Goal: Communication & Community: Ask a question

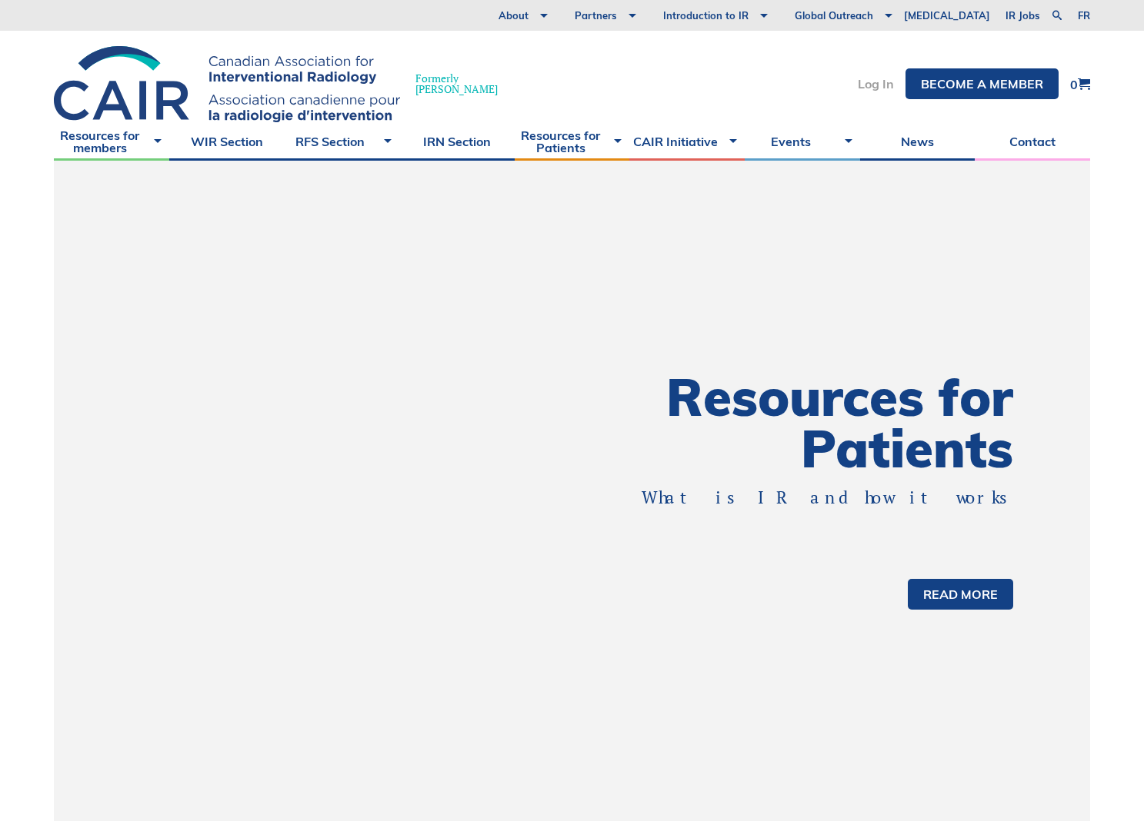
click at [860, 85] on link "Log In" at bounding box center [875, 84] width 36 height 12
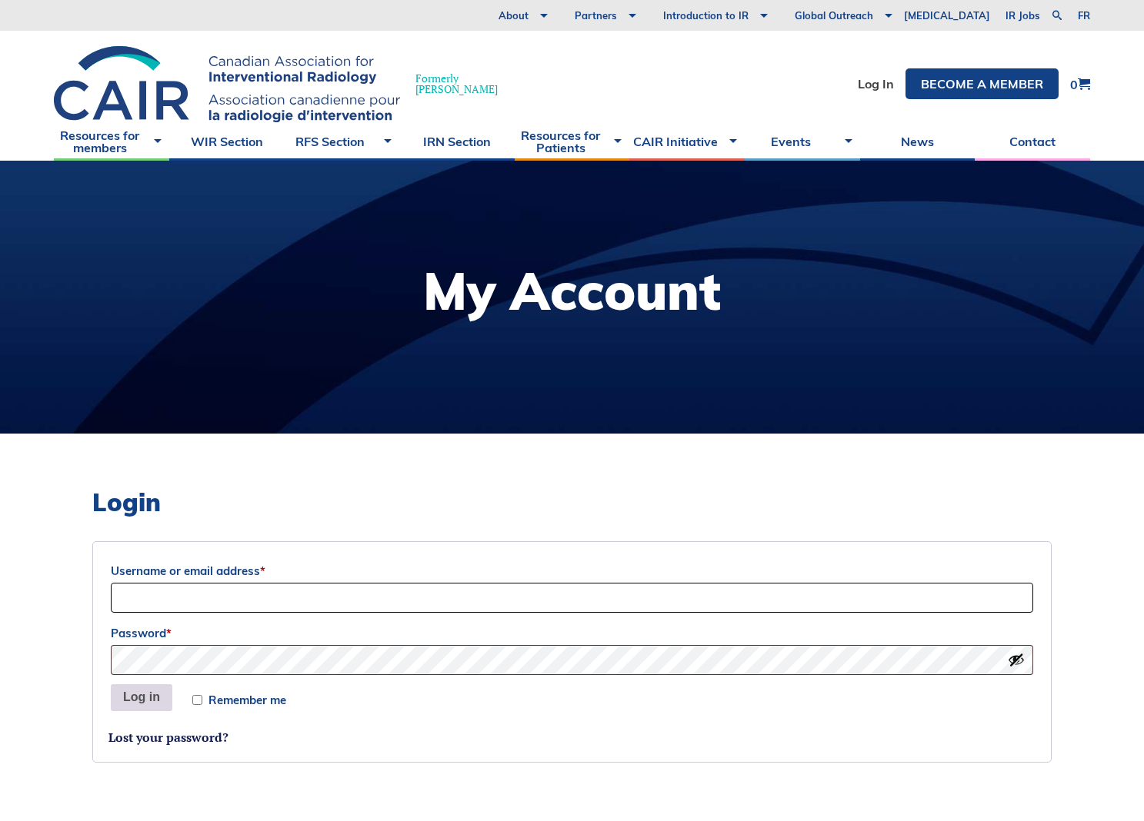
type input "regan.rosemary@gmail.com"
click at [144, 701] on button "Log in" at bounding box center [142, 698] width 62 height 28
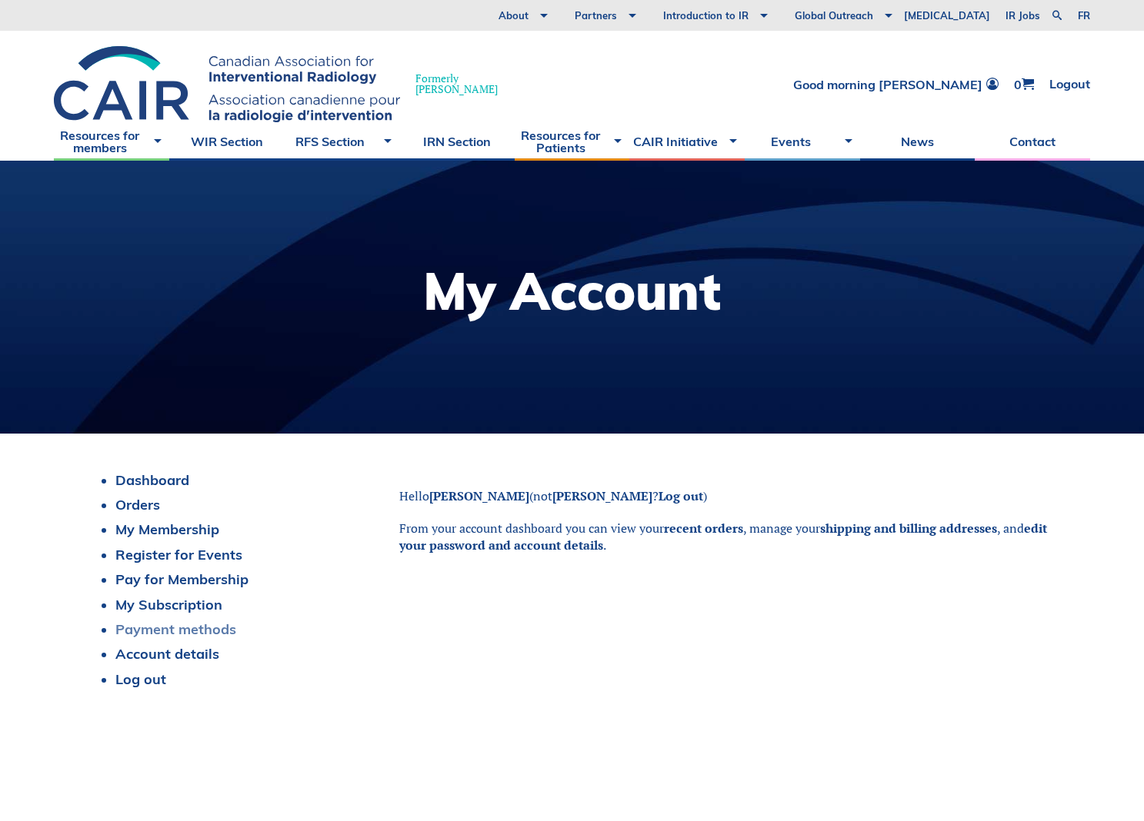
click at [173, 628] on link "Payment methods" at bounding box center [175, 630] width 121 height 18
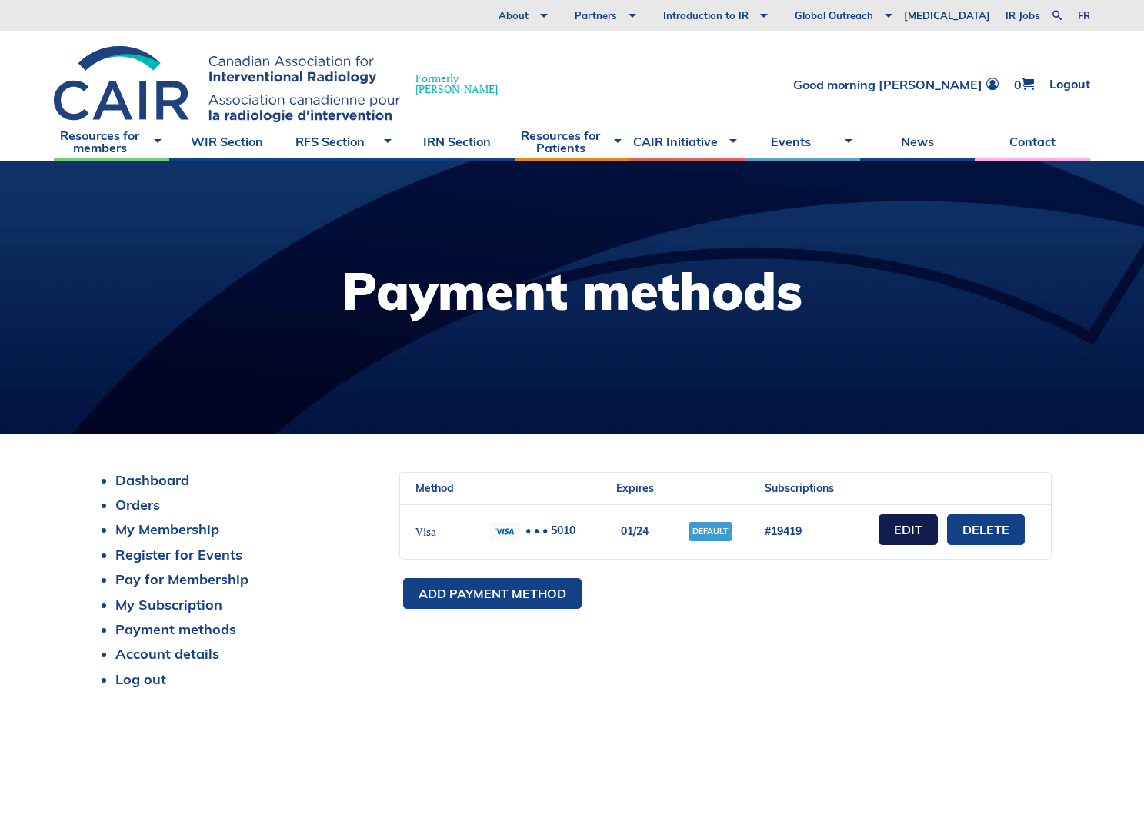
click at [911, 528] on link "Edit" at bounding box center [907, 529] width 59 height 31
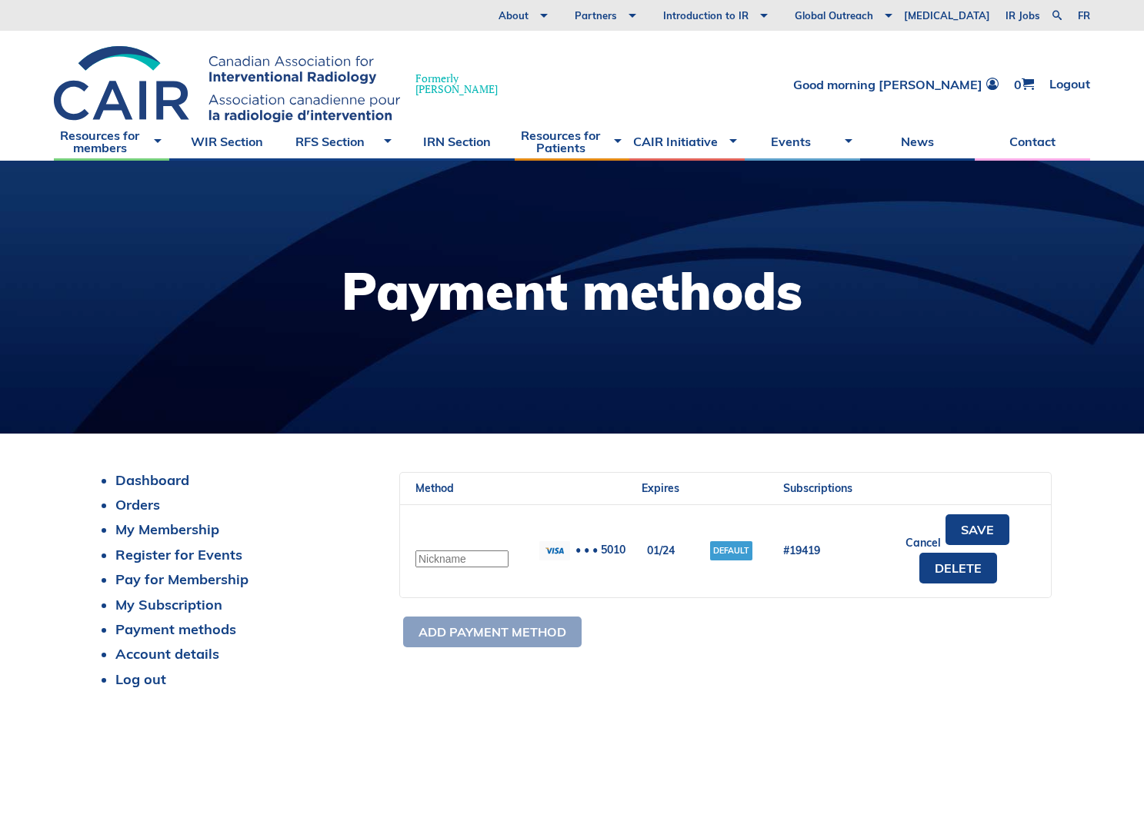
click at [667, 548] on td "01/24" at bounding box center [660, 550] width 68 height 93
click at [655, 545] on td "01/24" at bounding box center [660, 550] width 68 height 93
click at [649, 548] on td "01/24" at bounding box center [660, 550] width 68 height 93
drag, startPoint x: 648, startPoint y: 551, endPoint x: 680, endPoint y: 551, distance: 32.3
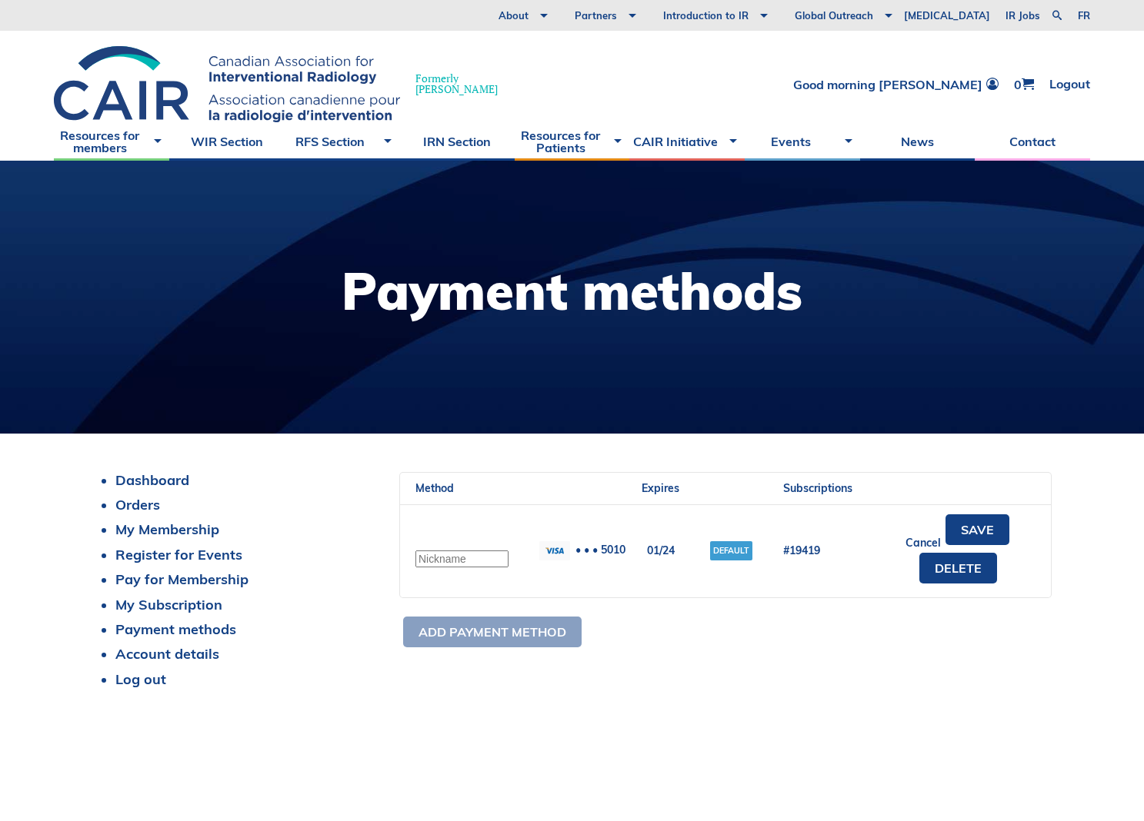
click at [680, 551] on td "01/24" at bounding box center [660, 550] width 68 height 93
click at [729, 632] on div "Method Title Details Expires Default? Subscriptions Visa • • • 5010 01/24 Defau…" at bounding box center [725, 561] width 652 height 179
click at [175, 631] on link "Payment methods" at bounding box center [175, 630] width 121 height 18
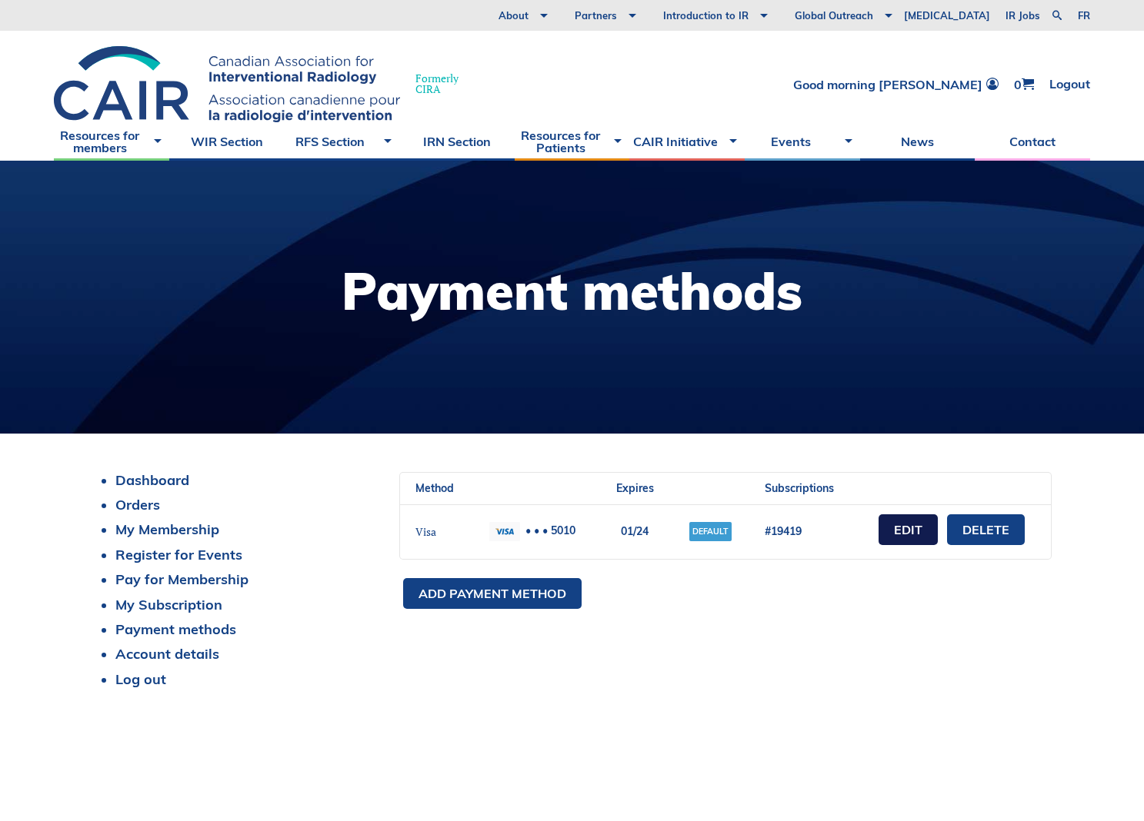
click at [901, 538] on link "Edit" at bounding box center [907, 529] width 59 height 31
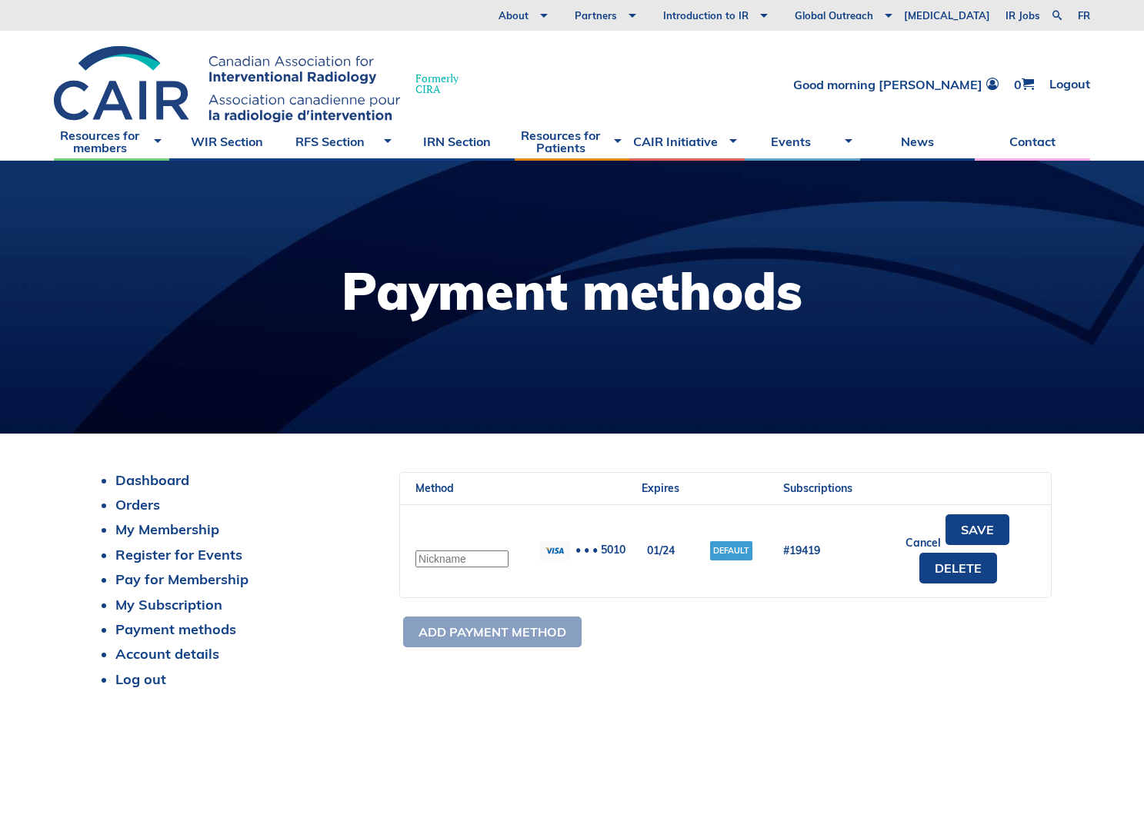
click at [558, 548] on img at bounding box center [554, 550] width 31 height 19
click at [594, 548] on td "• • • 5010" at bounding box center [575, 550] width 103 height 93
click at [605, 551] on td "• • • 5010" at bounding box center [575, 550] width 103 height 93
click at [662, 552] on td "01/24" at bounding box center [660, 550] width 68 height 93
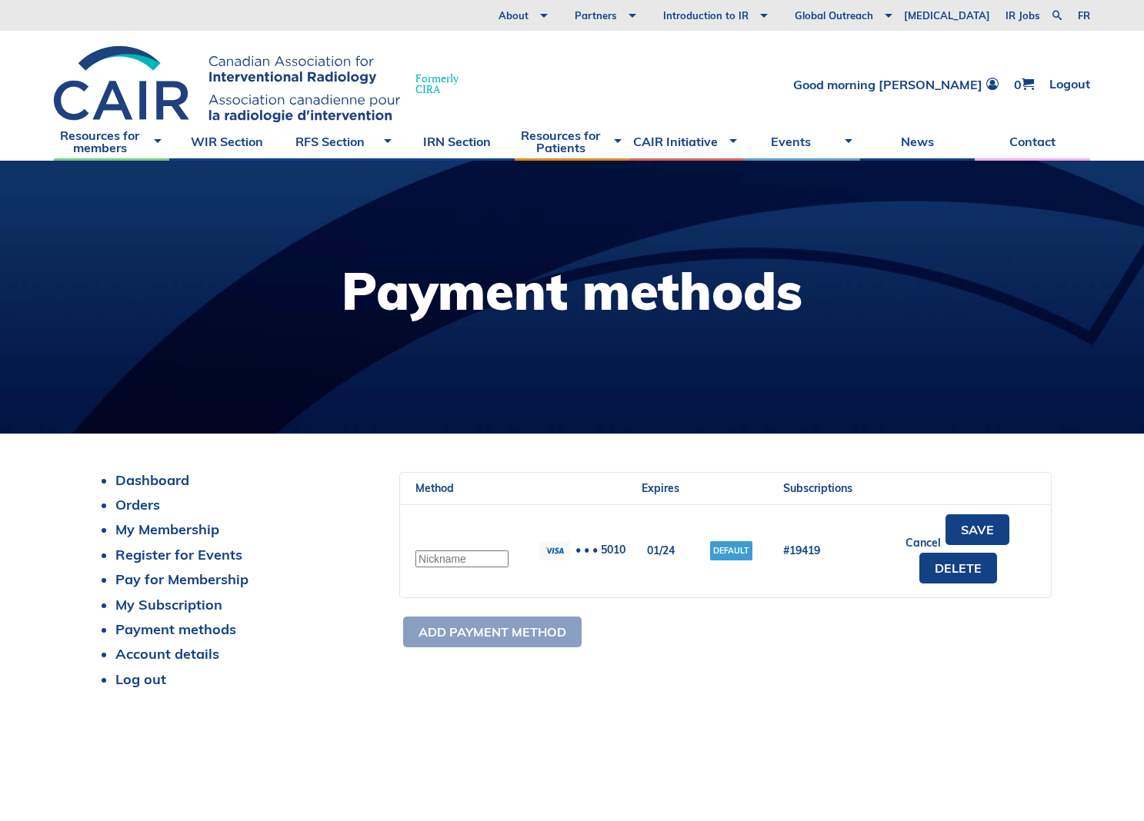
click at [794, 565] on td "#19419" at bounding box center [818, 550] width 100 height 93
click at [941, 576] on link "Delete" at bounding box center [958, 568] width 78 height 31
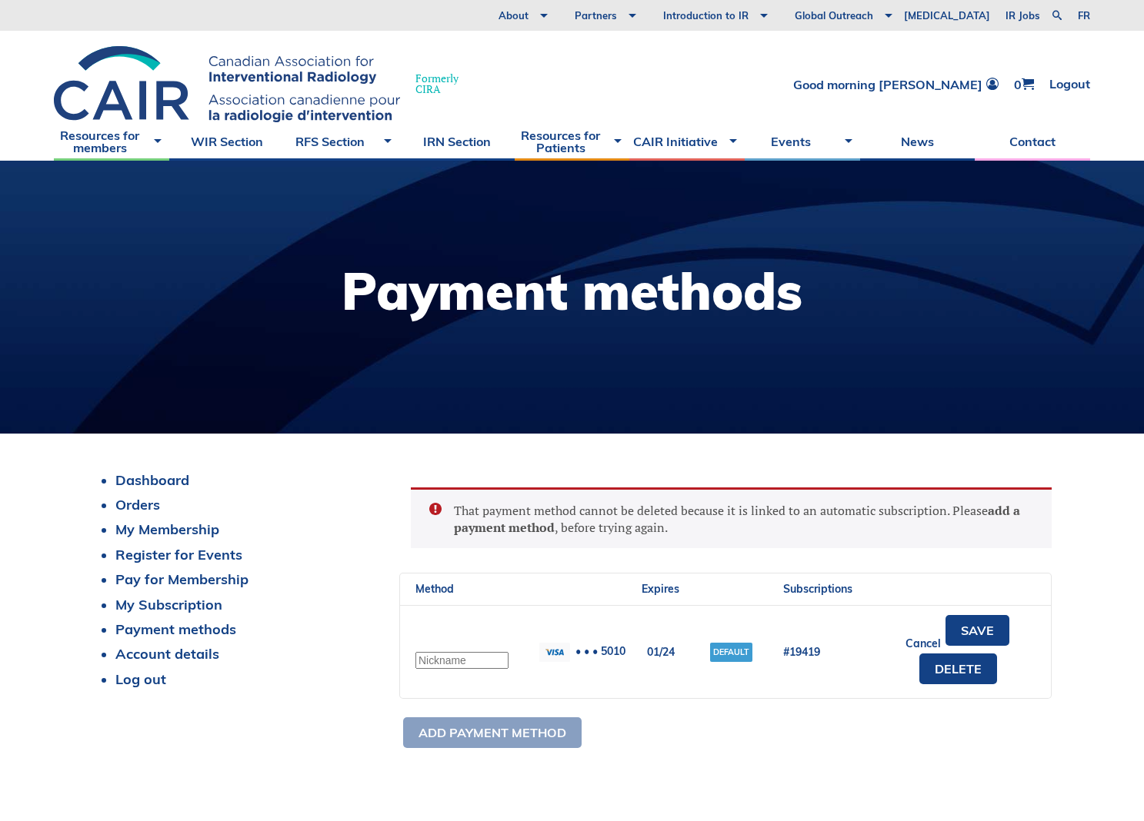
click at [704, 691] on td "Default" at bounding box center [730, 651] width 73 height 93
click at [499, 714] on div "That payment method cannot be deleted because it is linked to an automatic subs…" at bounding box center [725, 612] width 652 height 281
click at [494, 737] on div "That payment method cannot be deleted because it is linked to an automatic subs…" at bounding box center [725, 612] width 652 height 281
click at [993, 630] on link "Save" at bounding box center [977, 630] width 64 height 31
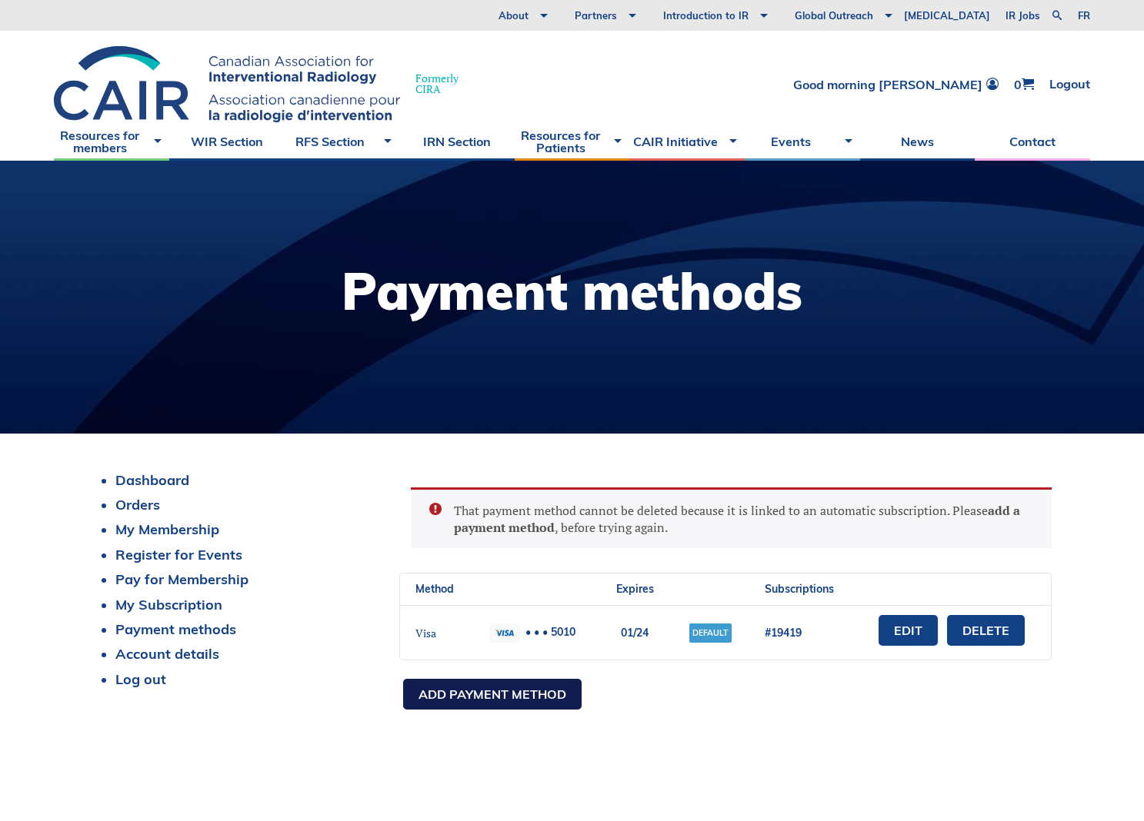
click at [553, 693] on link "Add payment method" at bounding box center [492, 694] width 178 height 31
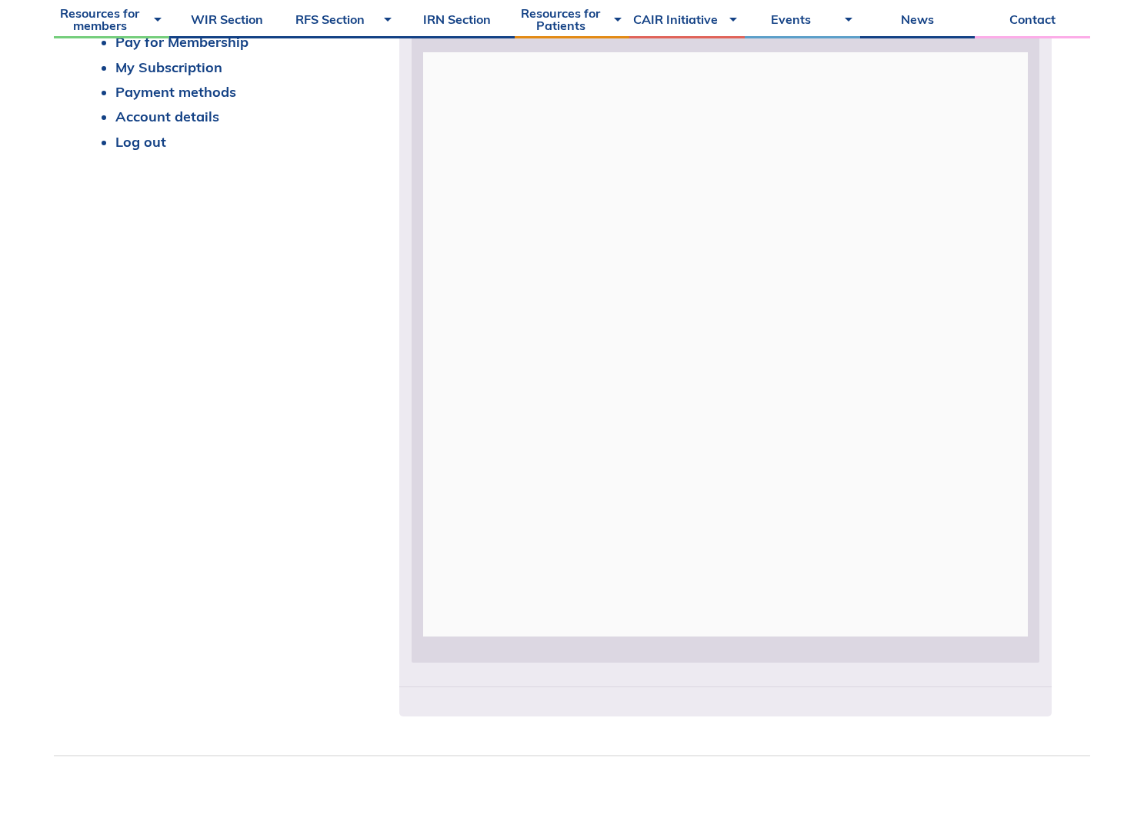
scroll to position [538, 0]
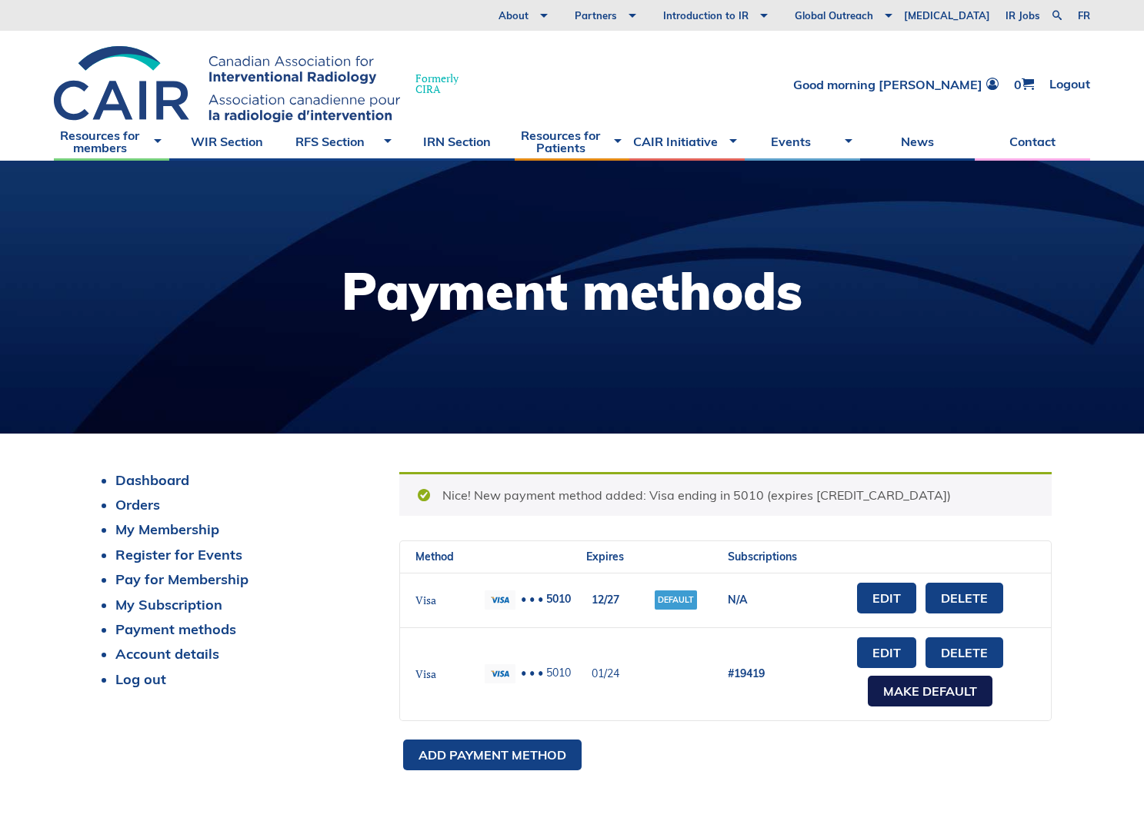
click at [899, 693] on link "Make default" at bounding box center [929, 691] width 125 height 31
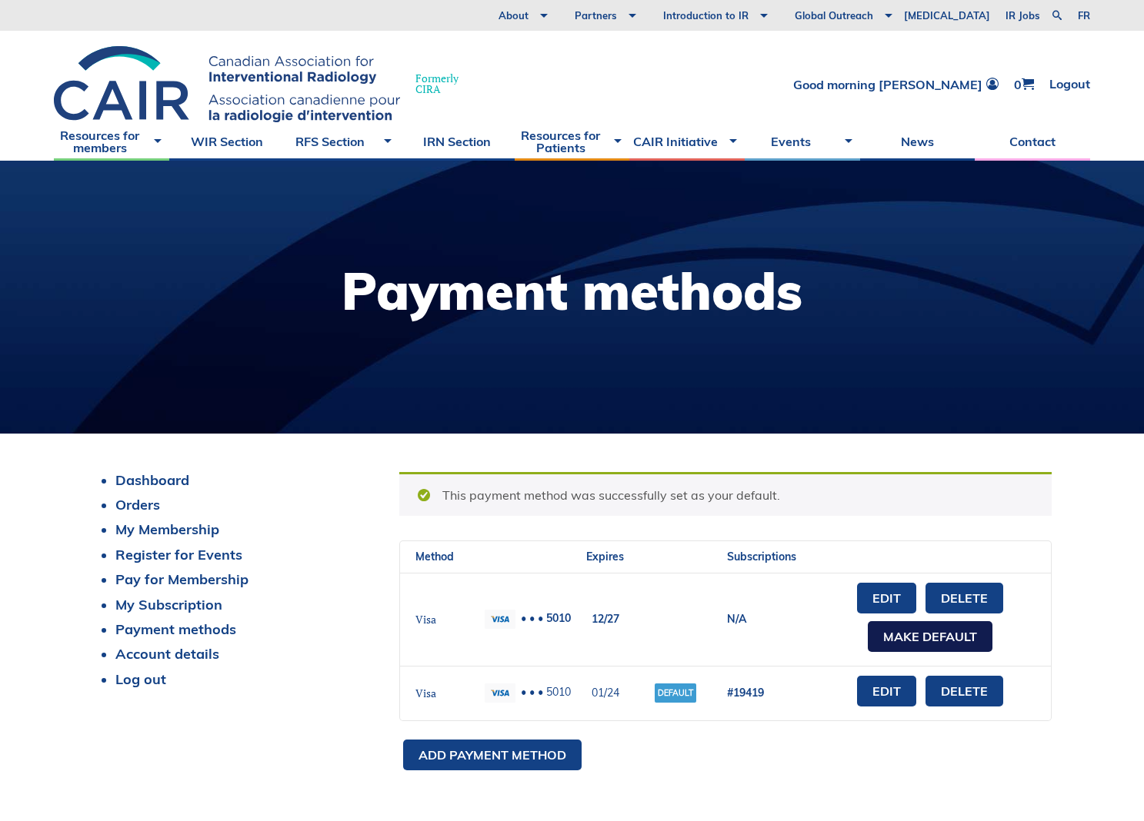
click at [931, 641] on link "Make default" at bounding box center [929, 636] width 125 height 31
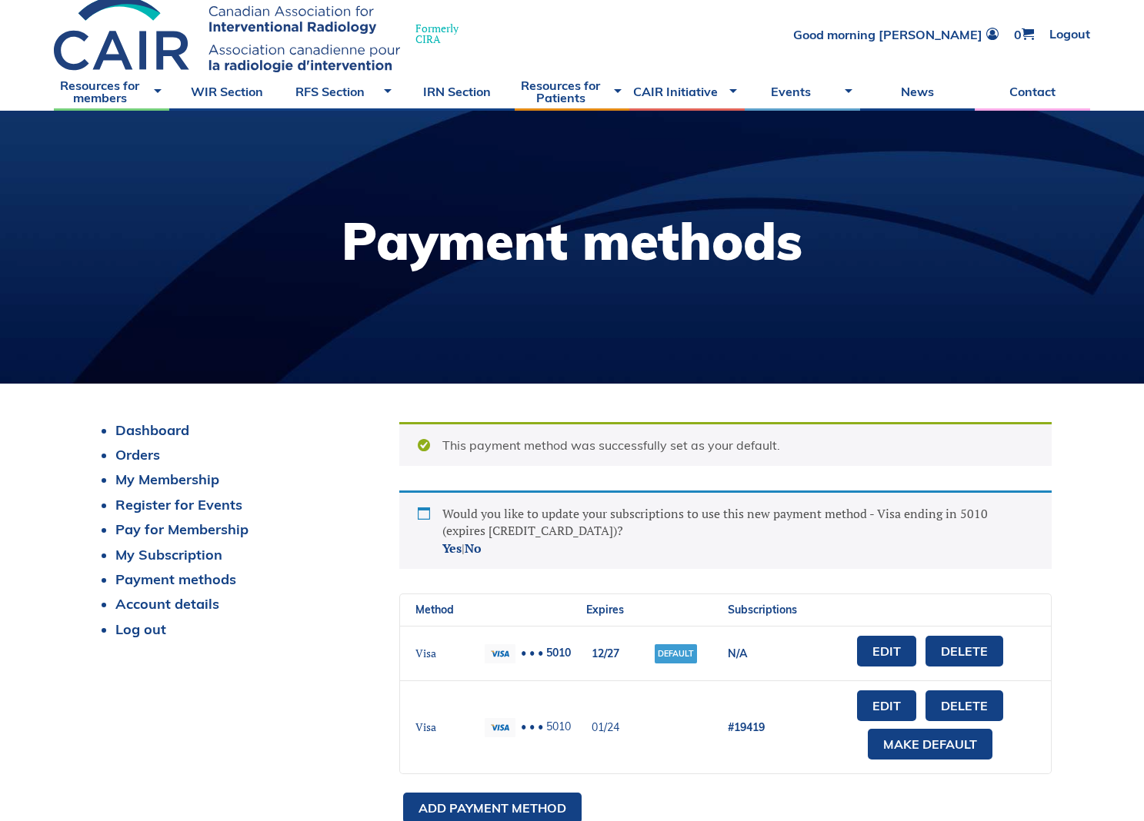
scroll to position [77, 0]
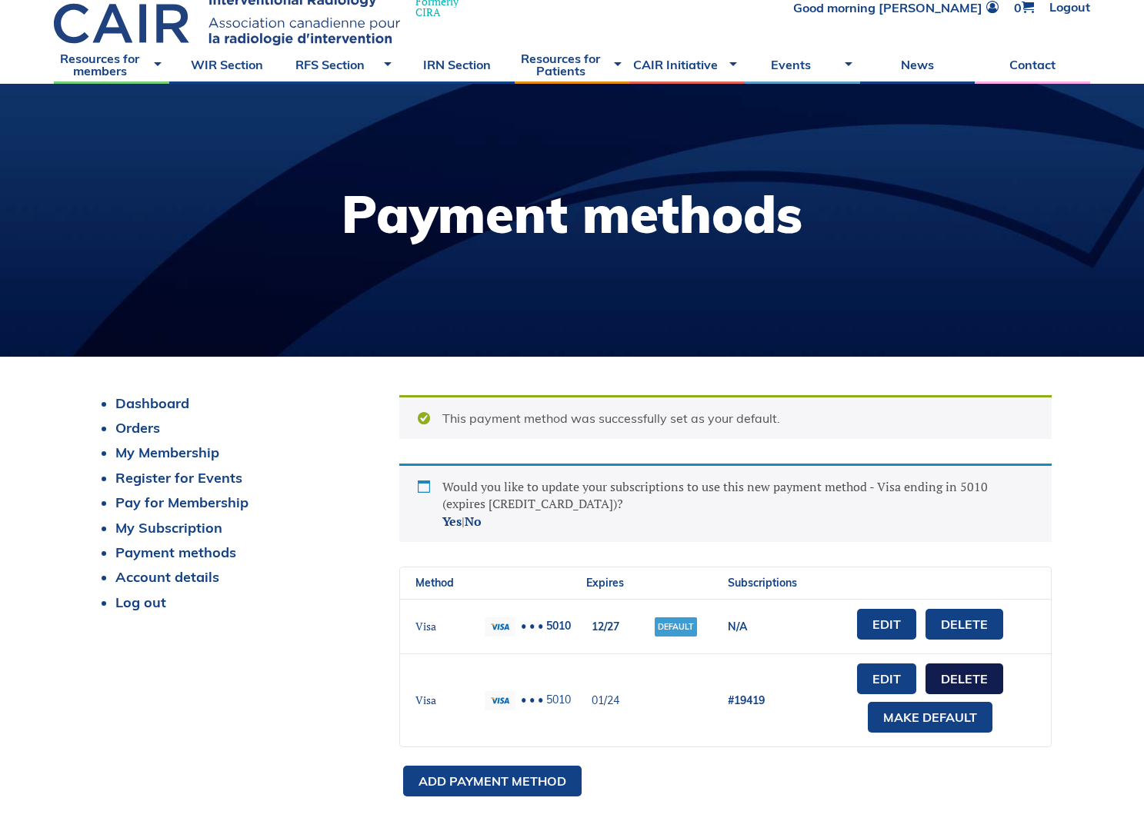
click at [949, 681] on link "Delete" at bounding box center [964, 679] width 78 height 31
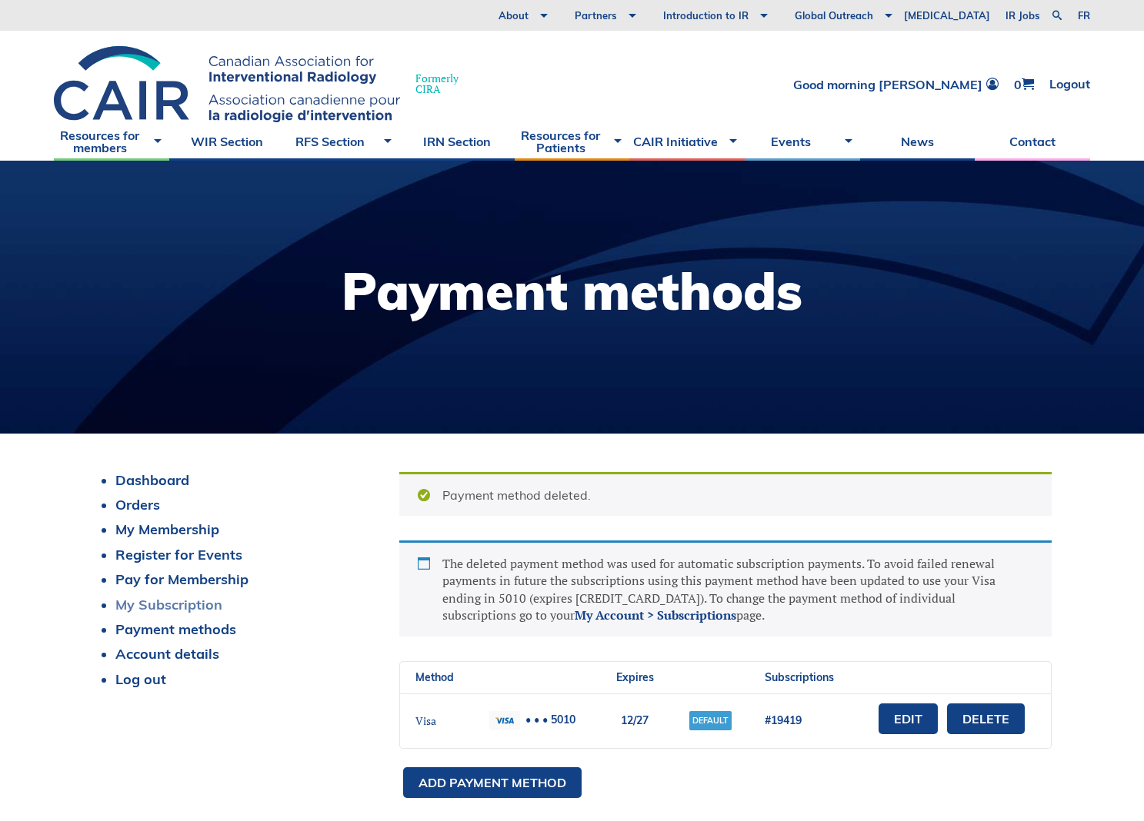
click at [168, 602] on link "My Subscription" at bounding box center [168, 605] width 107 height 18
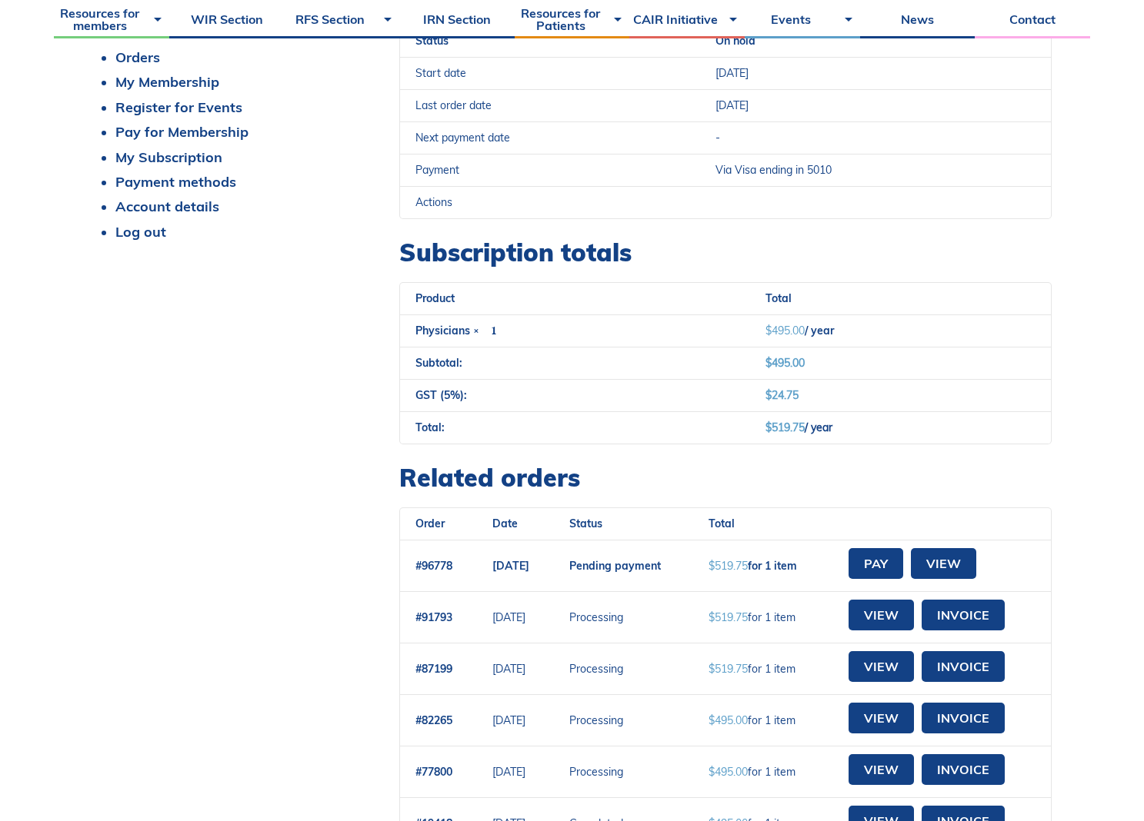
scroll to position [461, 0]
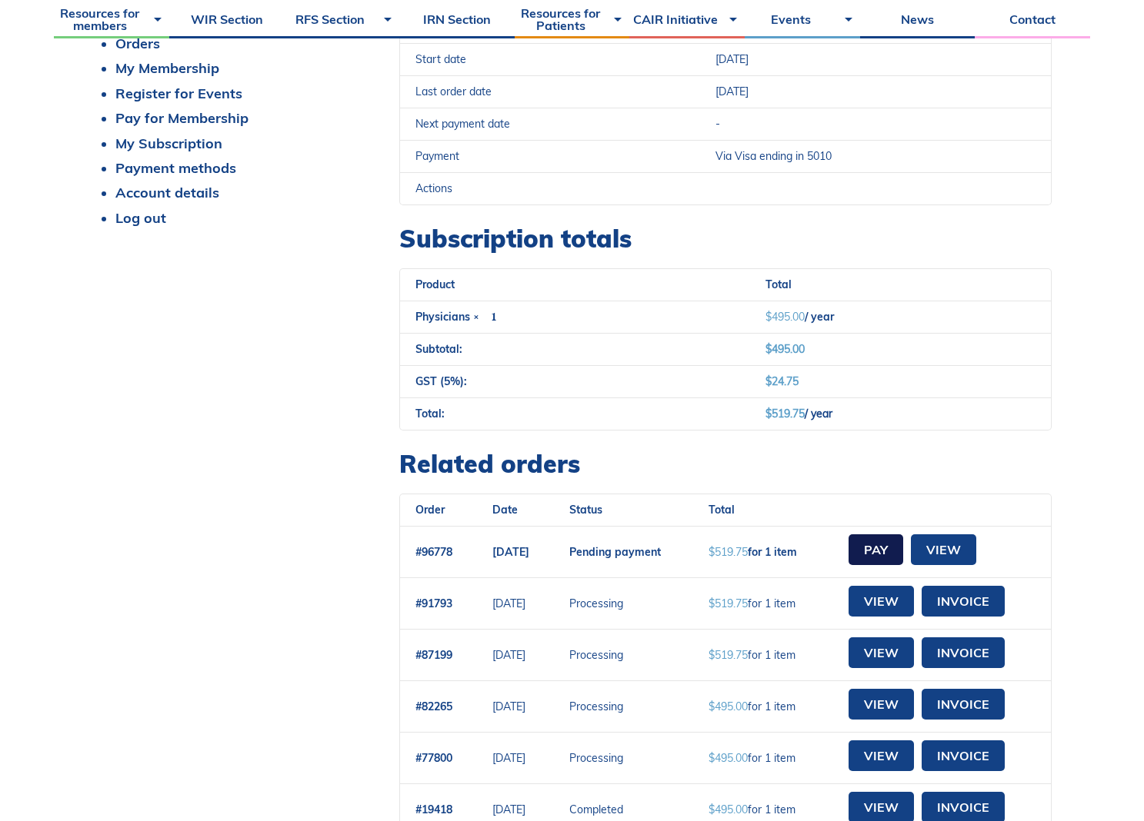
click at [888, 551] on link "Pay" at bounding box center [875, 549] width 55 height 31
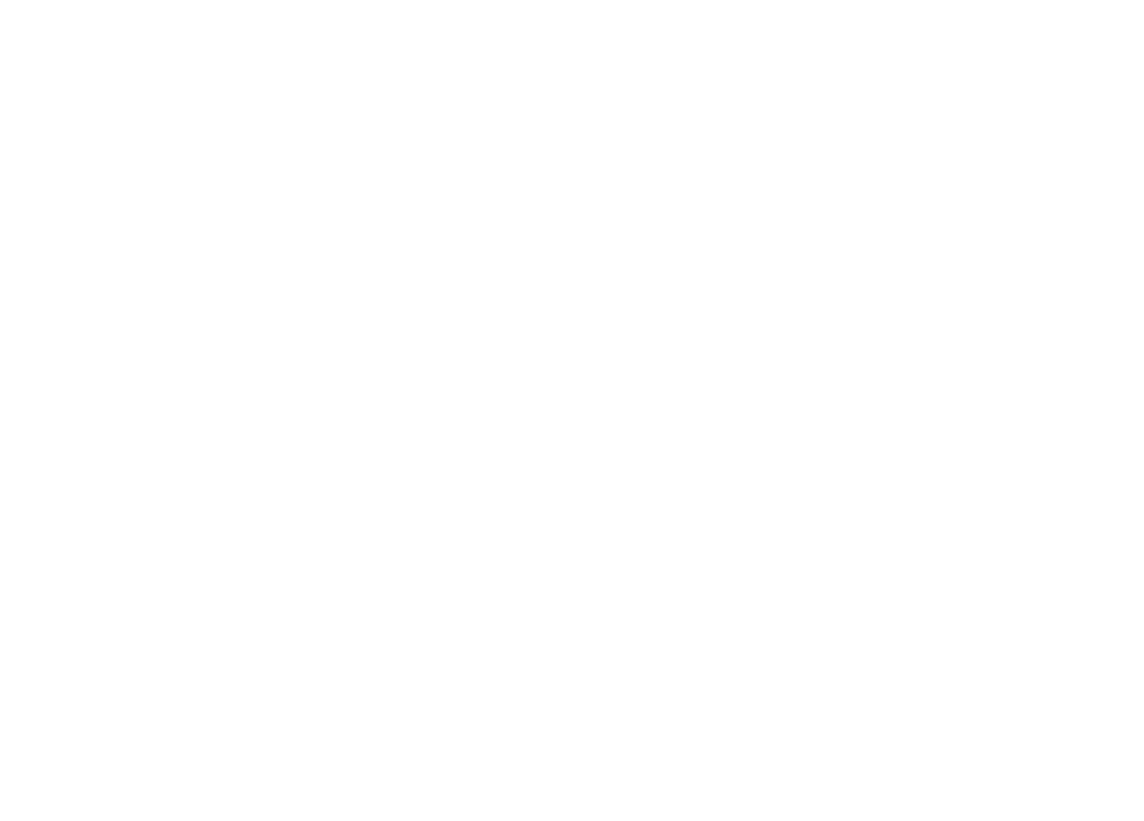
select select "BC"
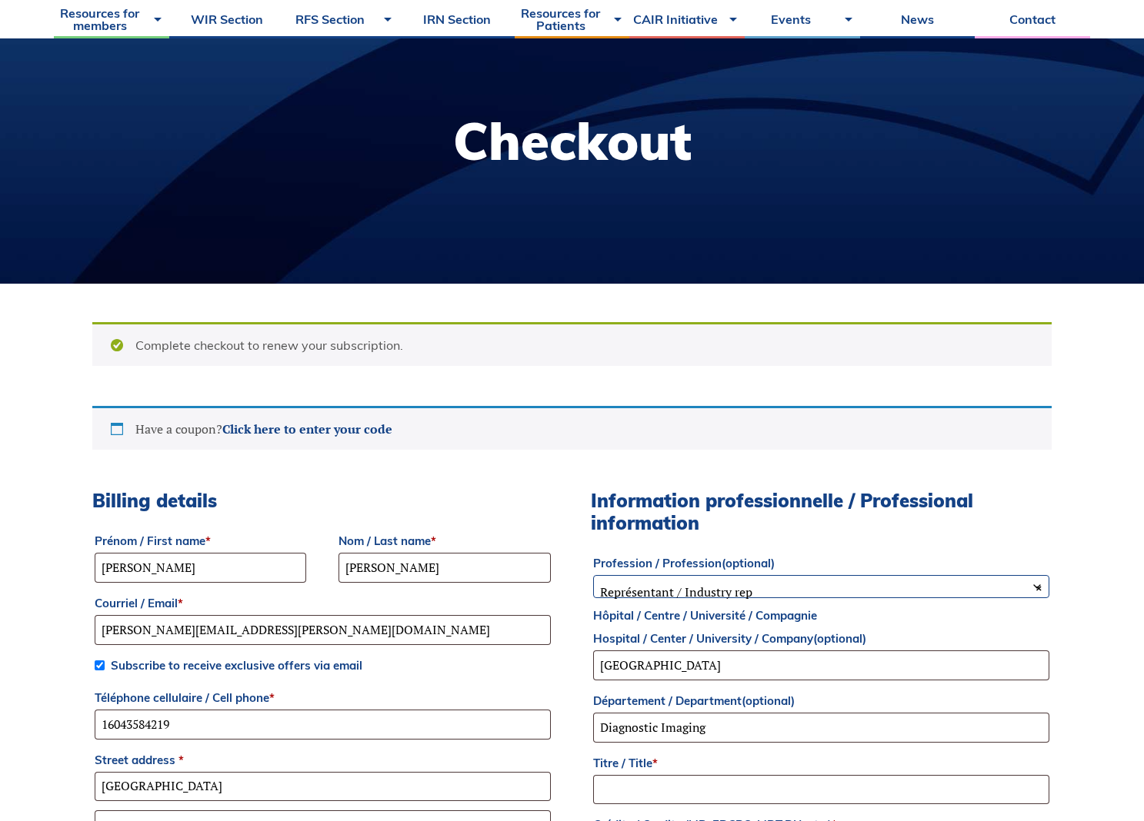
scroll to position [154, 0]
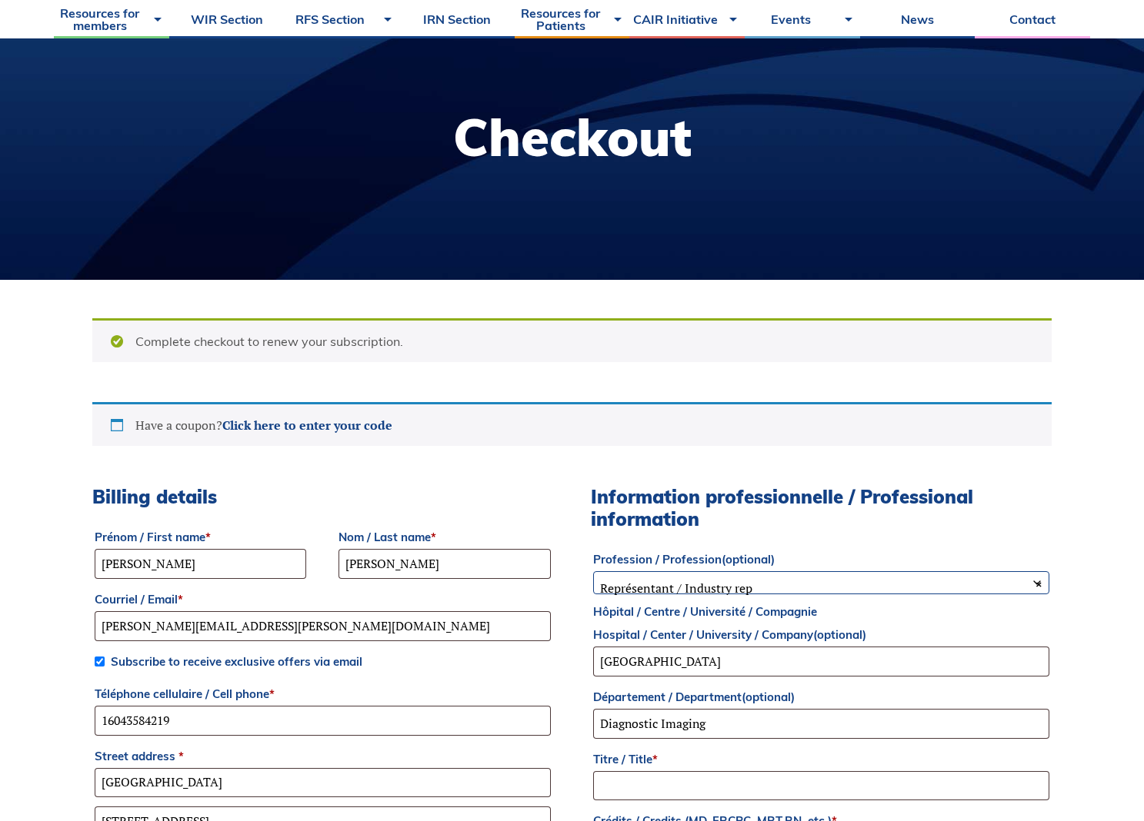
click at [668, 578] on span "× Représentant / Industry rep" at bounding box center [821, 588] width 455 height 32
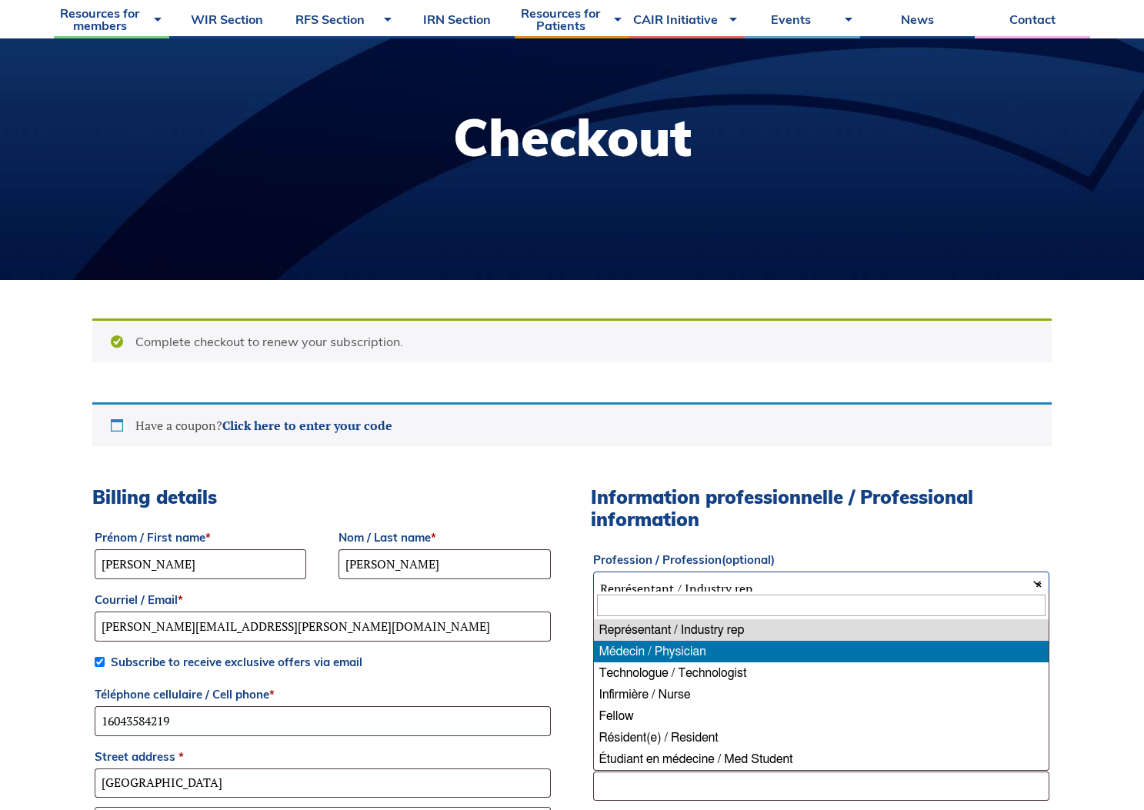
select select "physician"
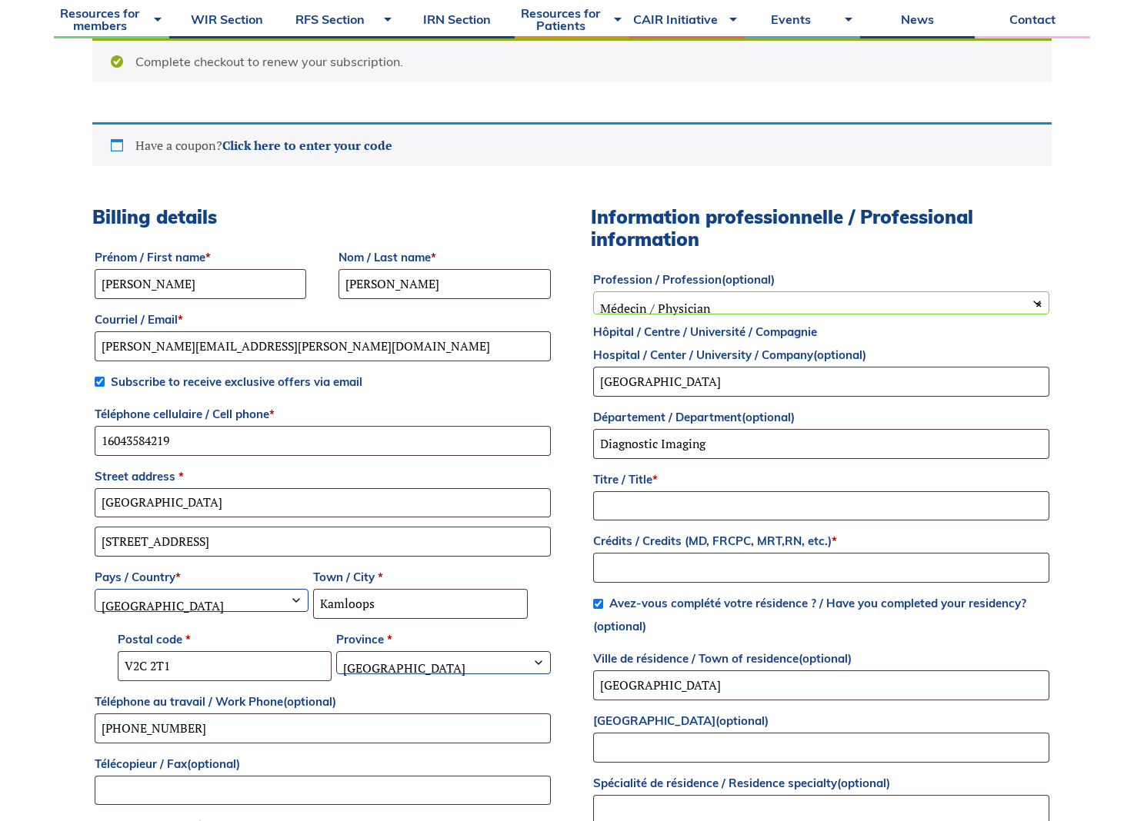
scroll to position [461, 0]
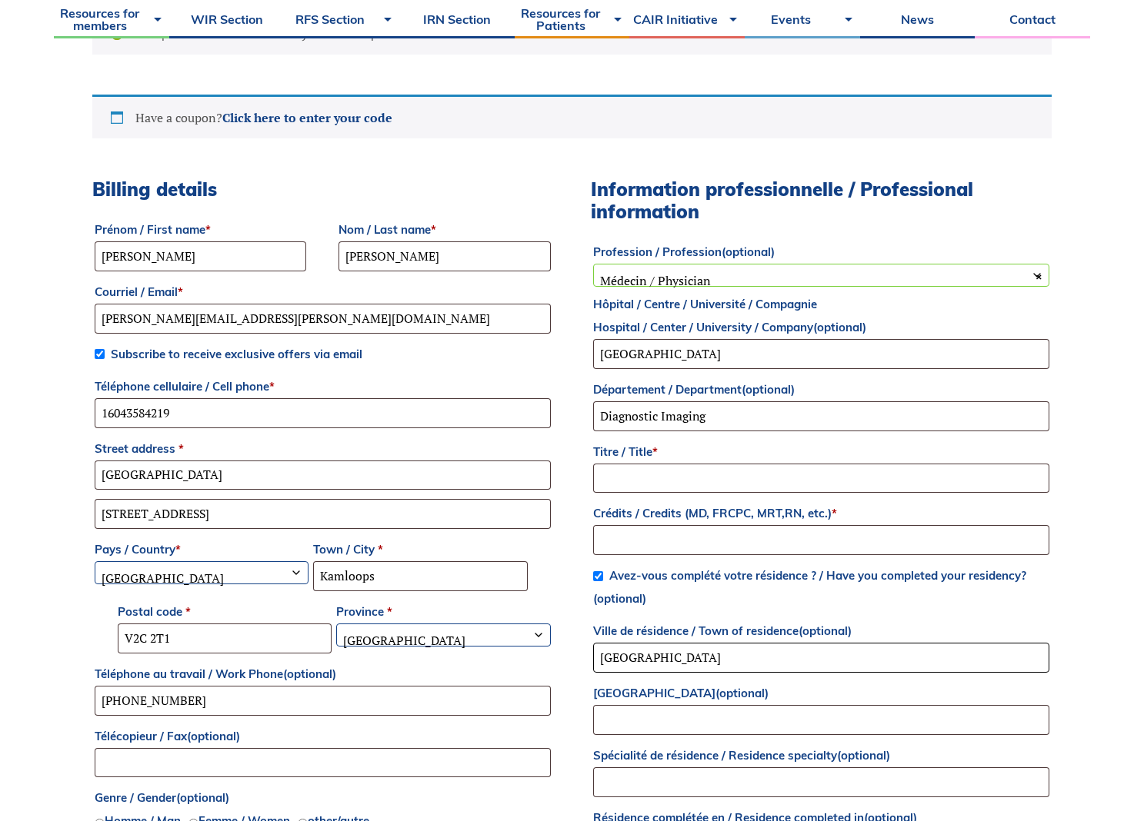
drag, startPoint x: 687, startPoint y: 658, endPoint x: 554, endPoint y: 646, distance: 133.6
click at [554, 646] on div "Billing details Prénom / First name * Rosemary Nom / Last name * Regan Courriel…" at bounding box center [571, 673] width 959 height 991
type input "Kamloops"
click at [120, 410] on input "16043584219" at bounding box center [323, 413] width 456 height 30
drag, startPoint x: 188, startPoint y: 409, endPoint x: 28, endPoint y: 405, distance: 160.8
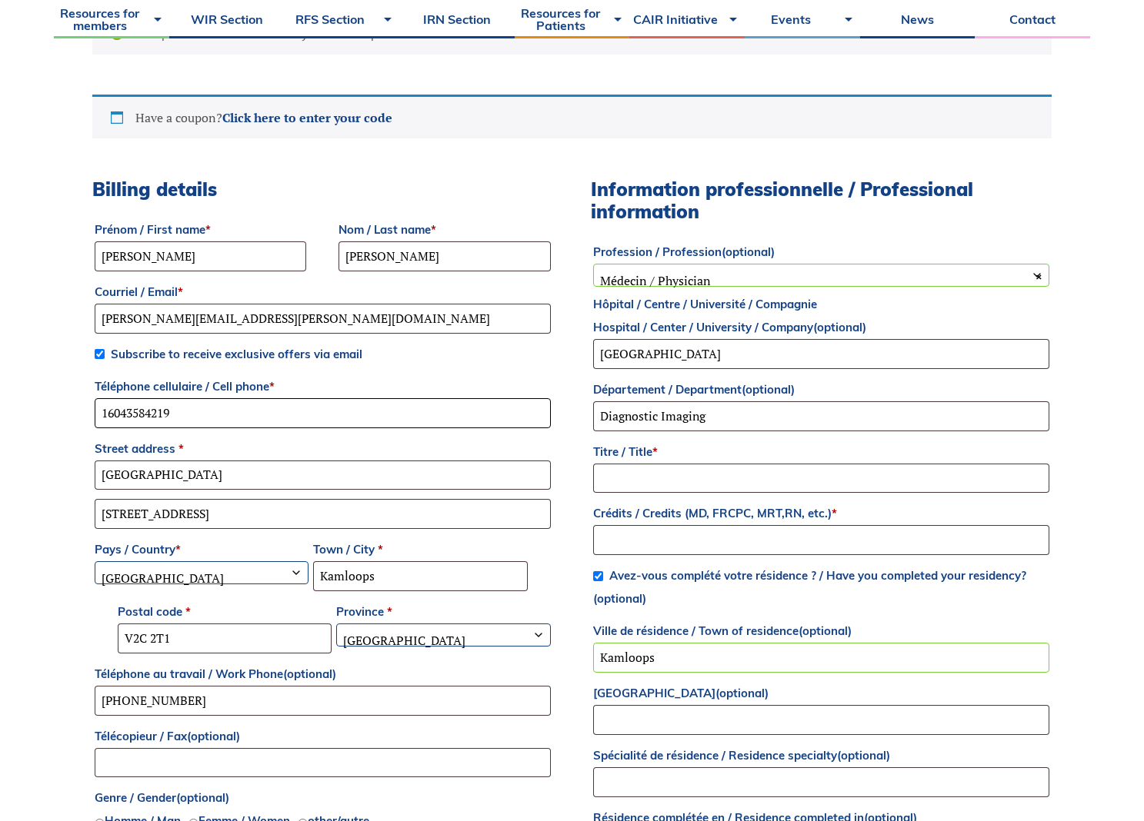
type input "16134830091"
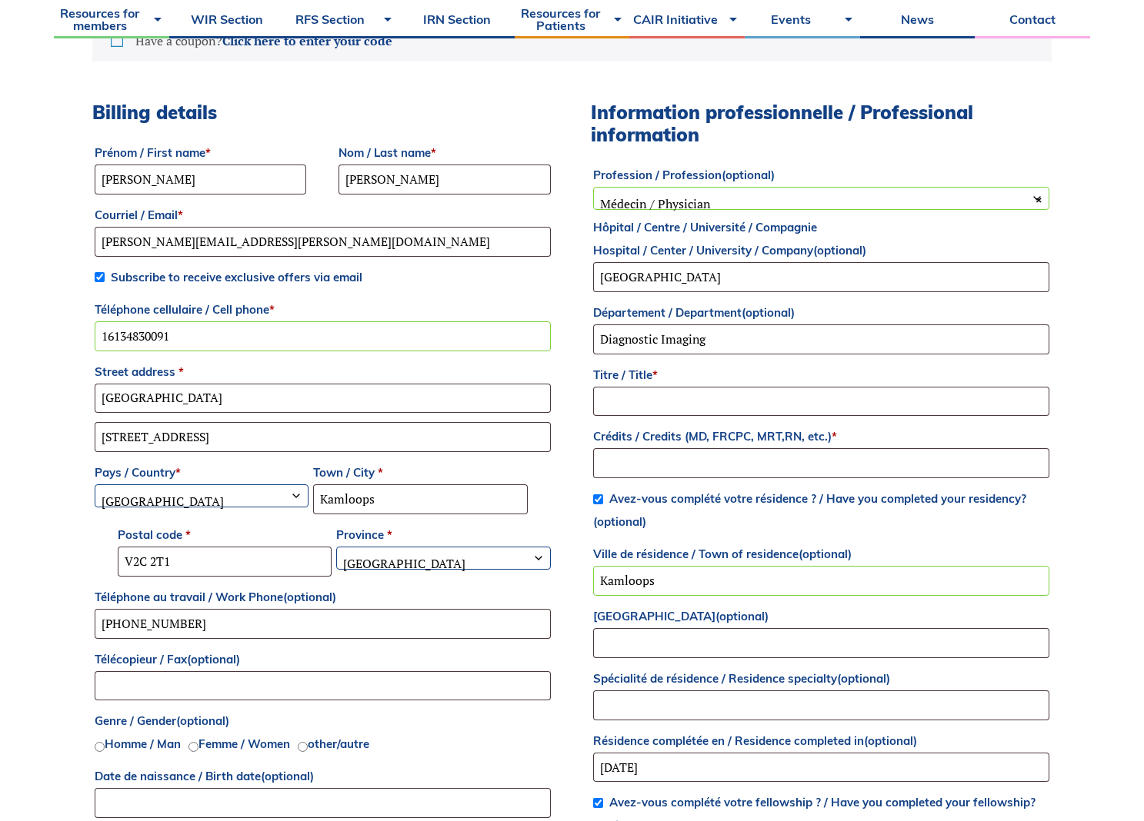
scroll to position [615, 0]
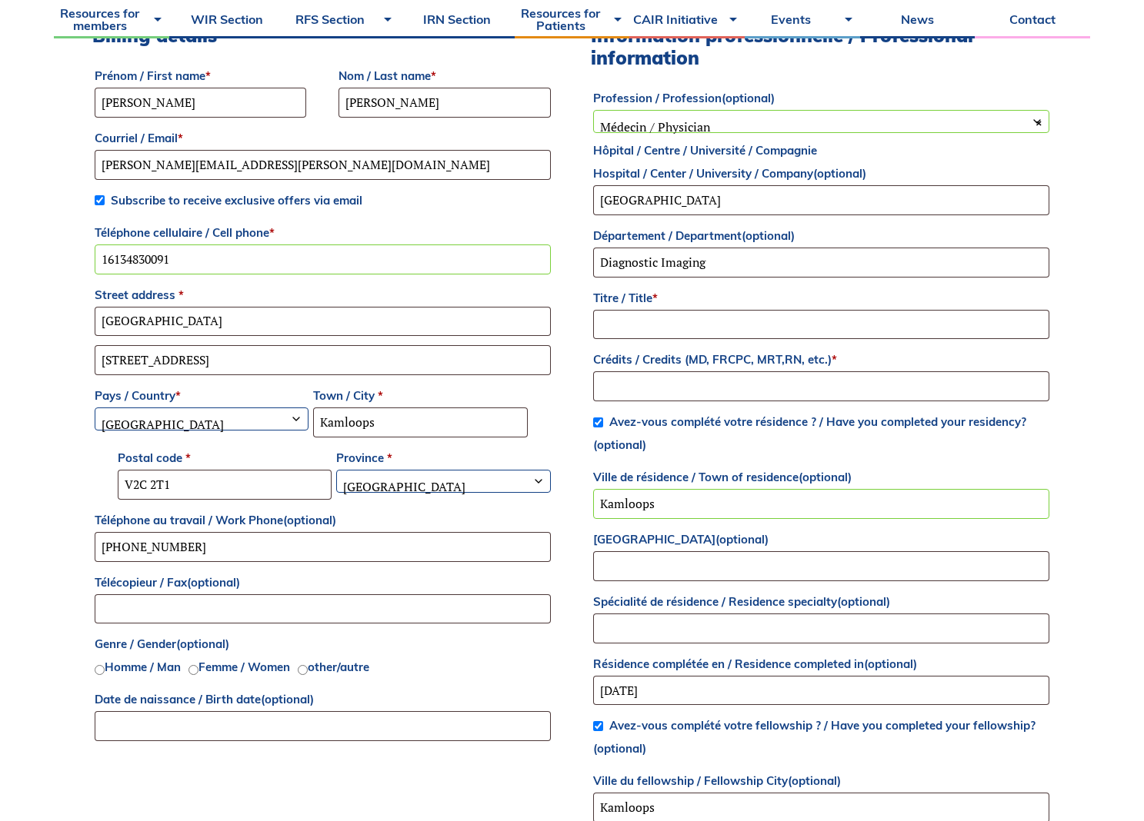
click at [195, 667] on input "Femme / Women" at bounding box center [193, 670] width 10 height 10
radio input "true"
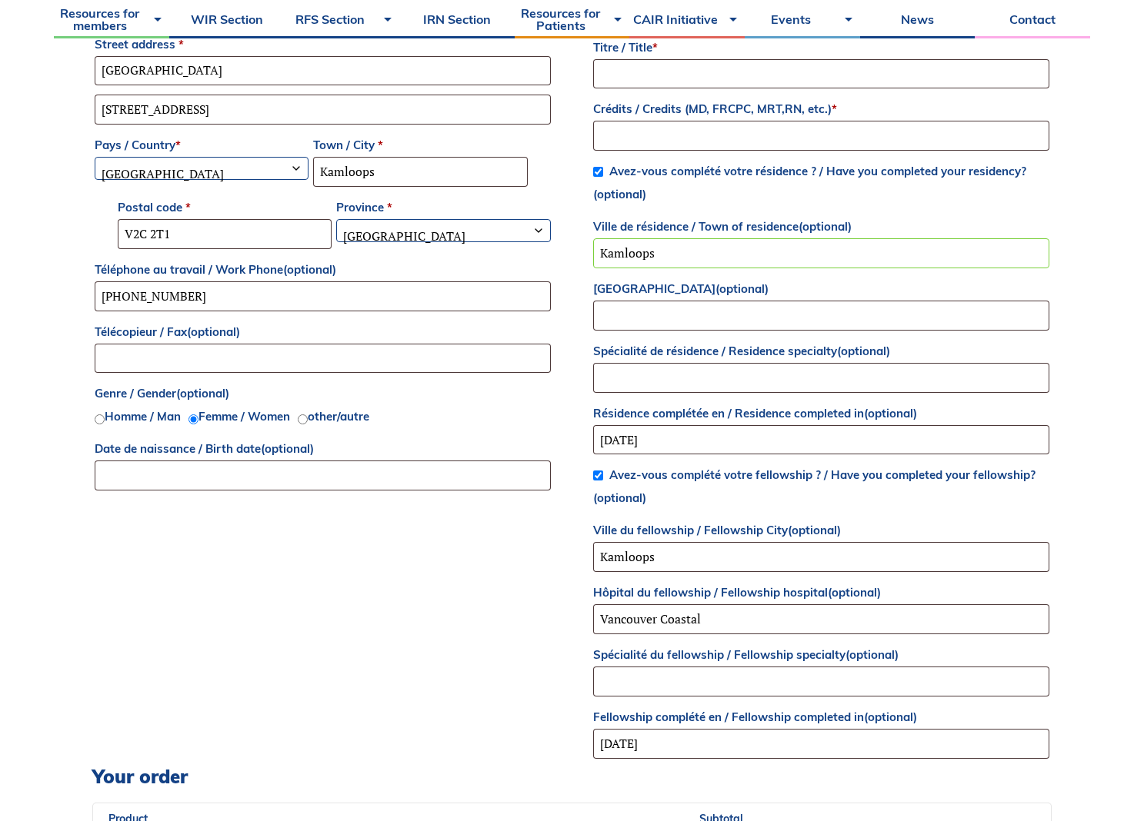
scroll to position [923, 0]
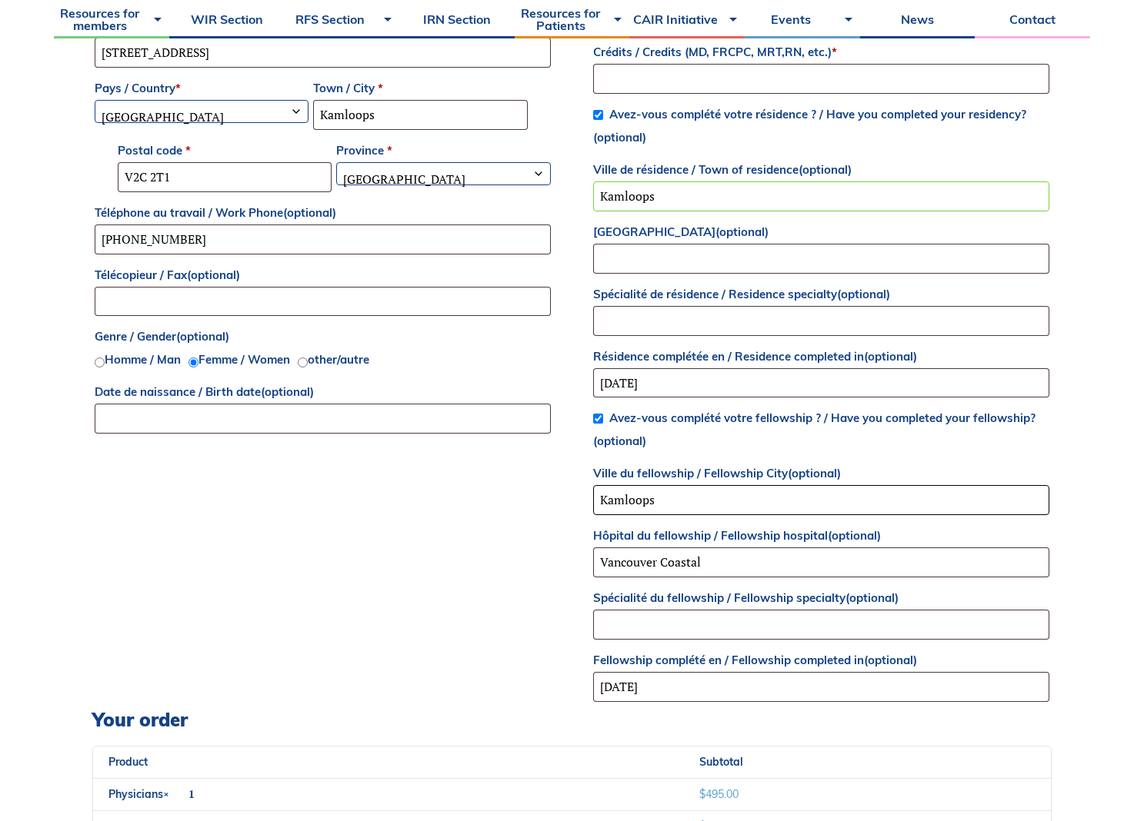
drag, startPoint x: 678, startPoint y: 496, endPoint x: 518, endPoint y: 488, distance: 160.2
click at [518, 488] on div "Billing details Prénom / First name * Rosemary Nom / Last name * Regan Courriel…" at bounding box center [571, 212] width 959 height 991
type input "Vancouver"
click at [378, 565] on div "Billing details Prénom / First name * Rosemary Nom / Last name * Regan Courriel…" at bounding box center [571, 212] width 959 height 991
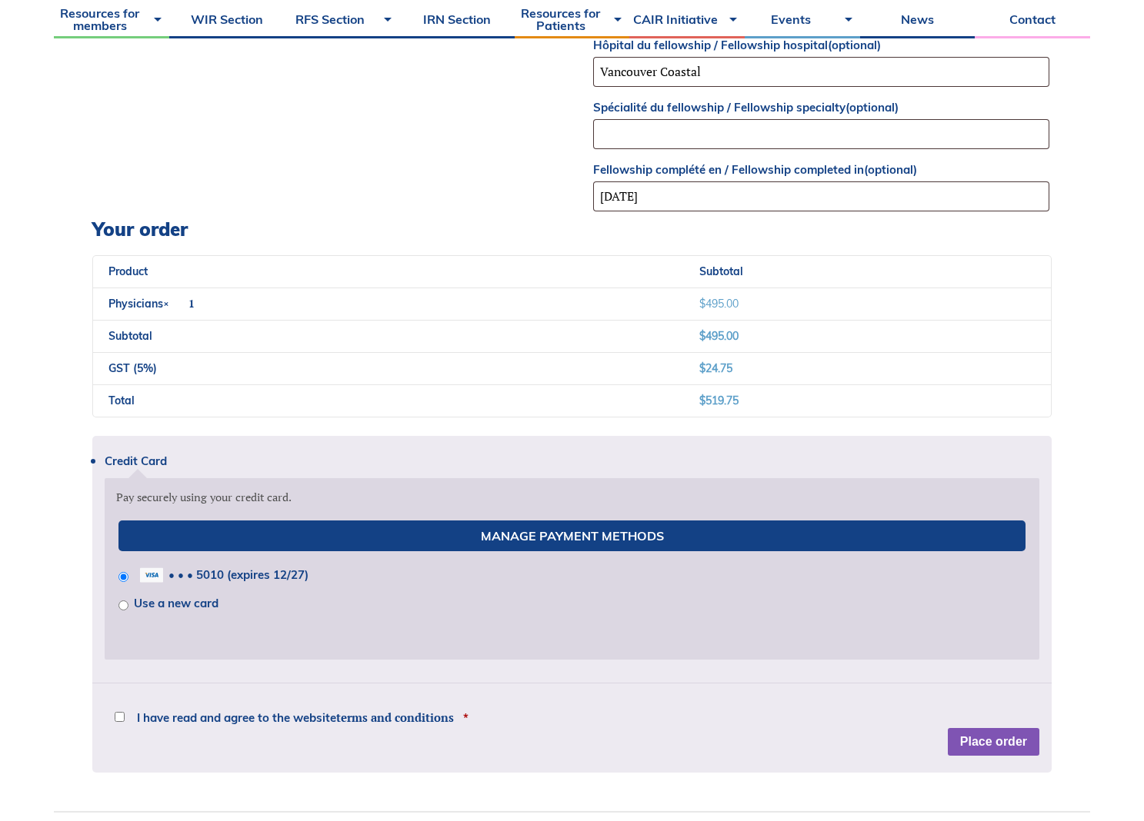
scroll to position [1461, 0]
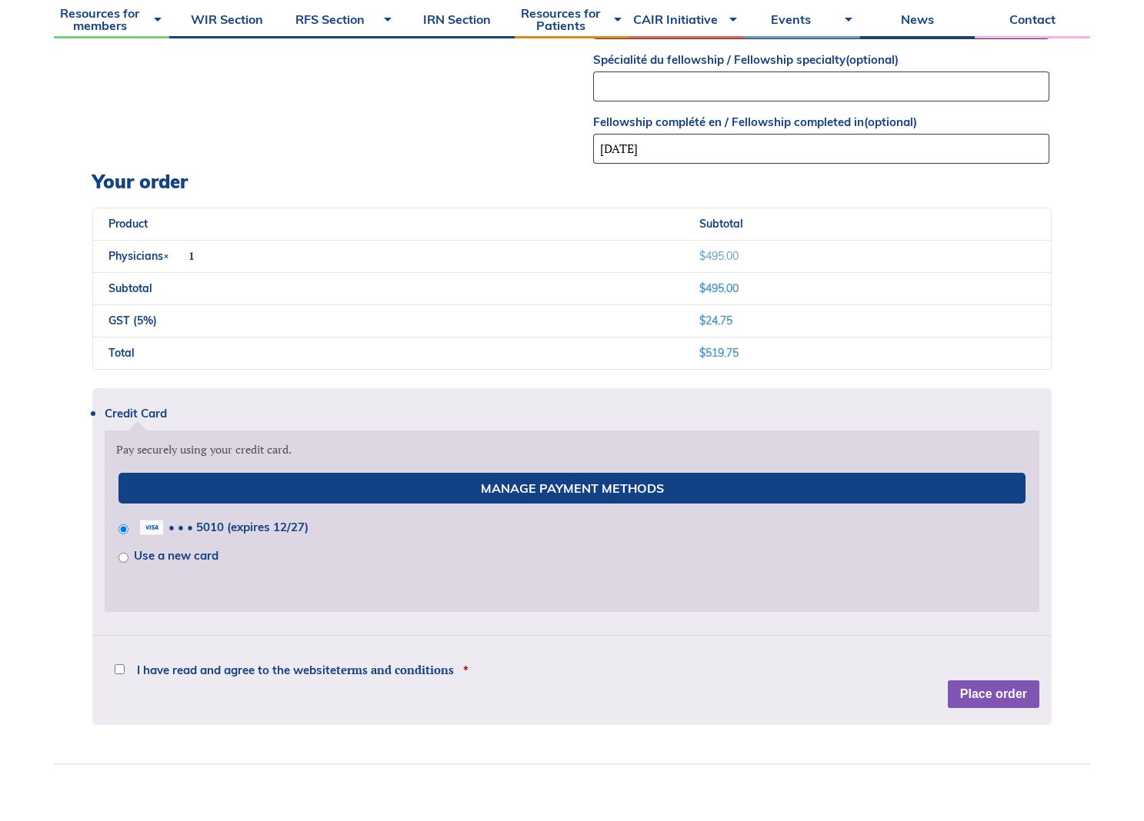
click at [302, 671] on span "I have read and agree to the website terms and conditions" at bounding box center [295, 670] width 317 height 12
click at [125, 671] on input "I have read and agree to the website terms and conditions *" at bounding box center [120, 669] width 10 height 10
checkbox input "true"
click at [969, 696] on button "Place order" at bounding box center [993, 695] width 92 height 28
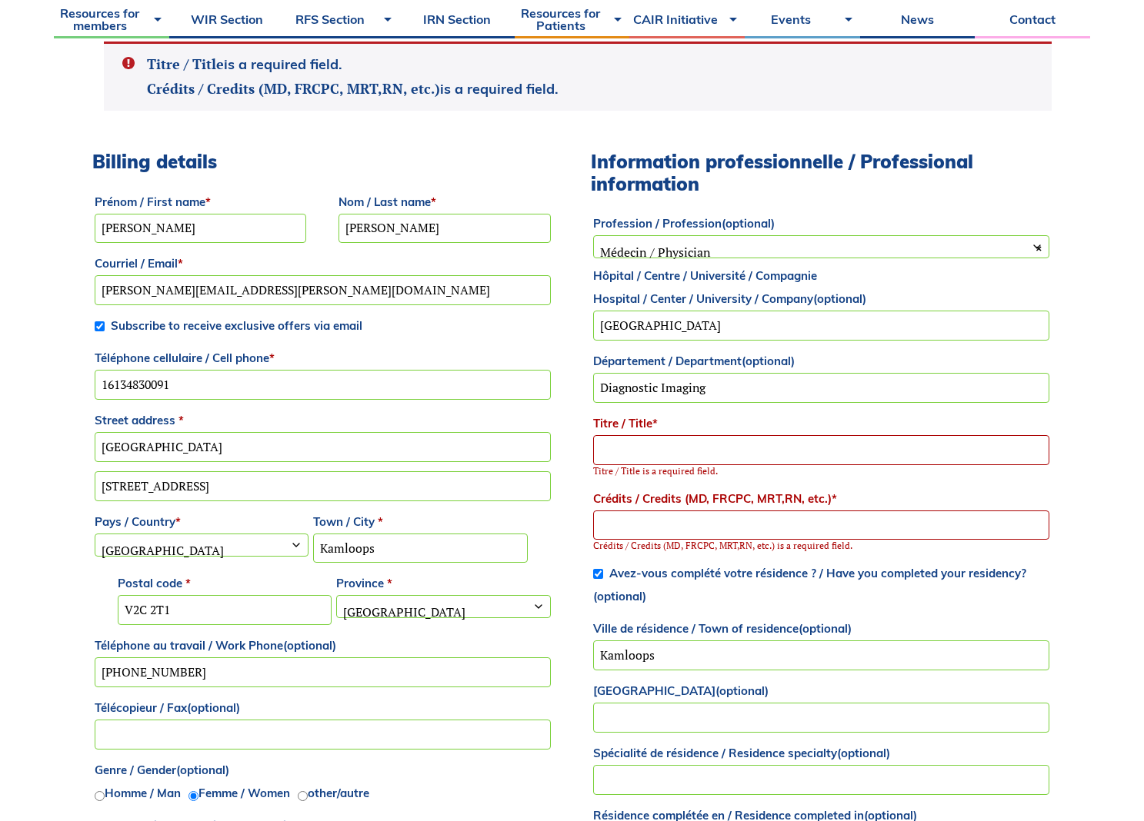
scroll to position [494, 0]
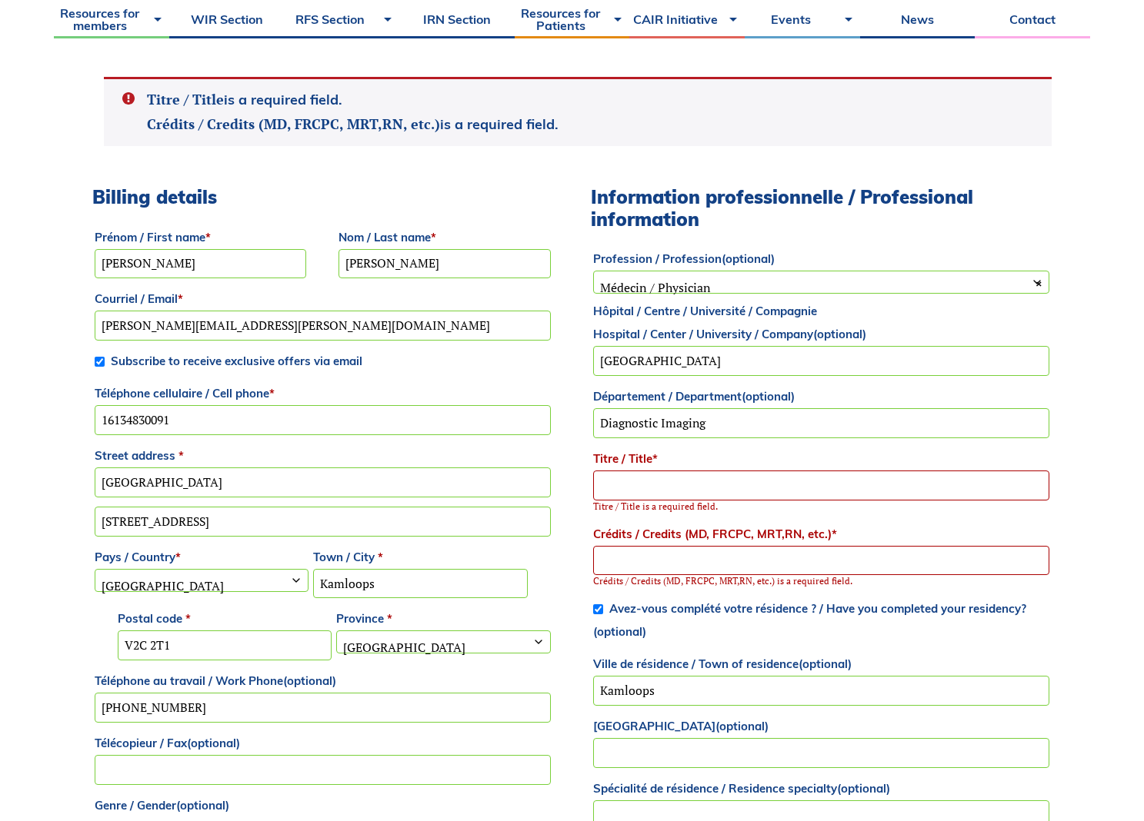
click at [638, 491] on input "Titre / Title *" at bounding box center [821, 486] width 456 height 30
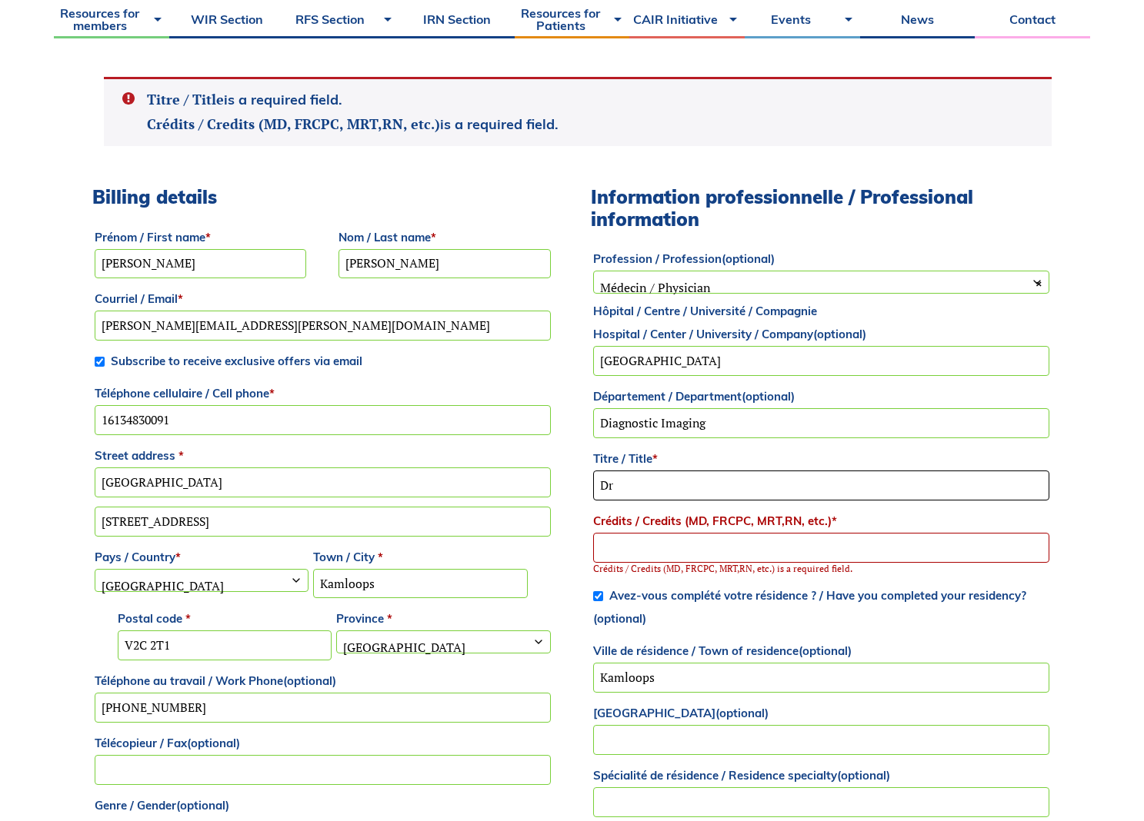
type input "Dr"
click at [619, 550] on input "Crédits / Credits (MD, FRCPC, MRT,RN, etc.) *" at bounding box center [821, 548] width 456 height 30
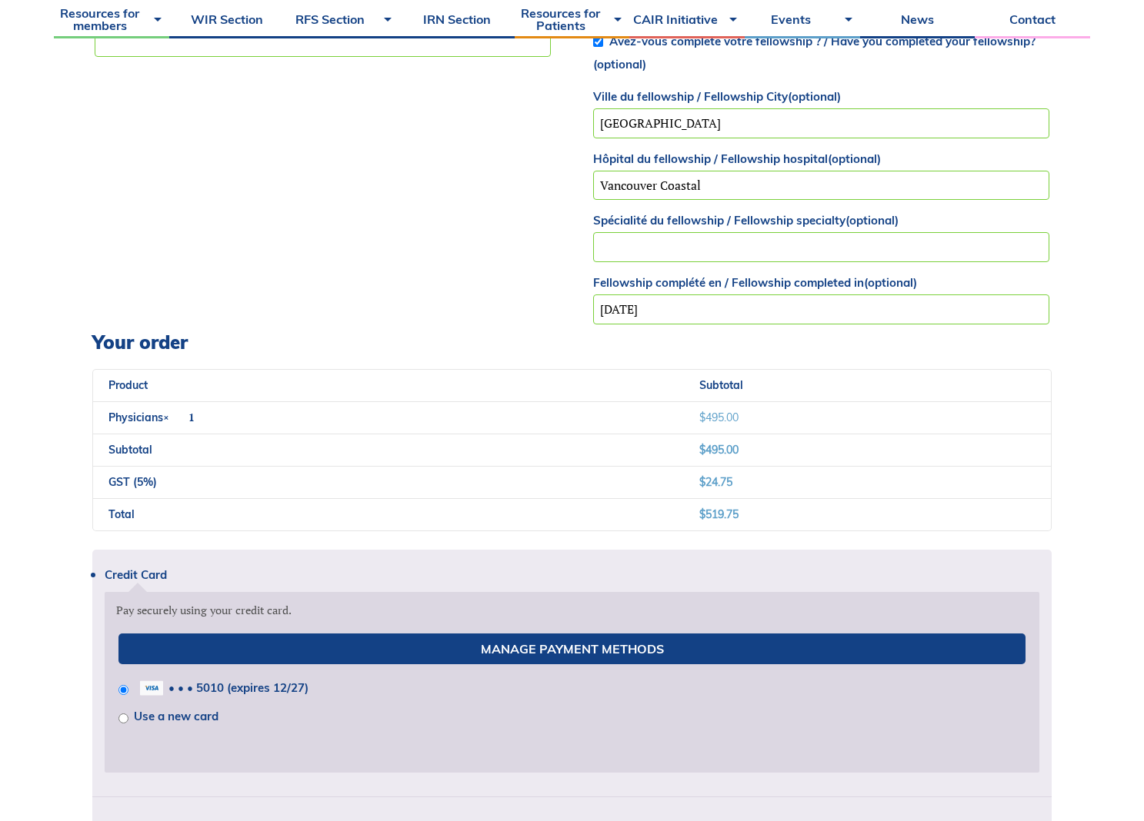
scroll to position [1571, 0]
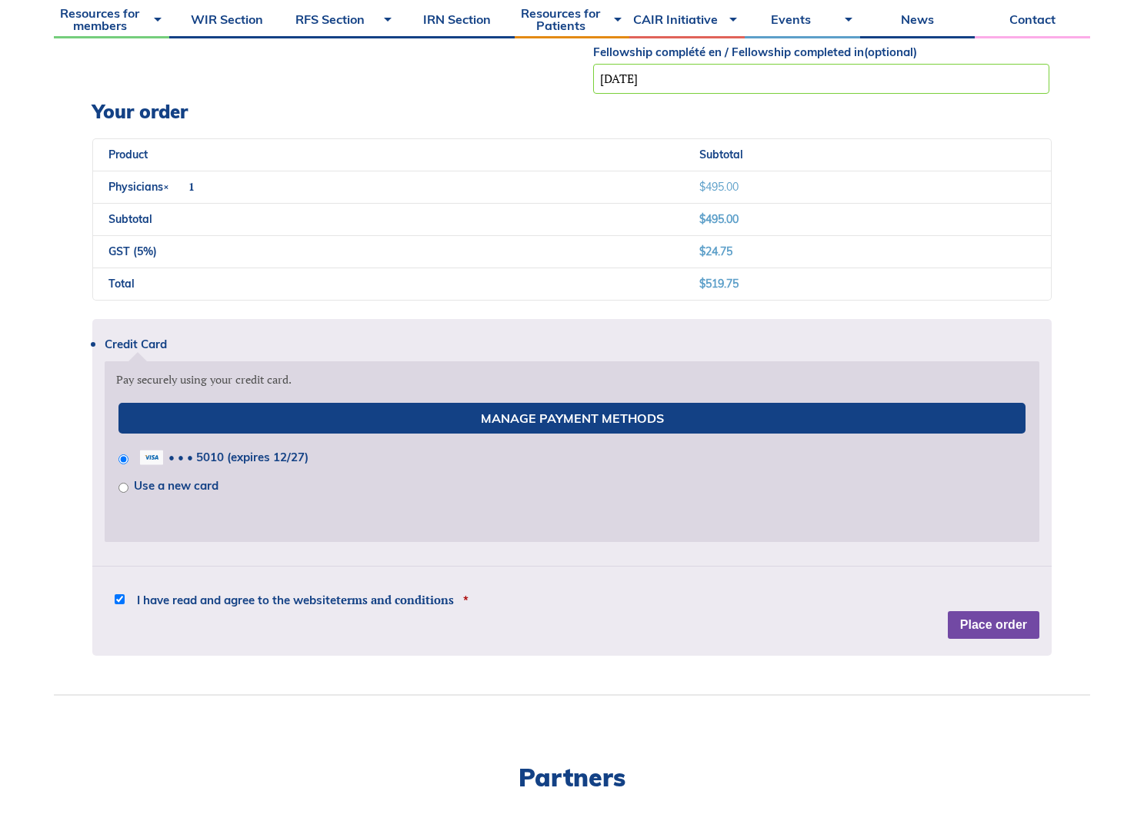
type input "MD, FRCPC, MSc"
click at [1013, 624] on div "Credit Card Pay securely using your credit card. Manage Payment Methods • • • 5…" at bounding box center [571, 487] width 959 height 337
click at [979, 628] on button "Place order" at bounding box center [993, 625] width 92 height 28
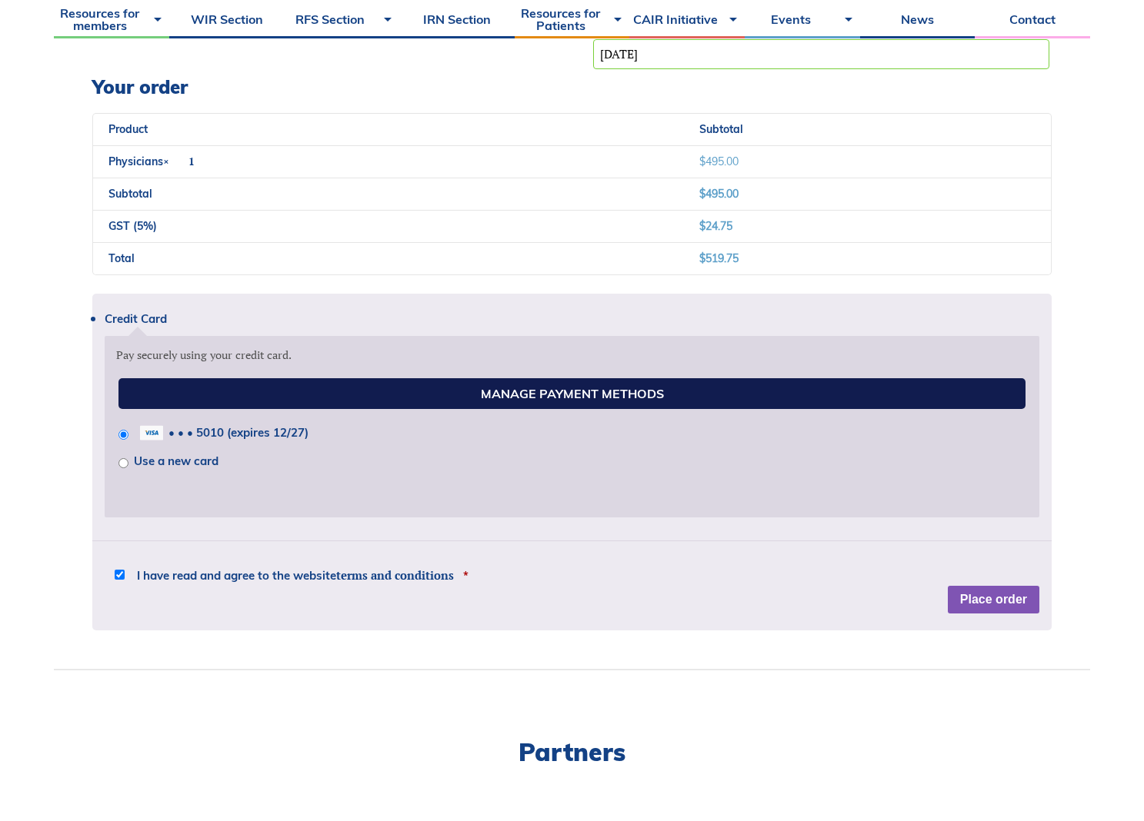
click at [511, 390] on link "Manage Payment Methods" at bounding box center [571, 393] width 907 height 31
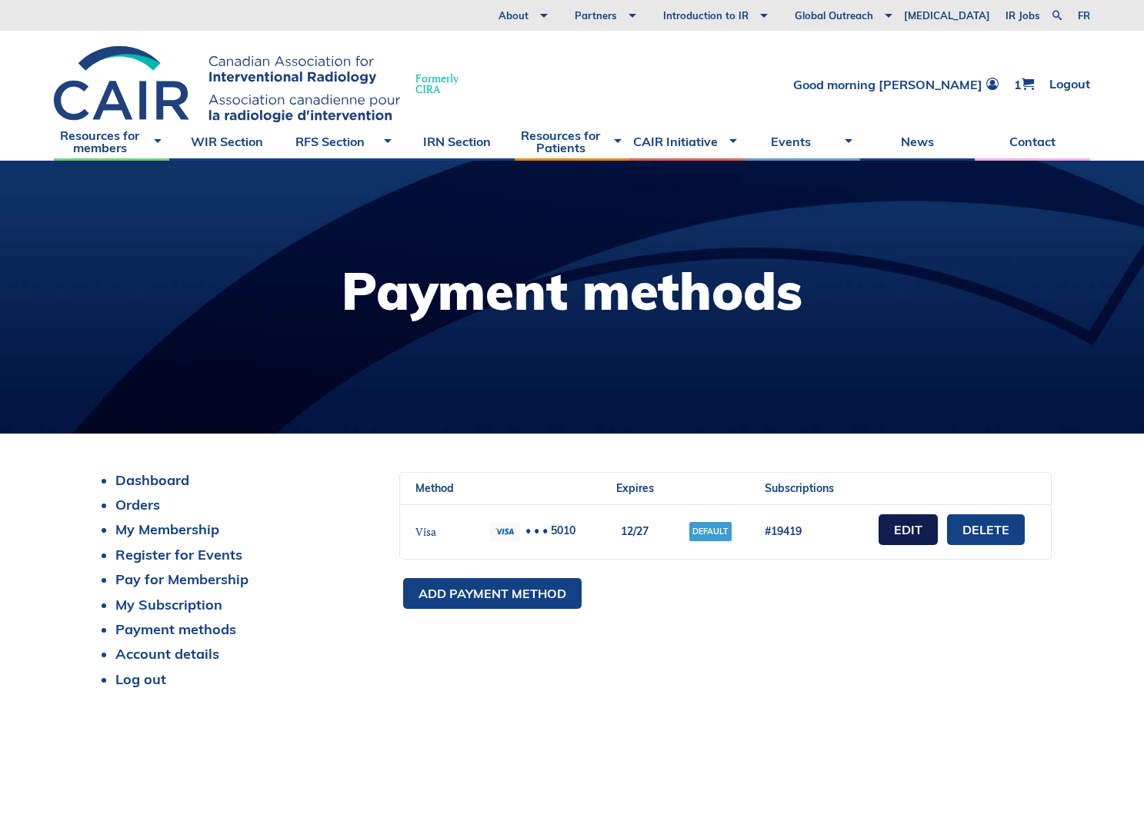
click at [904, 527] on link "Edit" at bounding box center [907, 529] width 59 height 31
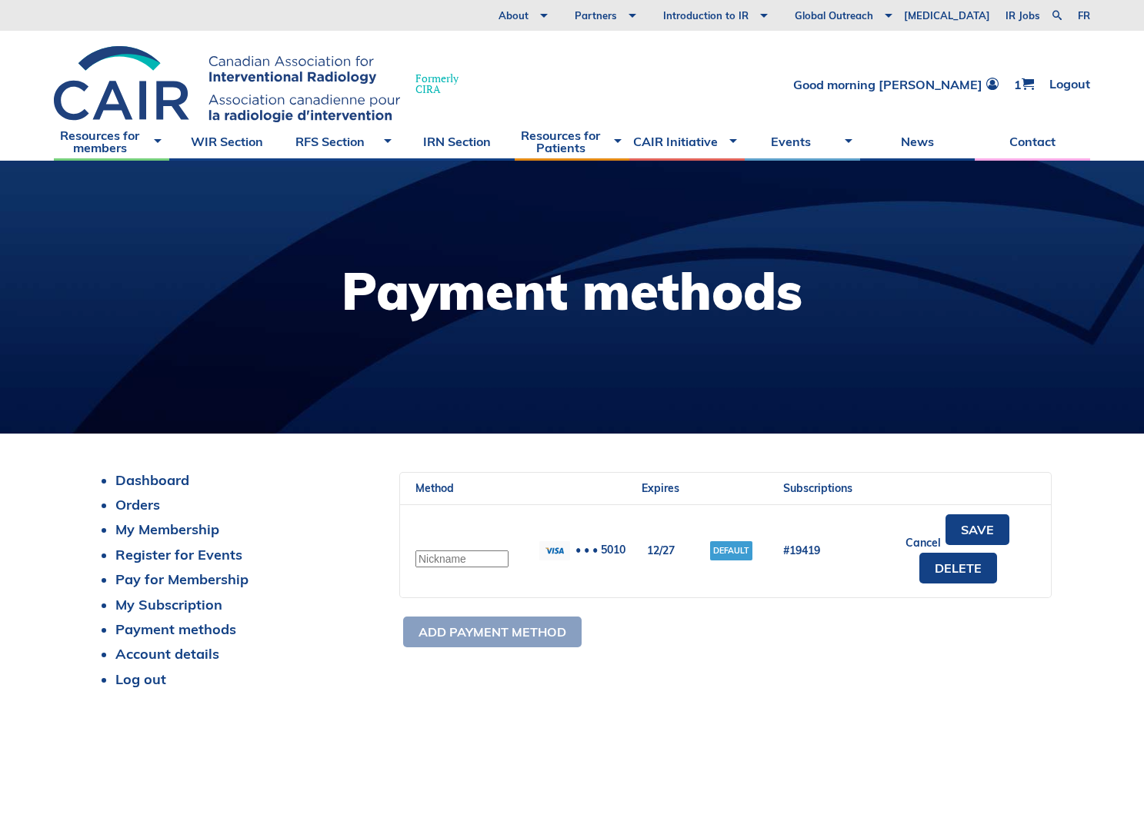
click at [611, 544] on td "• • • 5010" at bounding box center [575, 550] width 103 height 93
click at [551, 554] on img at bounding box center [554, 550] width 31 height 19
click at [844, 634] on div "Method Title Details Expires Default? Subscriptions Visa • • • 5010 12/27 Defau…" at bounding box center [725, 561] width 652 height 179
click at [191, 581] on link "Pay for Membership" at bounding box center [181, 580] width 133 height 18
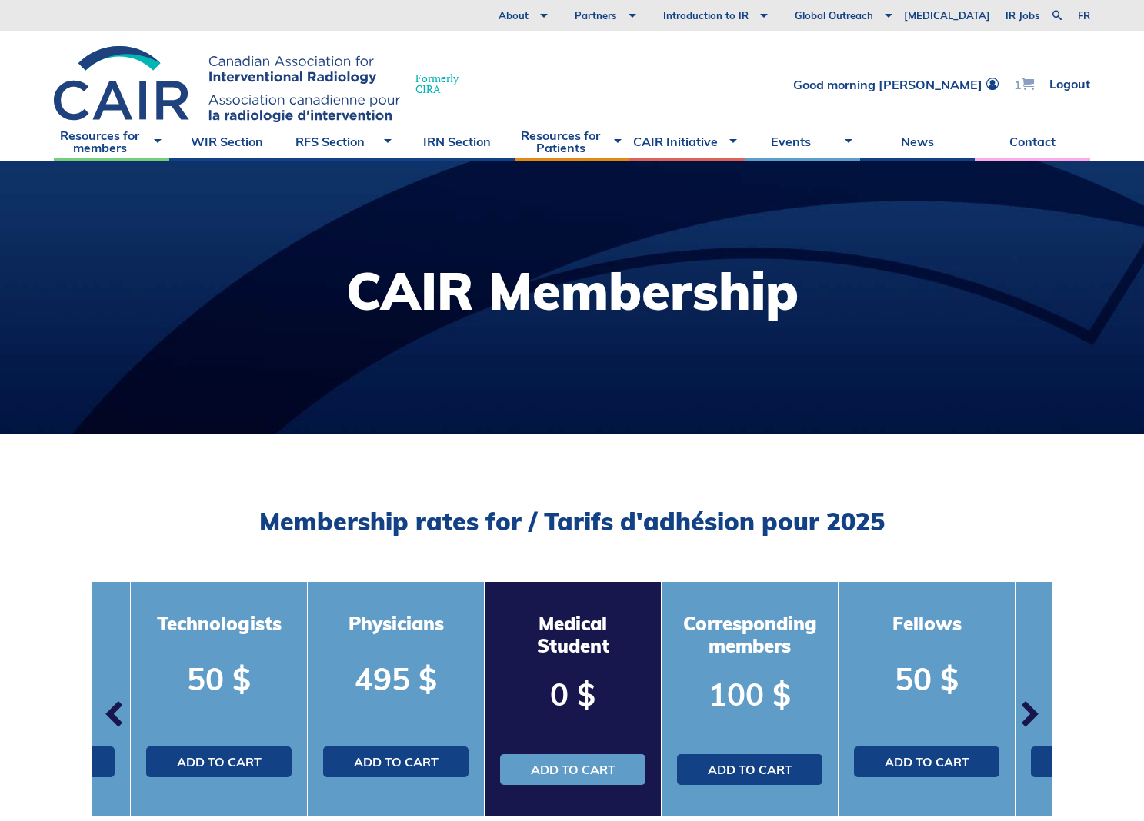
click at [1029, 81] on span at bounding box center [1027, 84] width 12 height 12
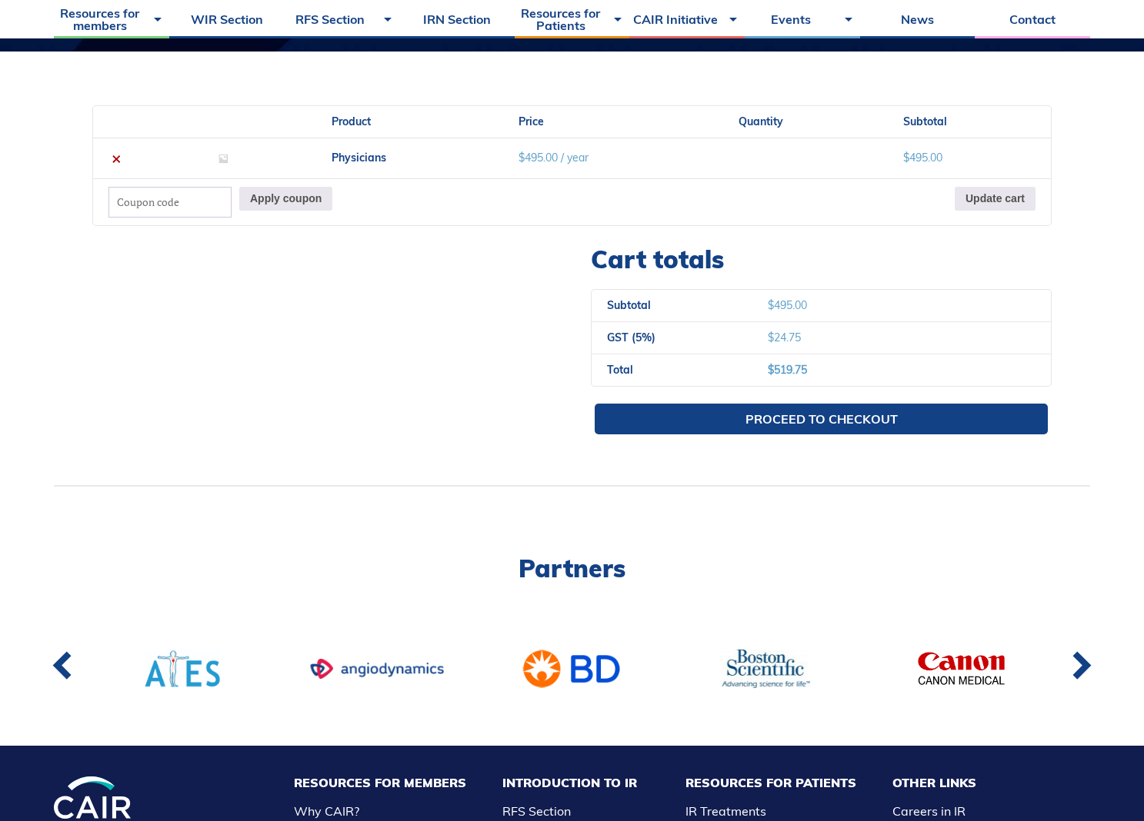
scroll to position [385, 0]
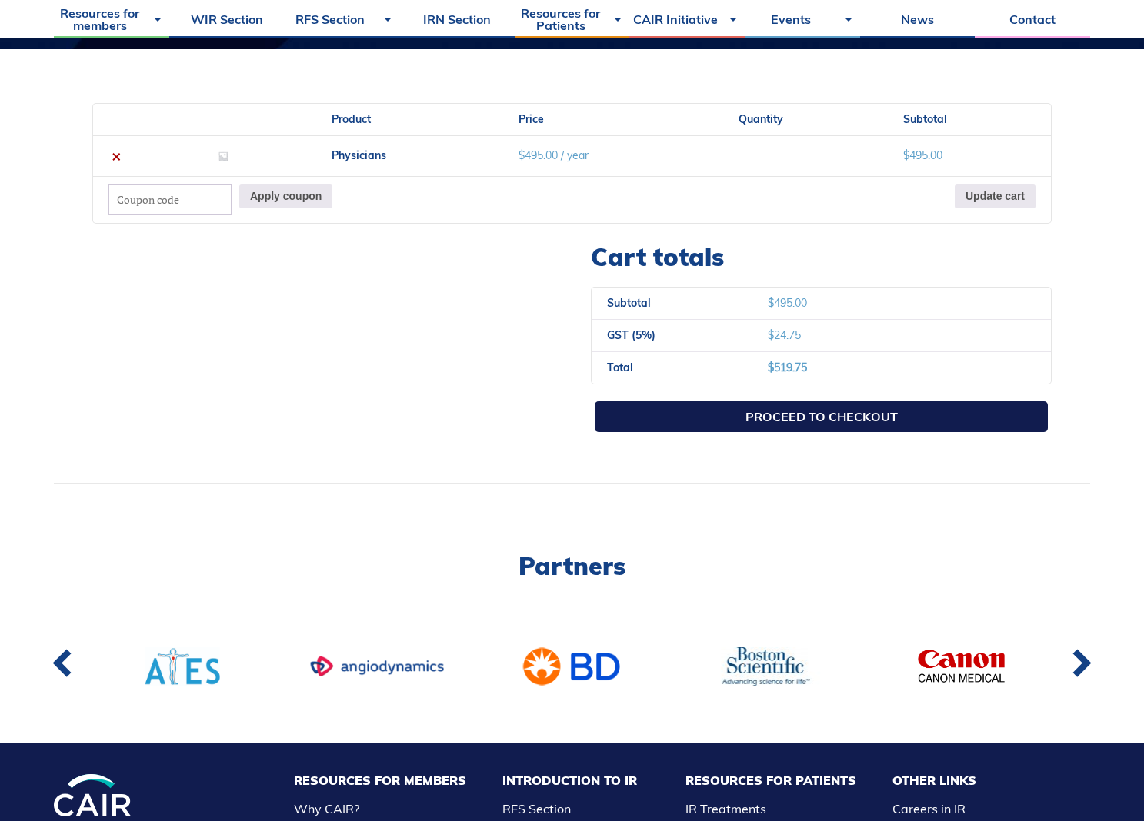
click at [837, 413] on link "Proceed to checkout" at bounding box center [820, 416] width 453 height 31
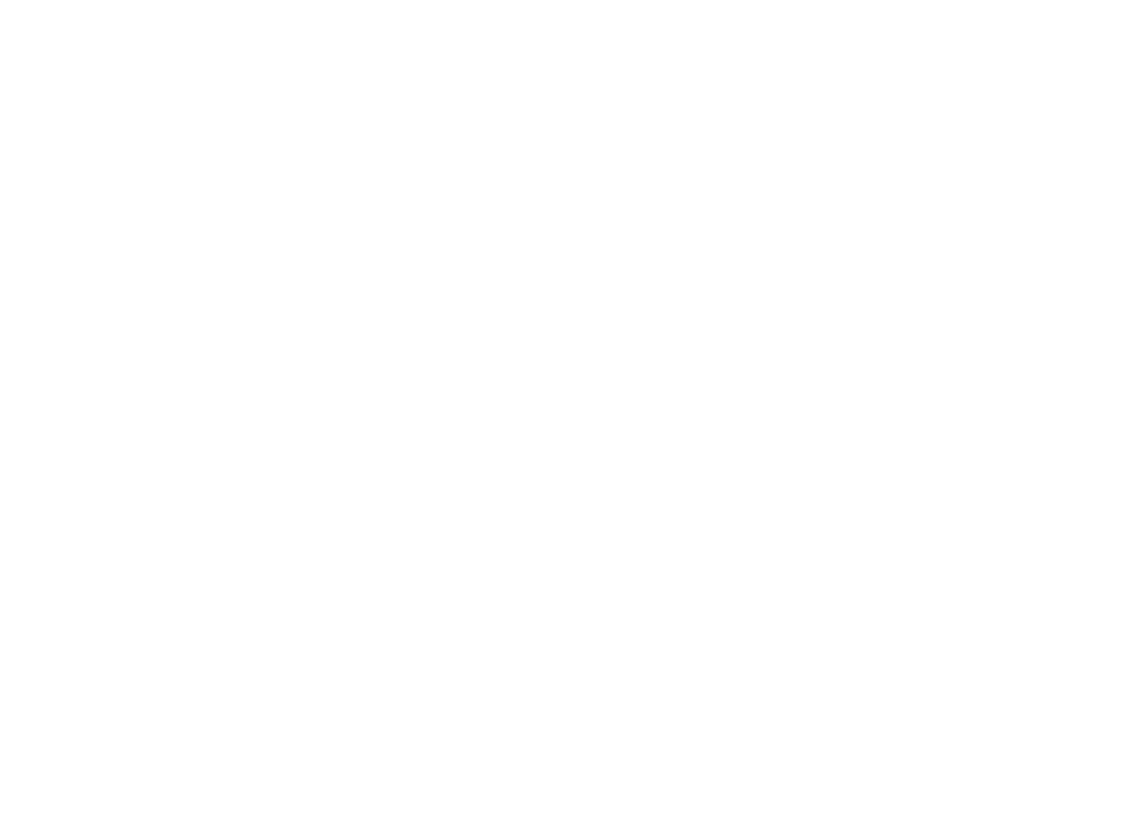
select select "BC"
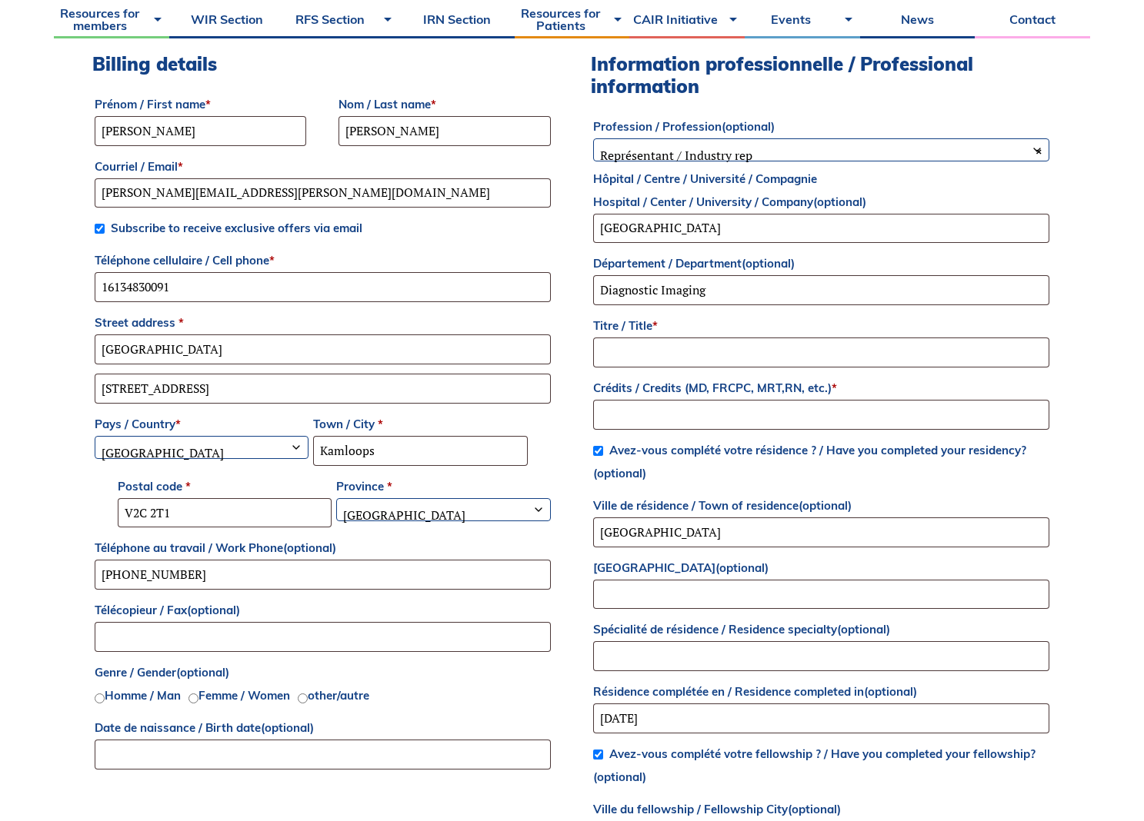
scroll to position [461, 0]
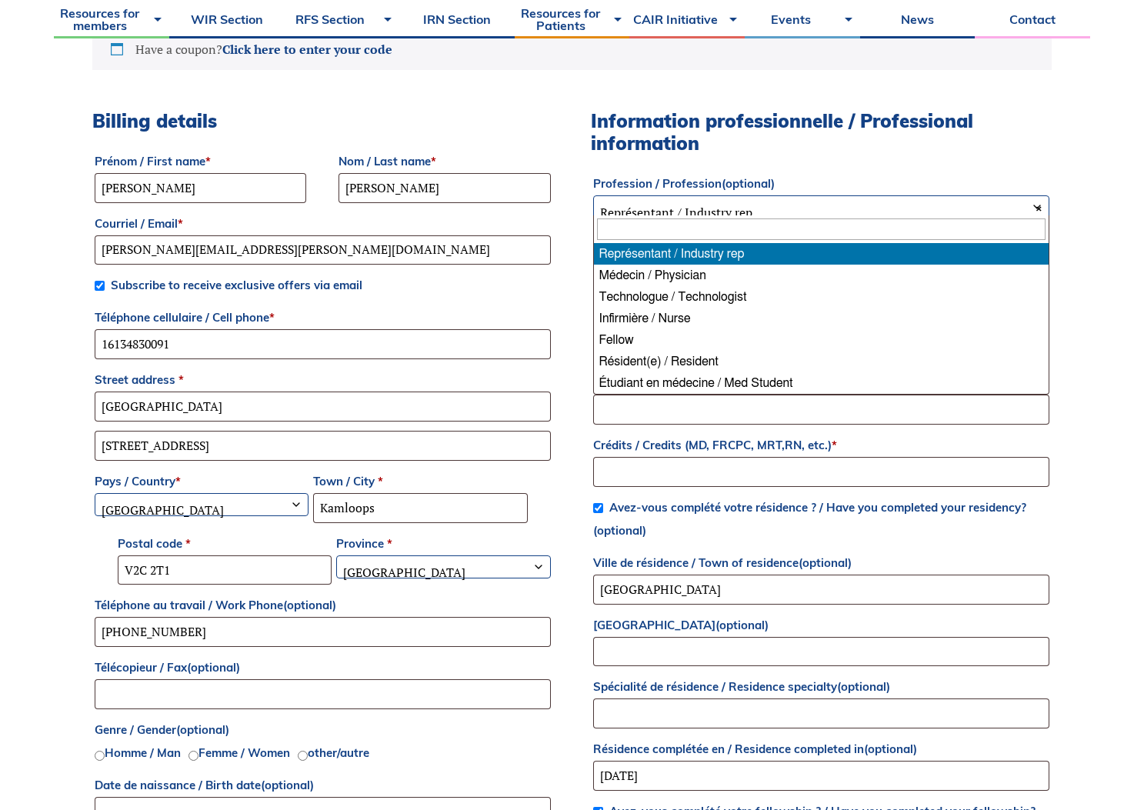
click at [750, 211] on span "× Représentant / Industry rep" at bounding box center [821, 212] width 455 height 32
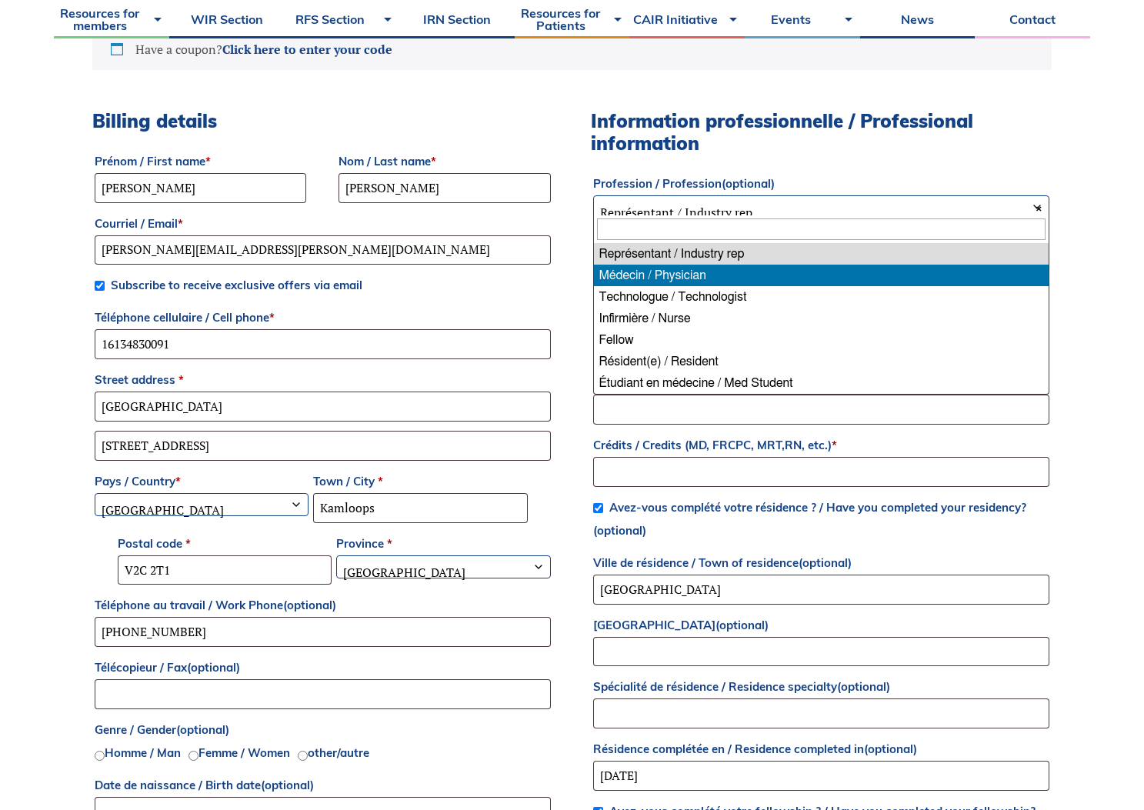
select select "physician"
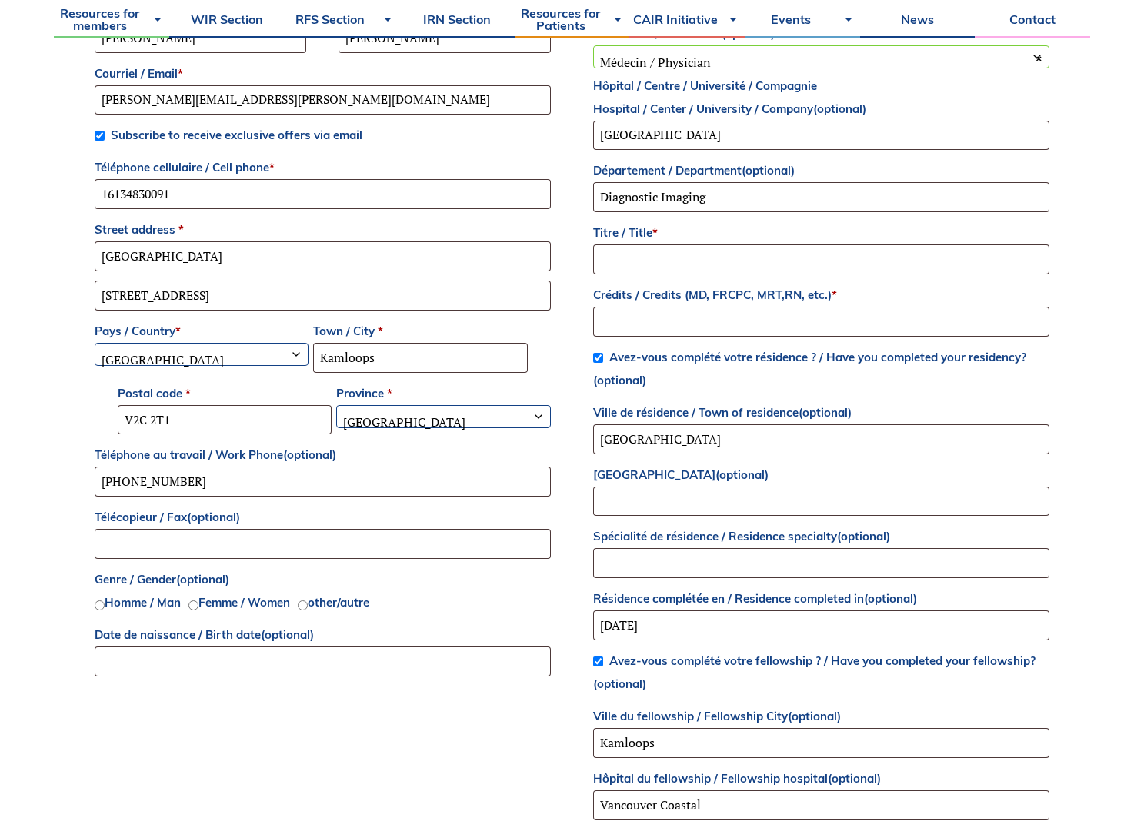
scroll to position [615, 0]
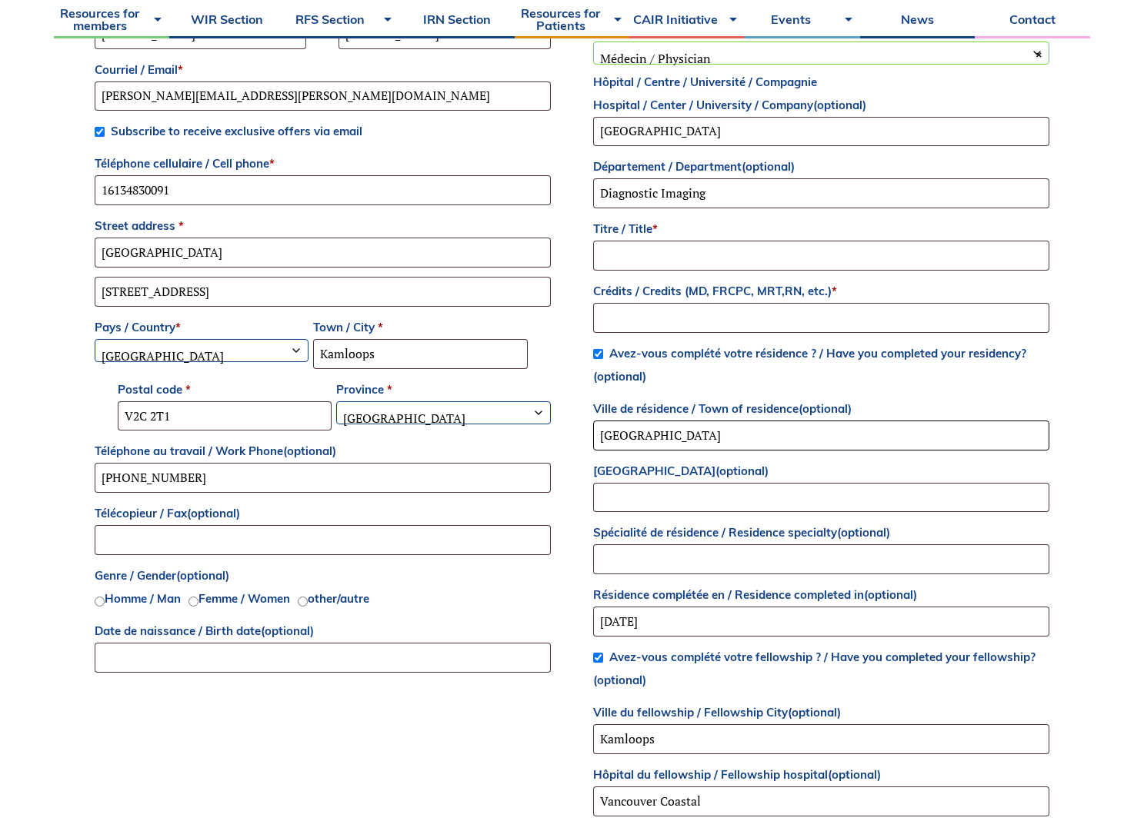
drag, startPoint x: 654, startPoint y: 435, endPoint x: 529, endPoint y: 432, distance: 124.6
click at [529, 432] on div "Billing details Prénom / First name * Rosemary Nom / Last name * Regan Courriel…" at bounding box center [571, 451] width 959 height 991
click at [668, 255] on input "Titre / Title *" at bounding box center [821, 256] width 456 height 30
type input "DR"
click at [639, 321] on input "Crédits / Credits (MD, FRCPC, MRT,RN, etc.) *" at bounding box center [821, 318] width 456 height 30
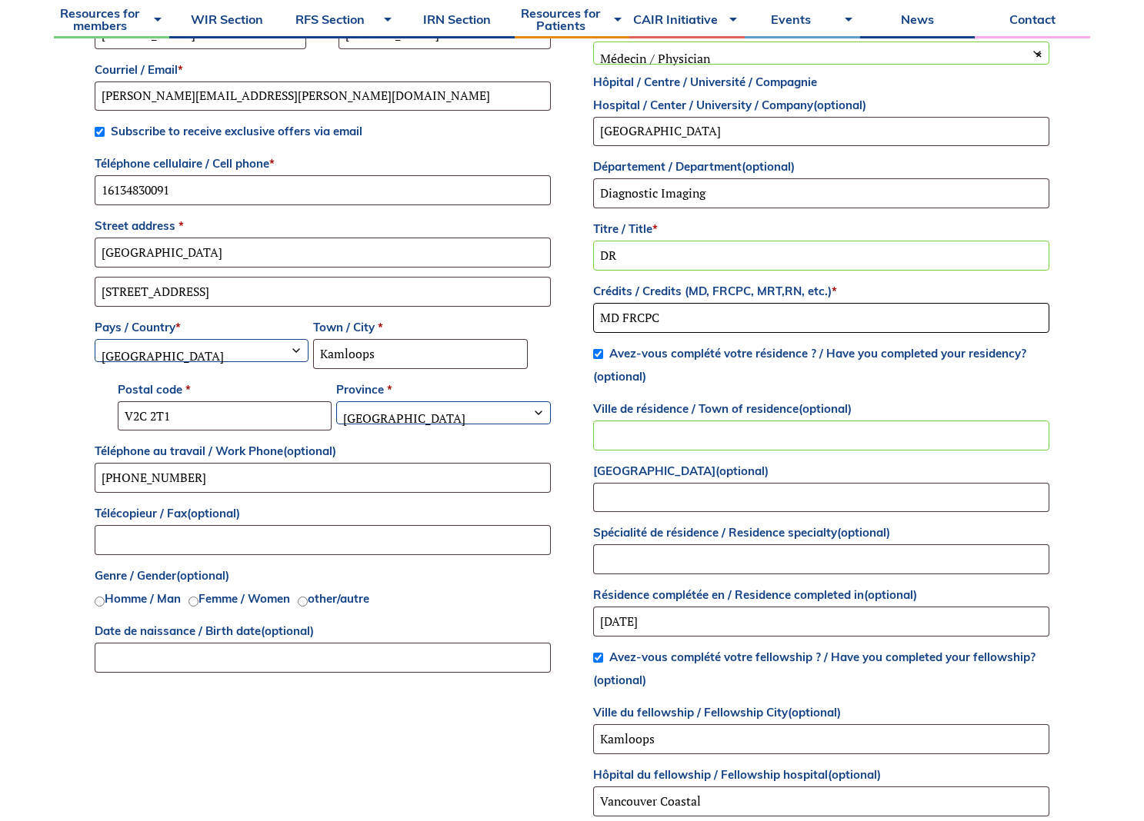
type input "MD FRCPC"
click at [196, 602] on input "Femme / Women" at bounding box center [193, 602] width 10 height 10
radio input "true"
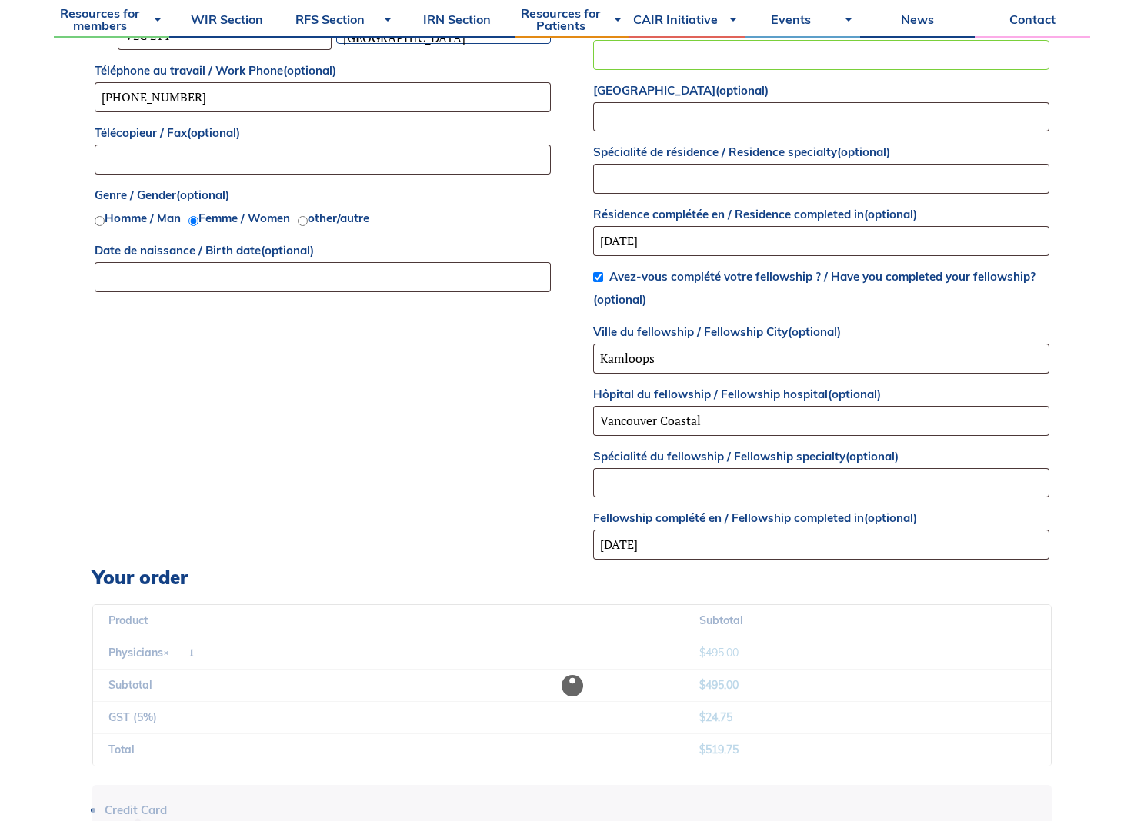
scroll to position [1077, 0]
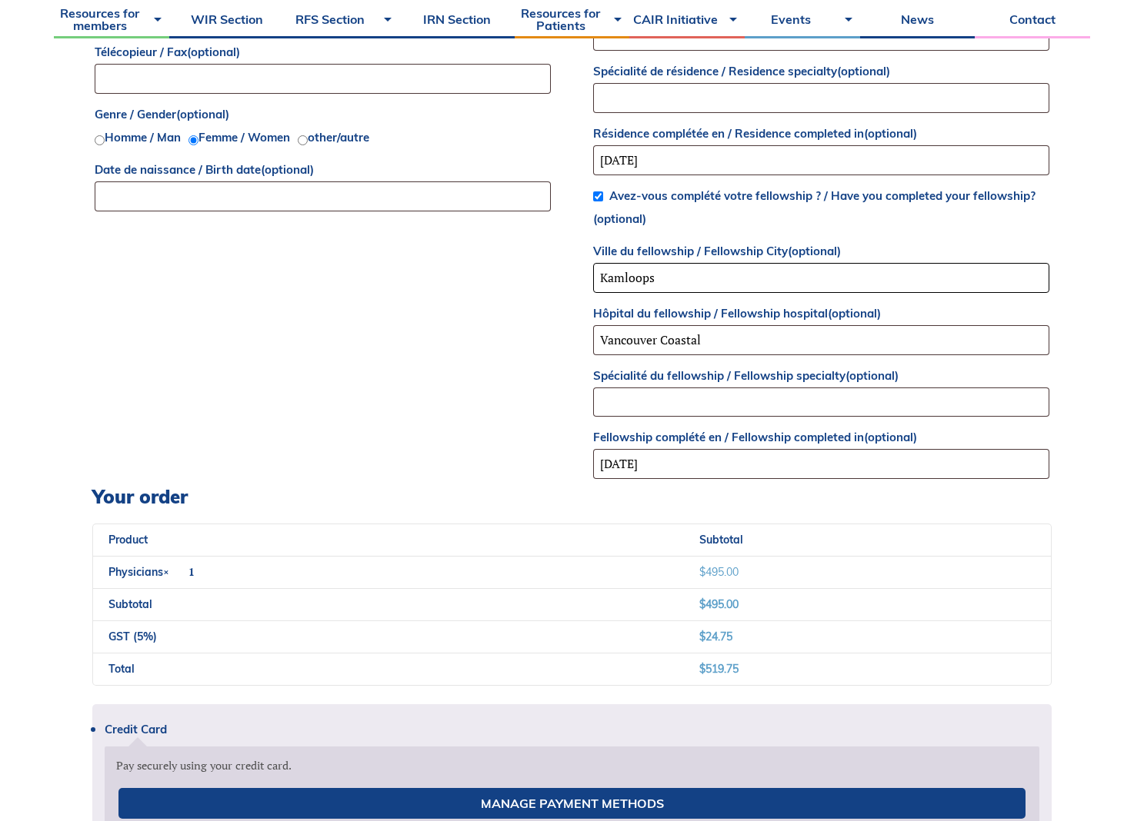
drag, startPoint x: 682, startPoint y: 278, endPoint x: 455, endPoint y: 258, distance: 227.8
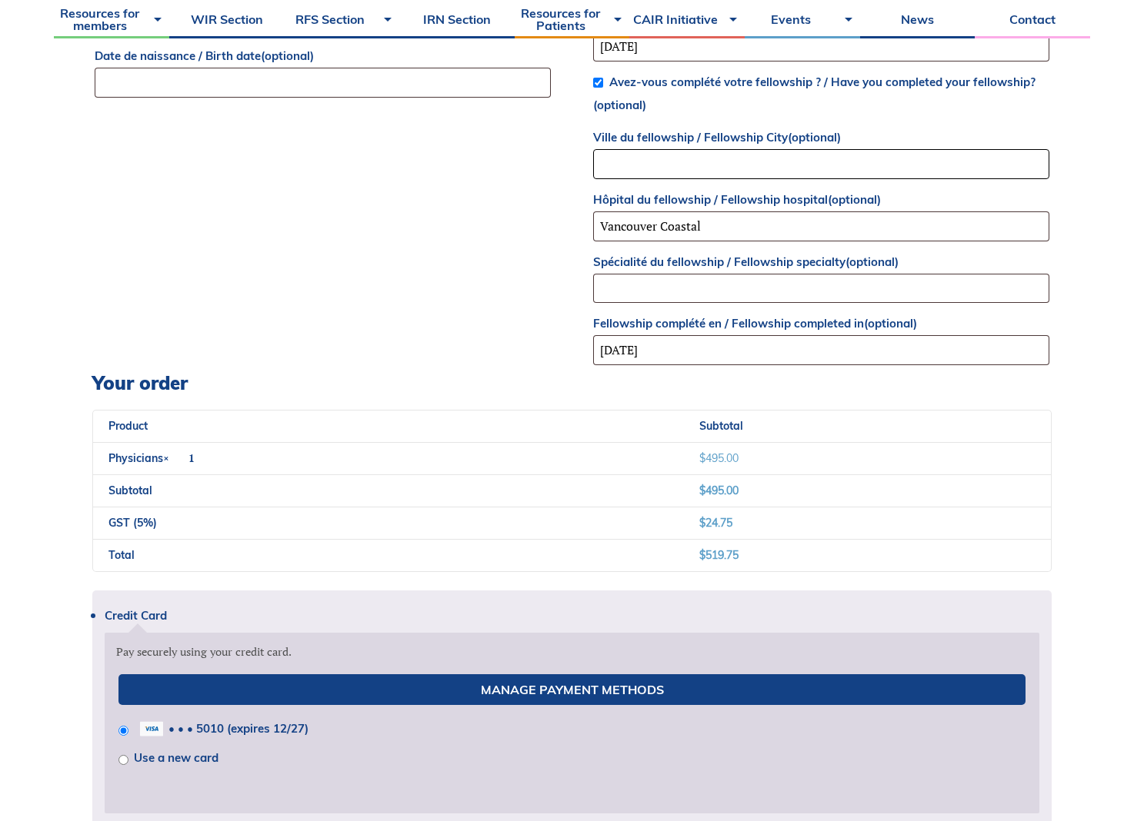
scroll to position [1307, 0]
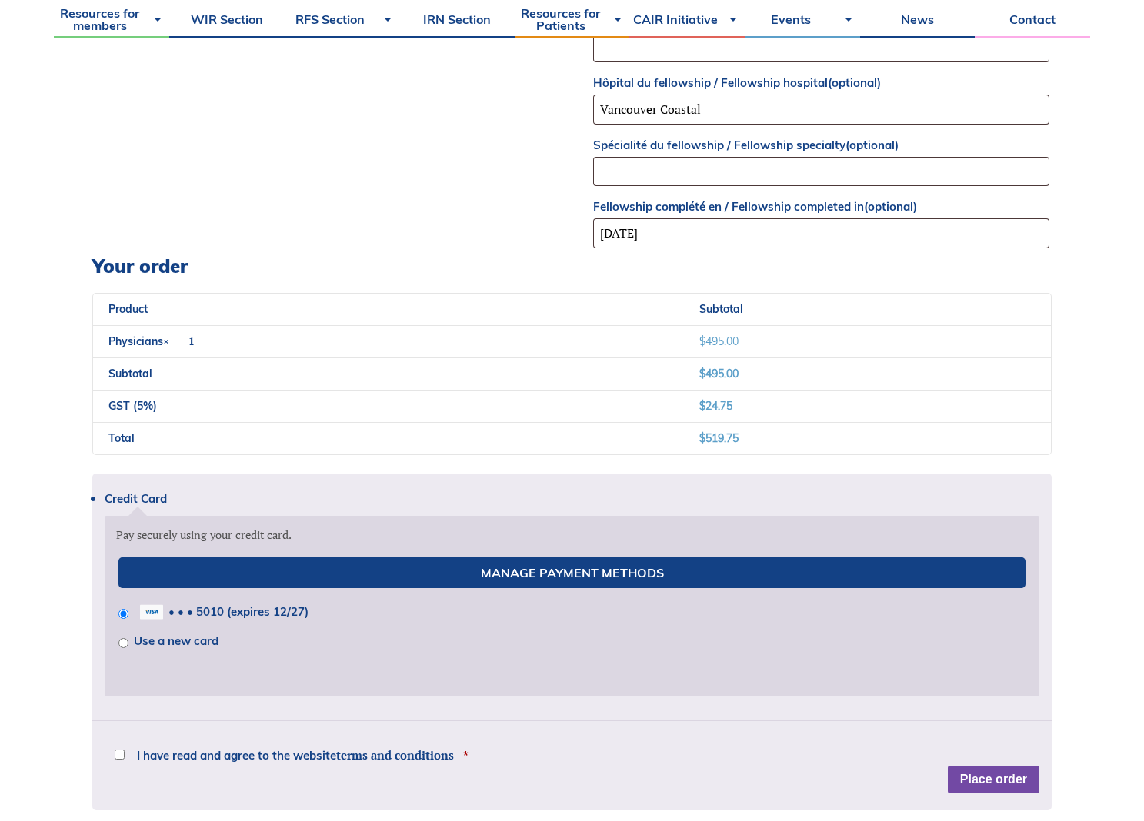
click at [968, 774] on div "Credit Card Pay securely using your credit card. Manage Payment Methods • • • 5…" at bounding box center [571, 642] width 959 height 337
click at [120, 754] on input "I have read and agree to the website terms and conditions *" at bounding box center [120, 755] width 10 height 10
checkbox input "true"
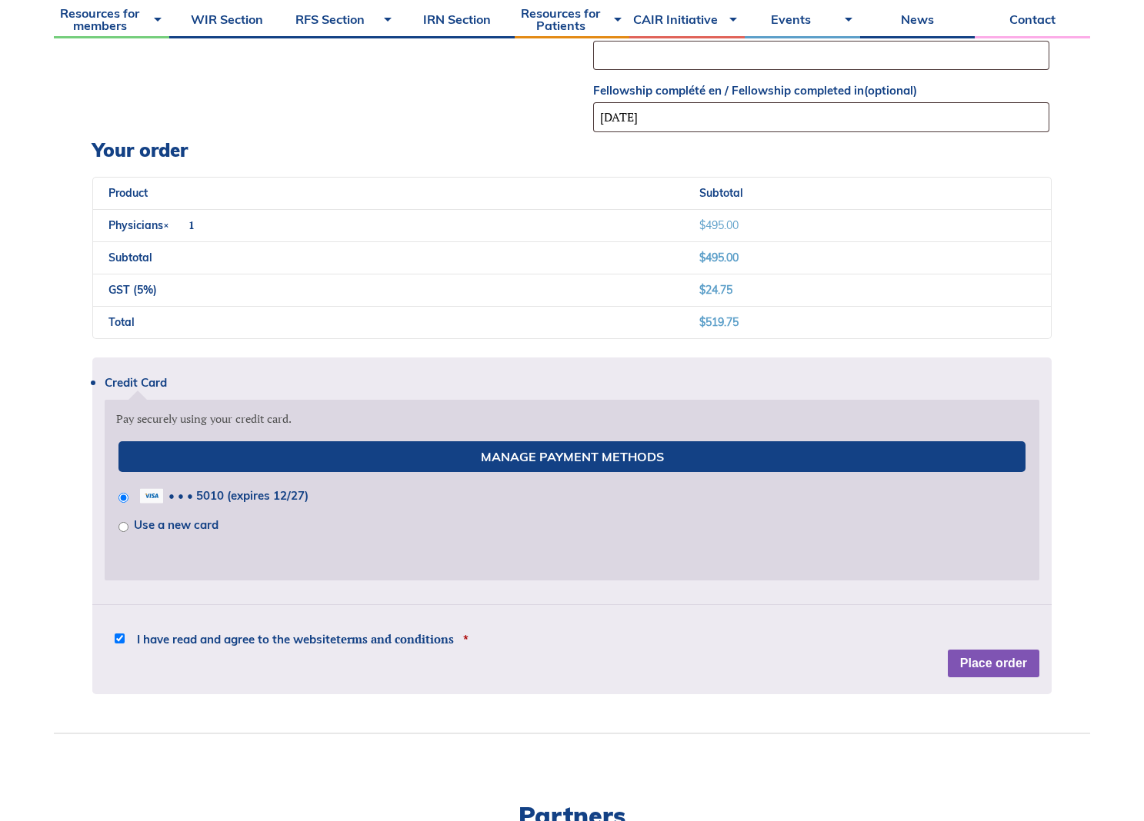
scroll to position [1461, 0]
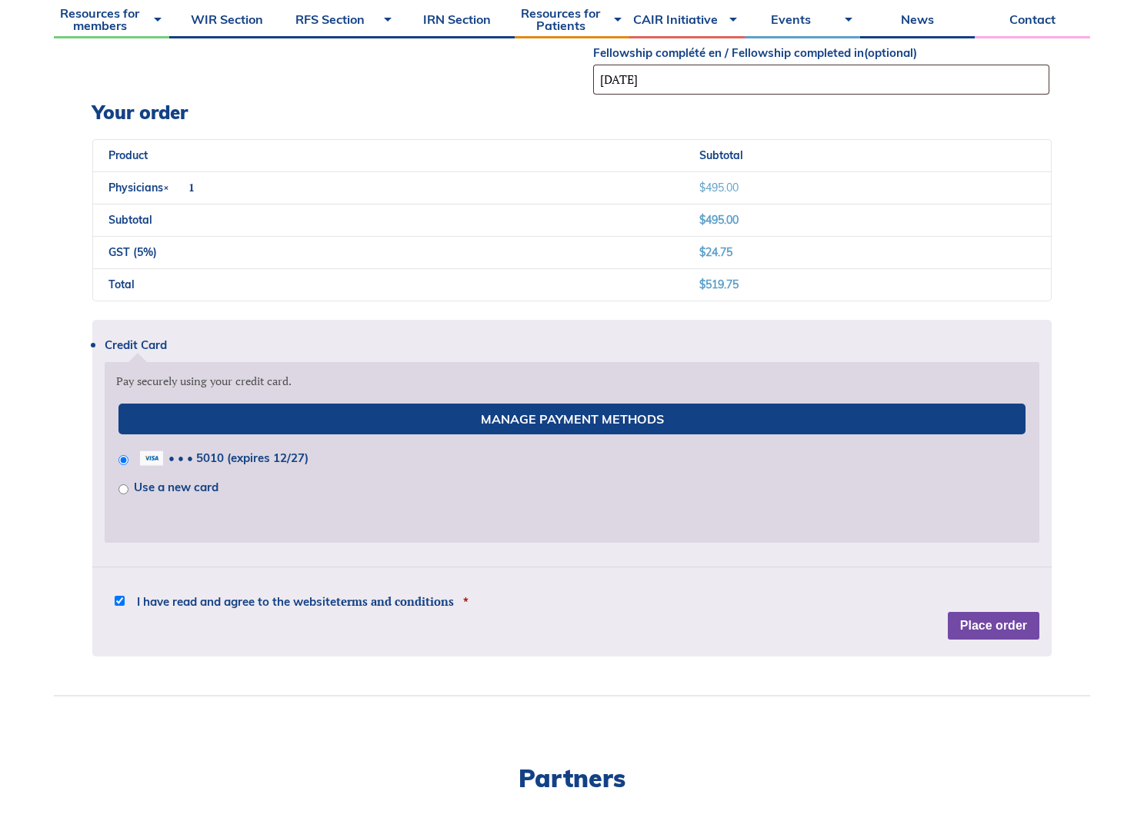
click at [1008, 629] on button "Place order" at bounding box center [993, 626] width 92 height 28
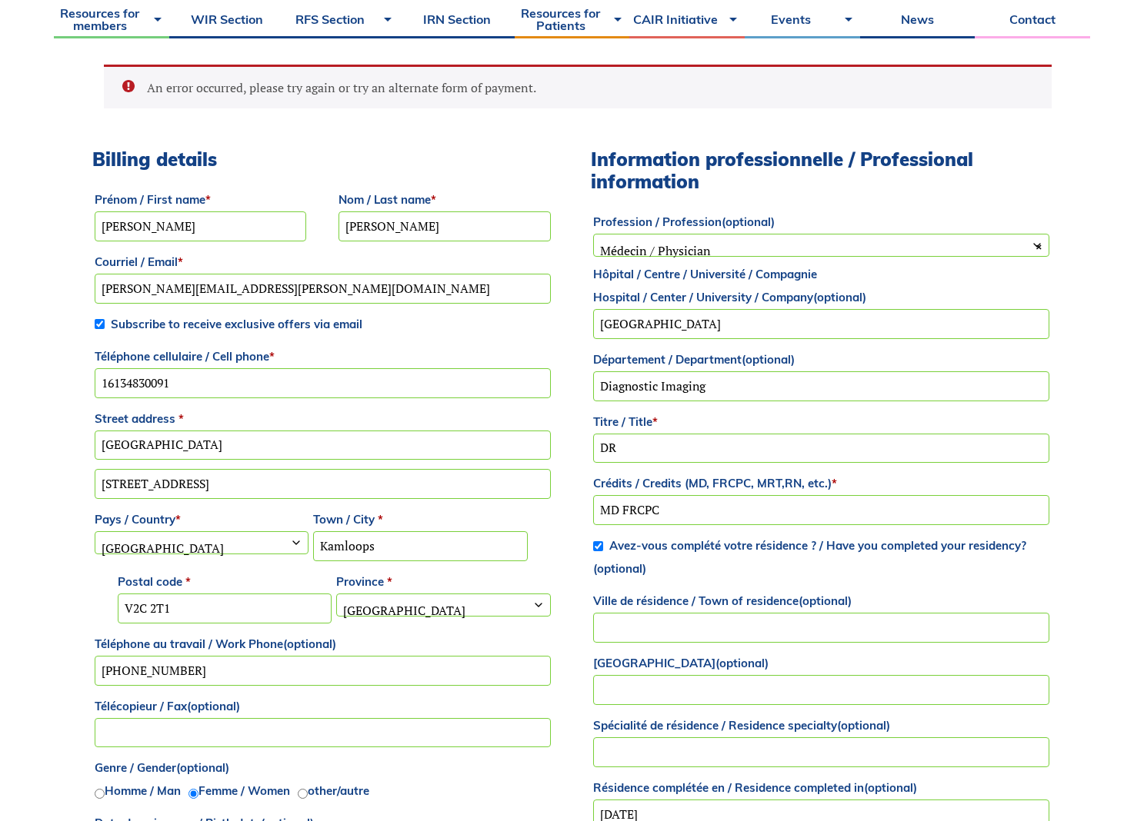
scroll to position [494, 0]
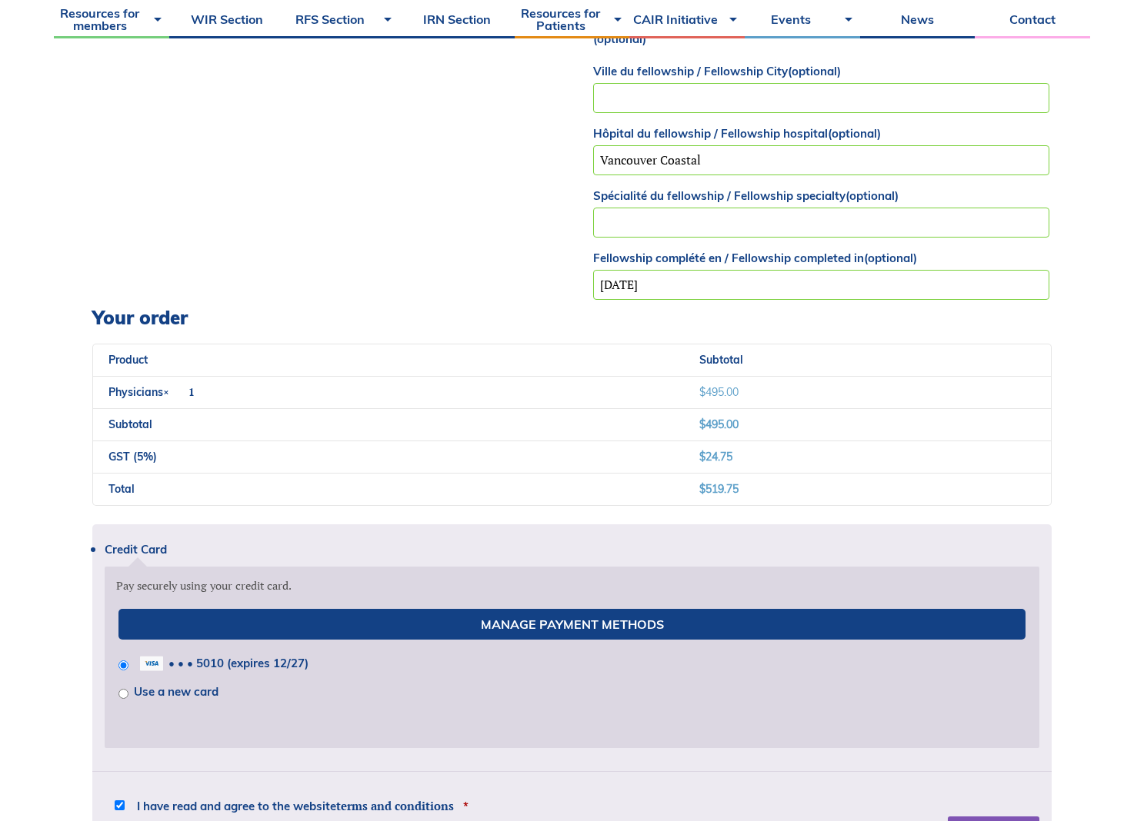
click at [169, 688] on label "Use a new card" at bounding box center [176, 691] width 85 height 15
click at [128, 689] on input "Use a new card" at bounding box center [123, 694] width 10 height 10
radio input "true"
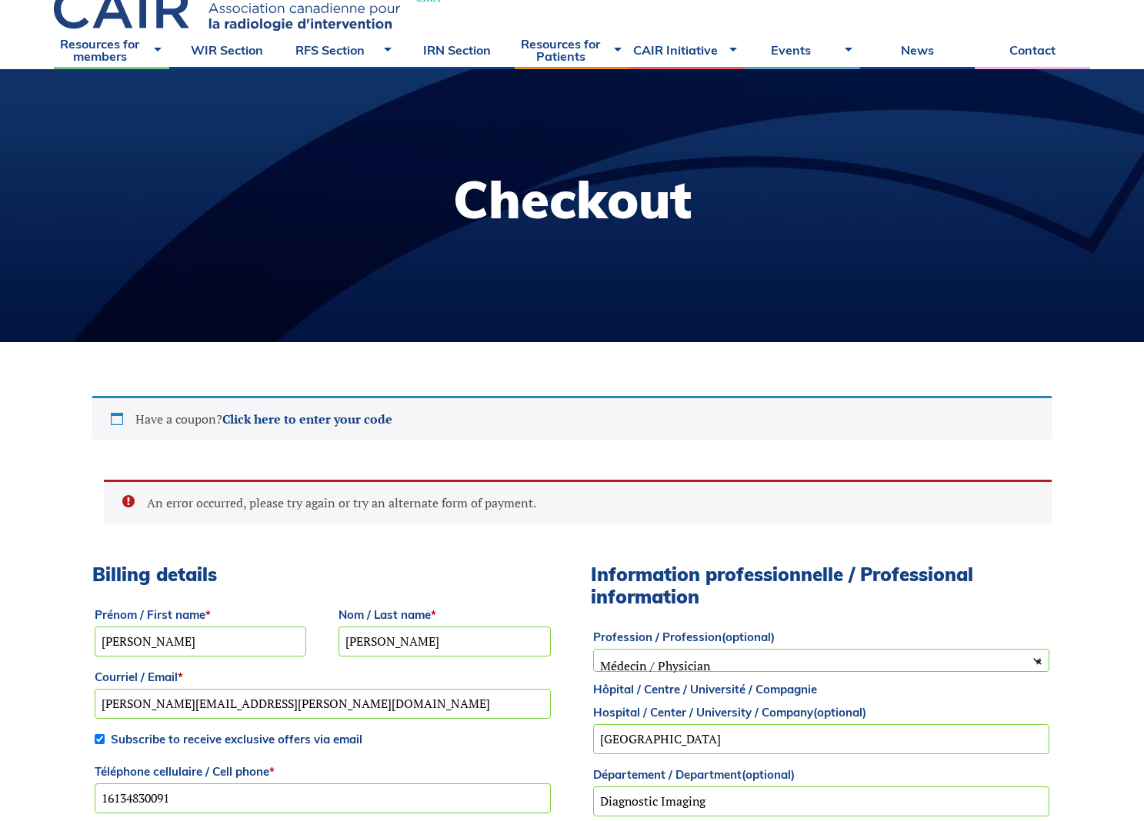
scroll to position [0, 0]
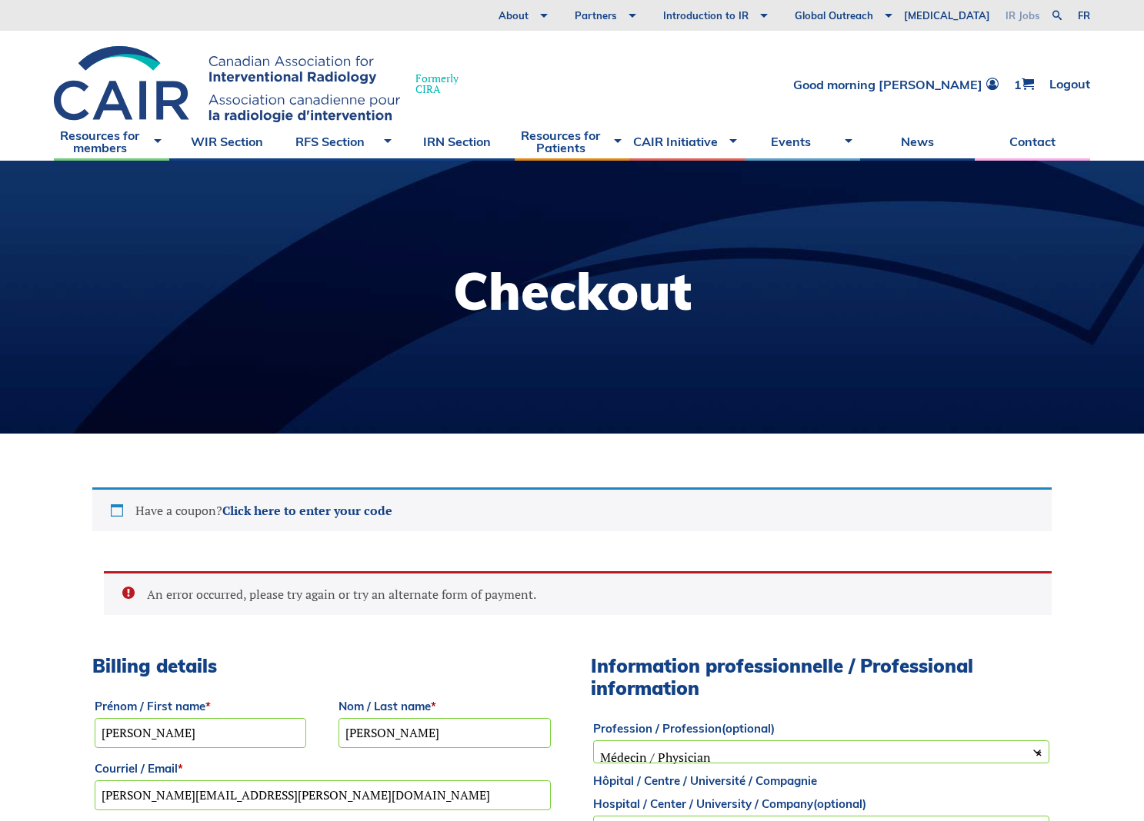
click at [1041, 20] on link "IR Jobs" at bounding box center [1022, 15] width 50 height 31
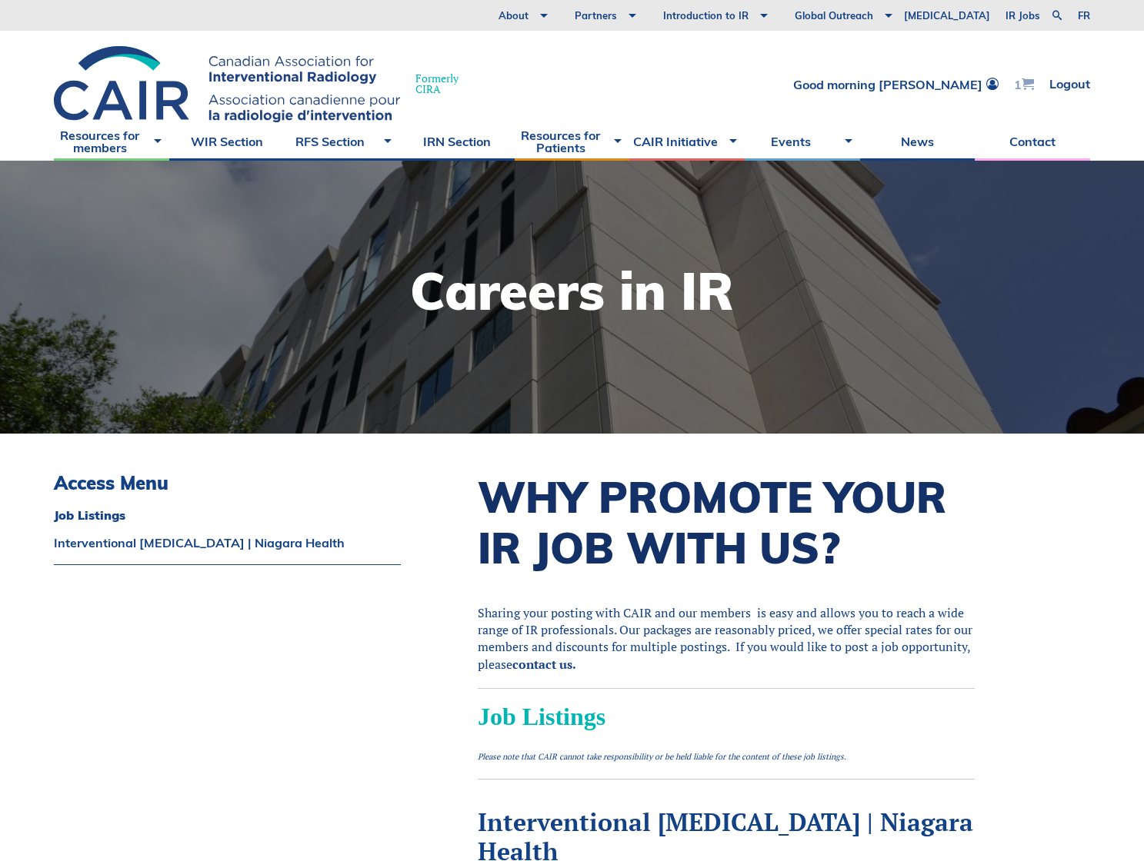
click at [1027, 87] on span at bounding box center [1027, 84] width 12 height 12
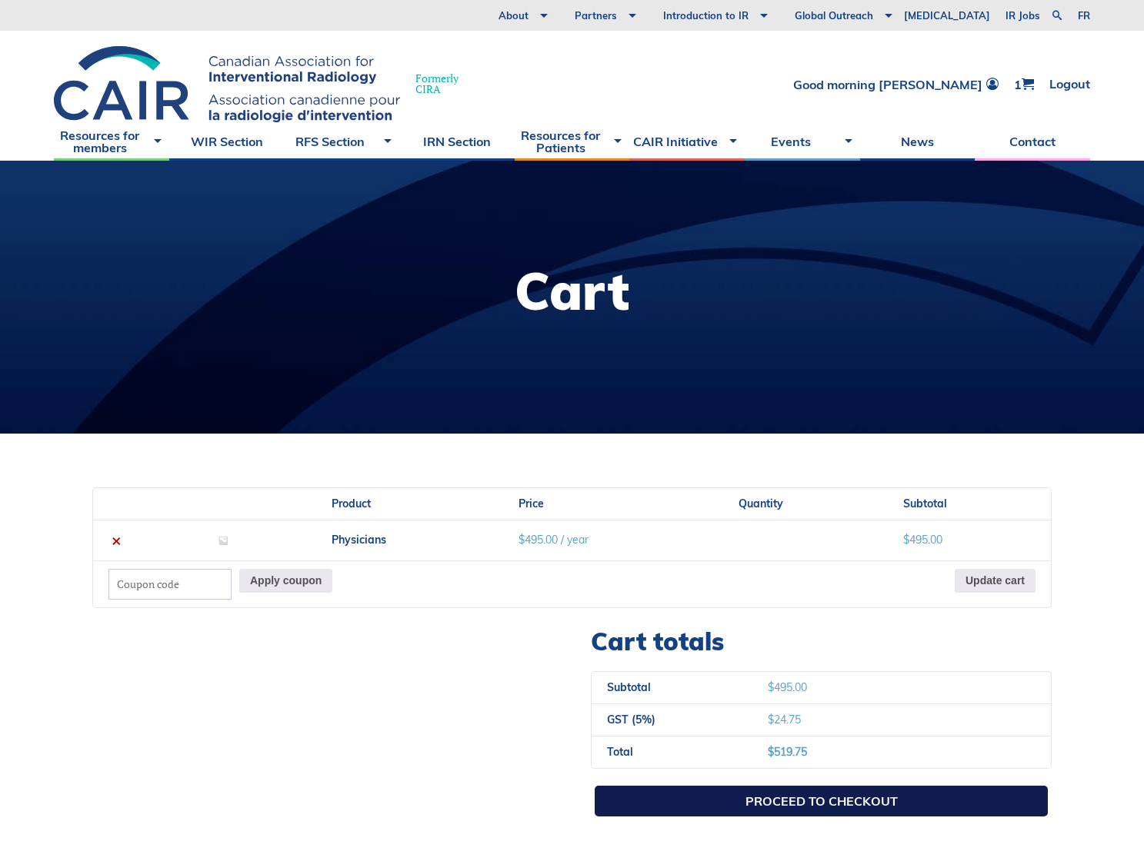
click at [799, 808] on link "Proceed to checkout" at bounding box center [820, 801] width 453 height 31
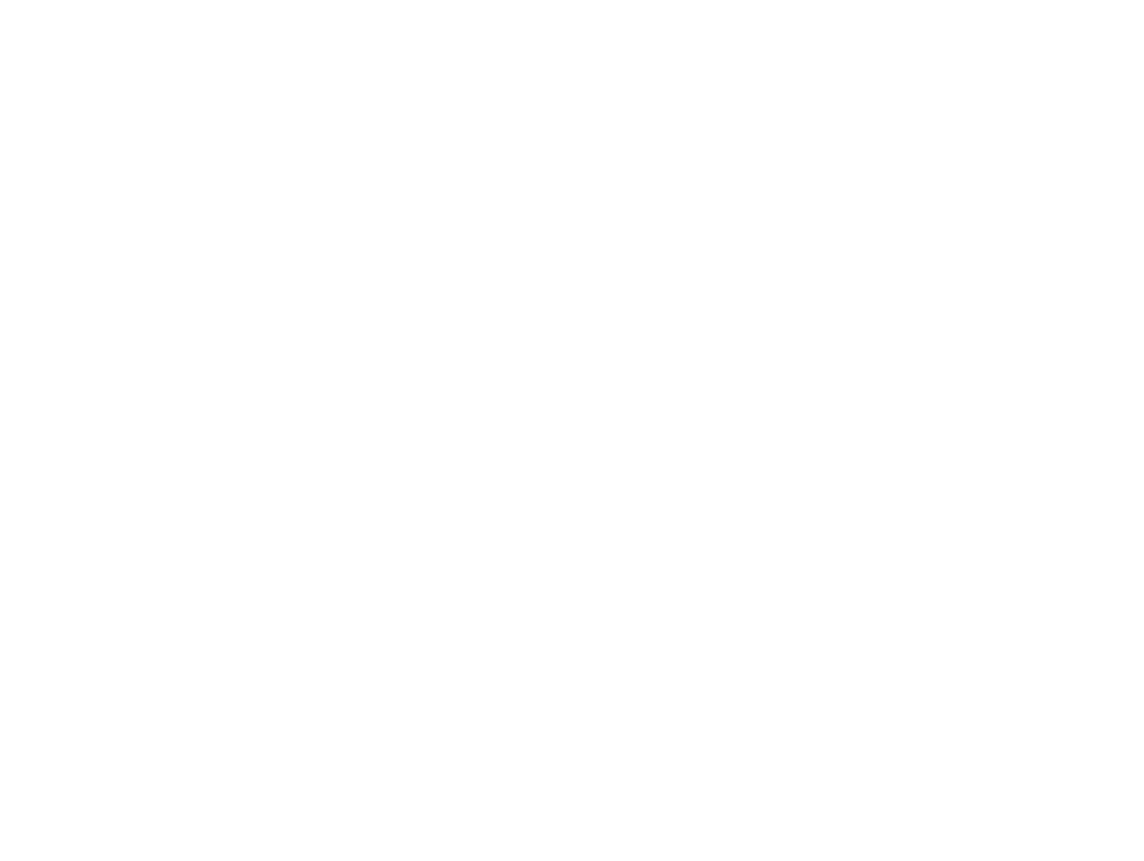
select select "BC"
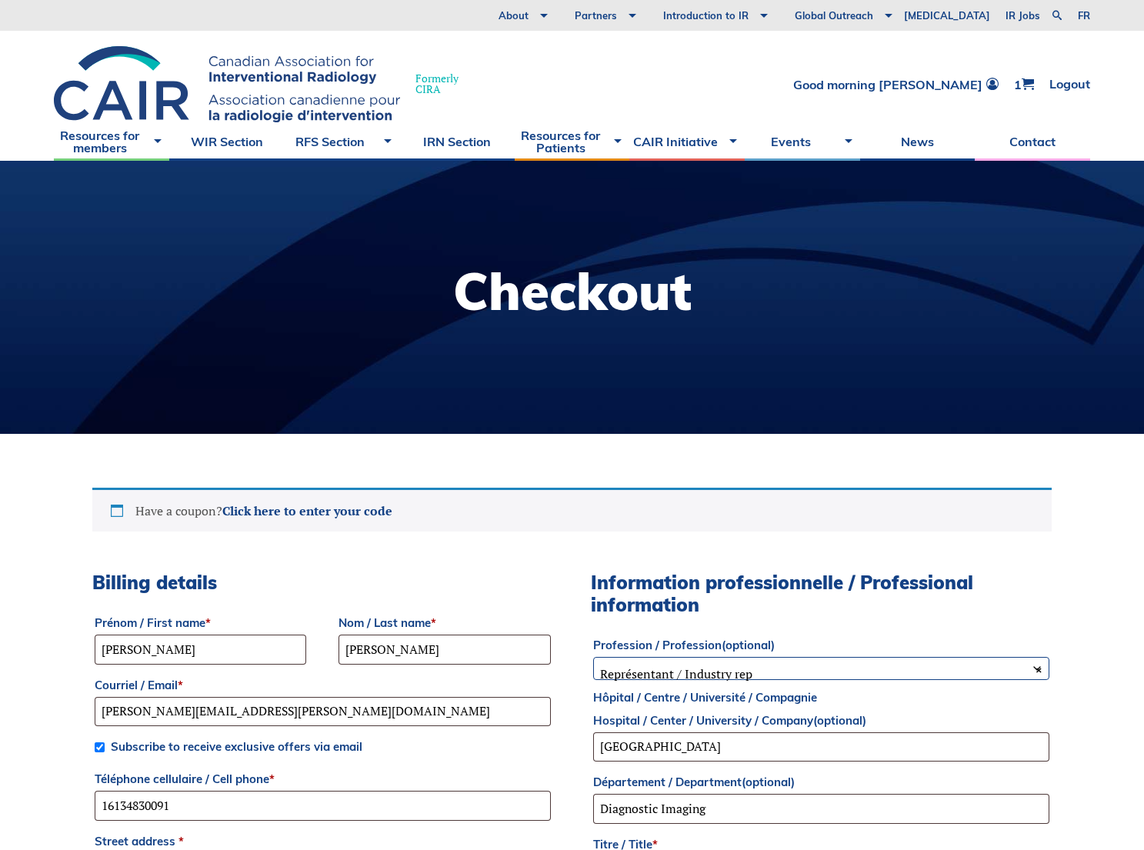
click at [801, 673] on span "× Représentant / Industry rep" at bounding box center [821, 674] width 455 height 32
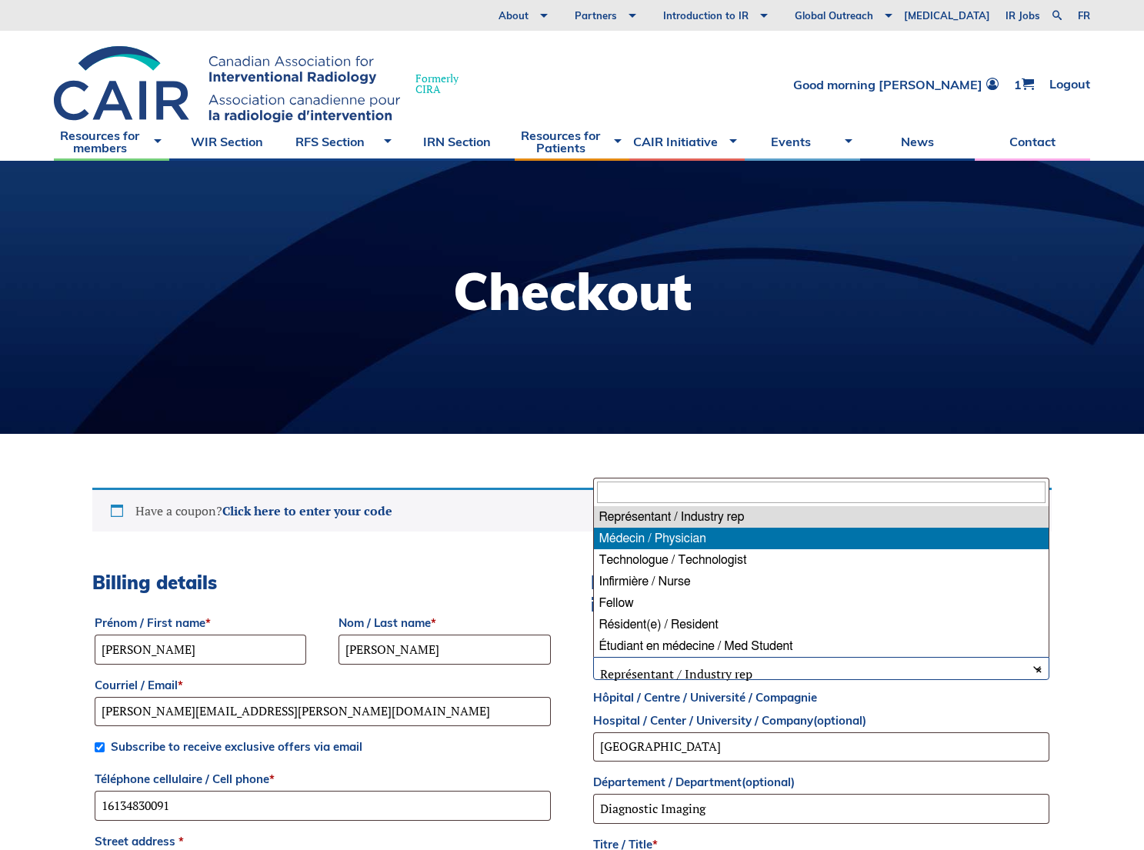
select select "physician"
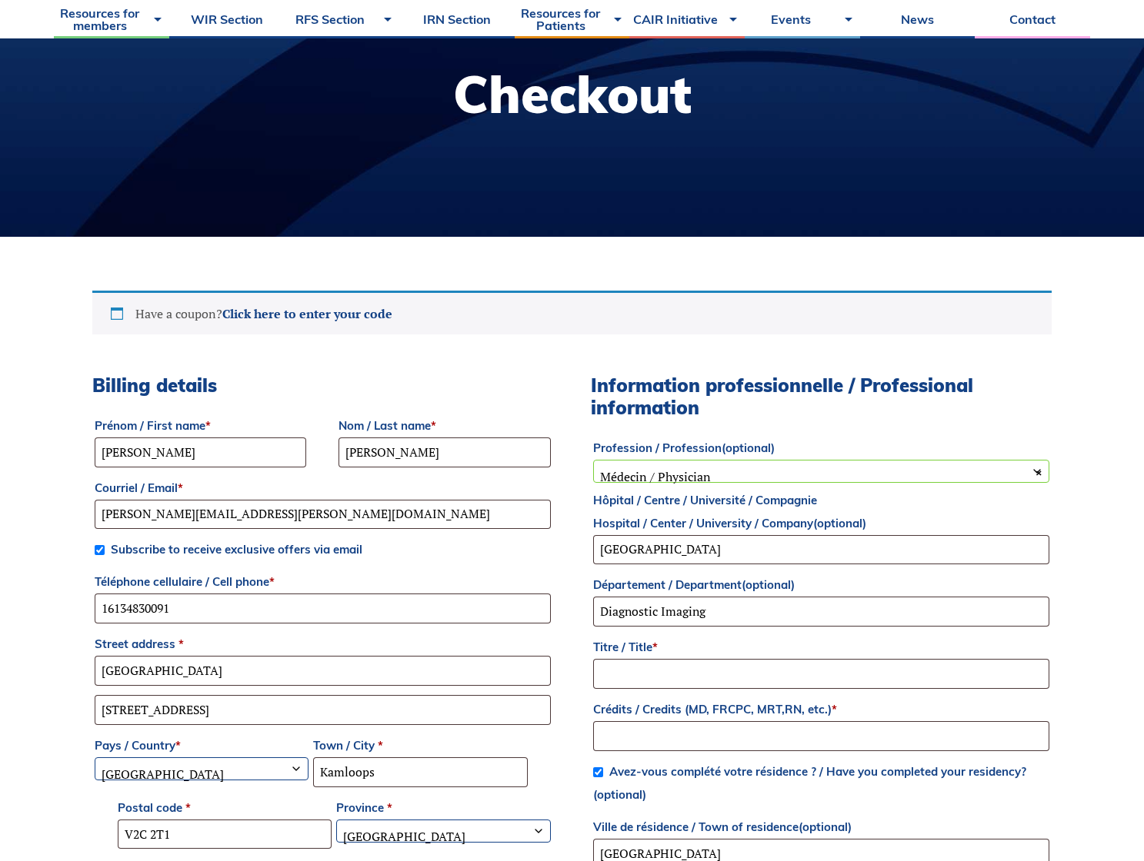
scroll to position [231, 0]
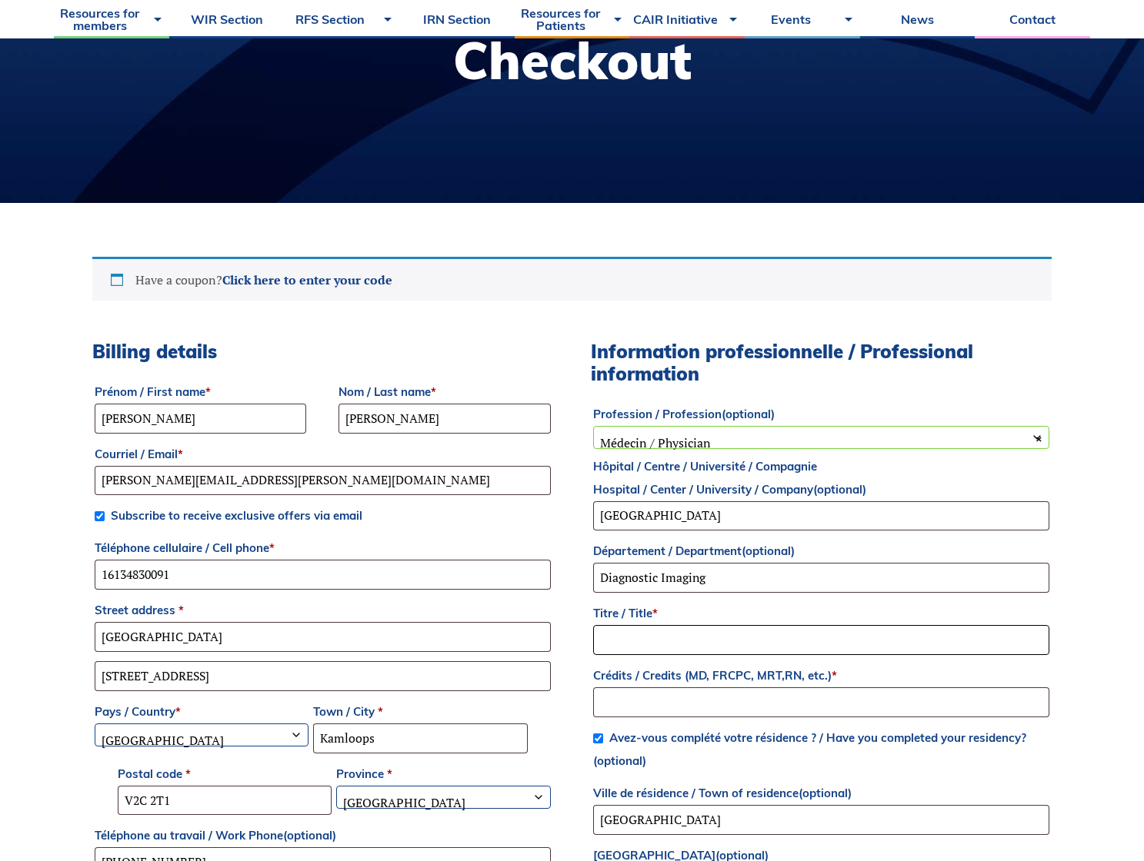
click at [631, 636] on input "Titre / Title *" at bounding box center [821, 640] width 456 height 30
type input "DR"
click at [627, 704] on input "Crédits / Credits (MD, FRCPC, MRT,RN, etc.) *" at bounding box center [821, 703] width 456 height 30
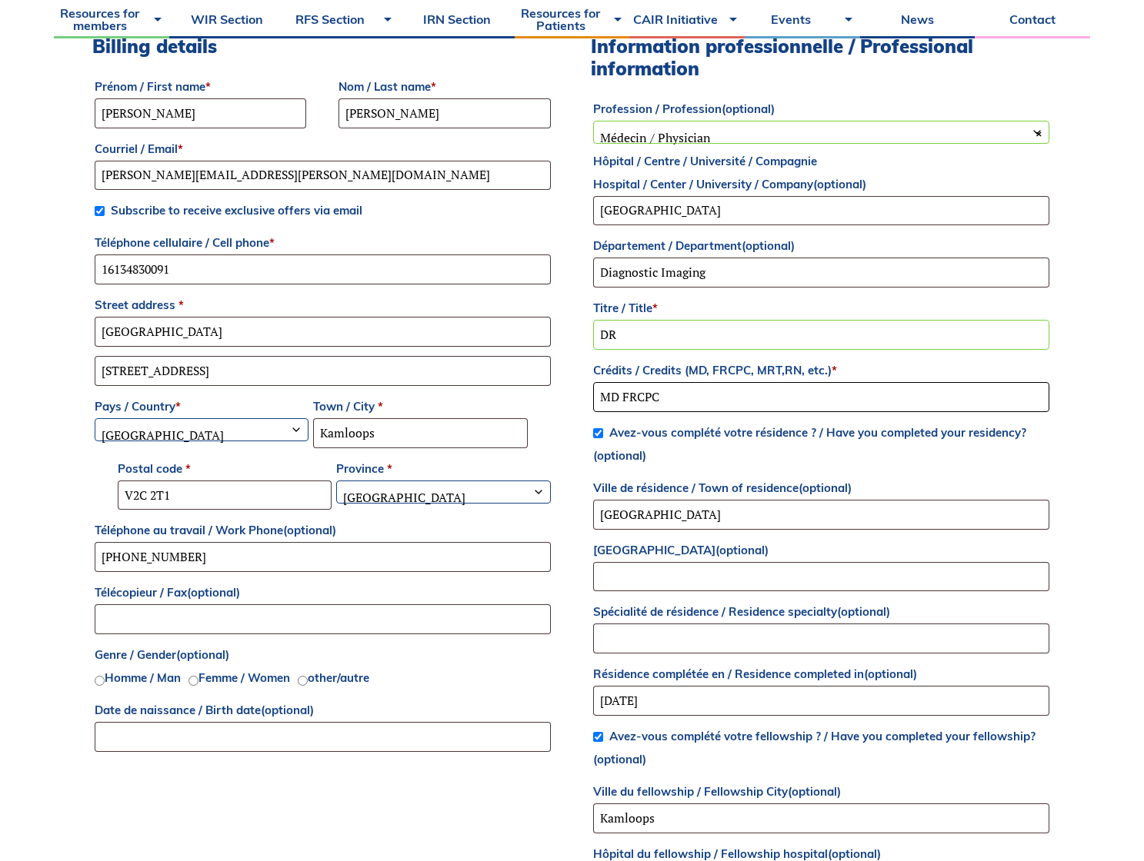
scroll to position [538, 0]
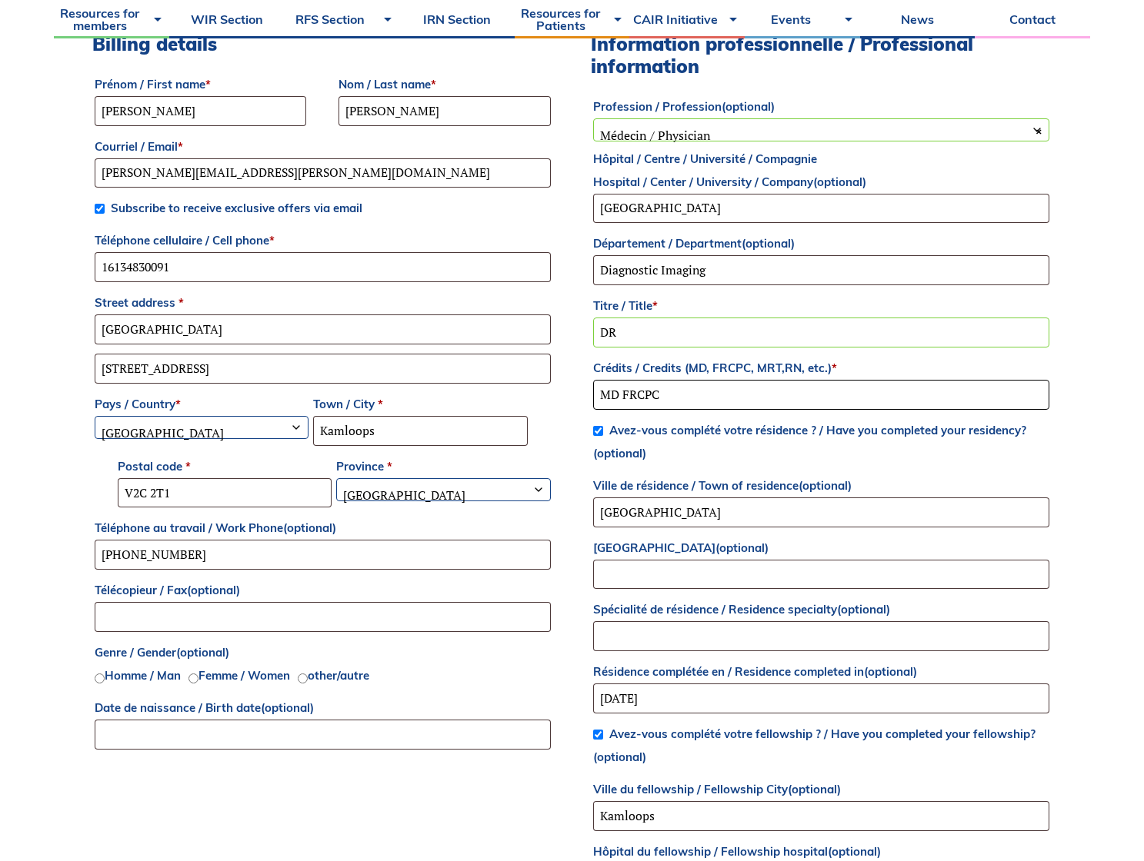
type input "MD FRCPC"
drag, startPoint x: 645, startPoint y: 505, endPoint x: 545, endPoint y: 503, distance: 100.0
click at [545, 503] on div "Billing details Prénom / First name * [PERSON_NAME] / Last name * [PERSON_NAME]…" at bounding box center [571, 528] width 959 height 991
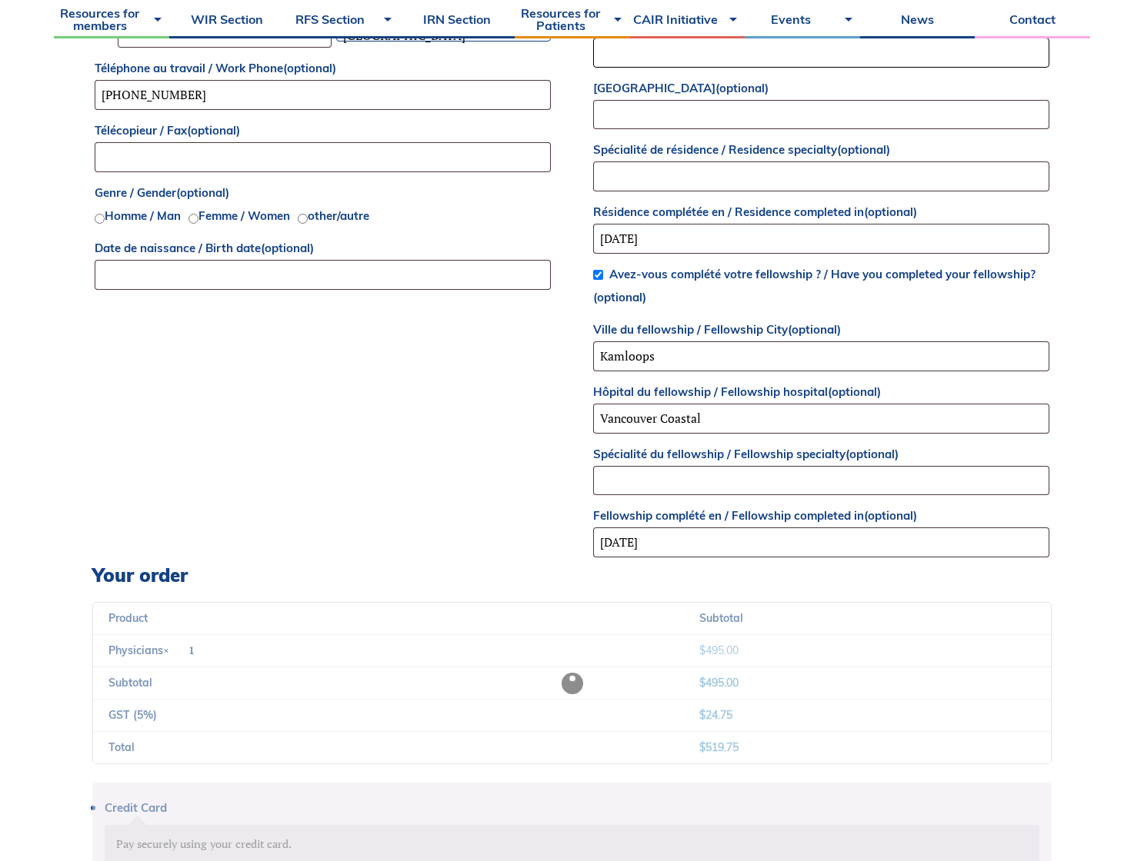
scroll to position [1000, 0]
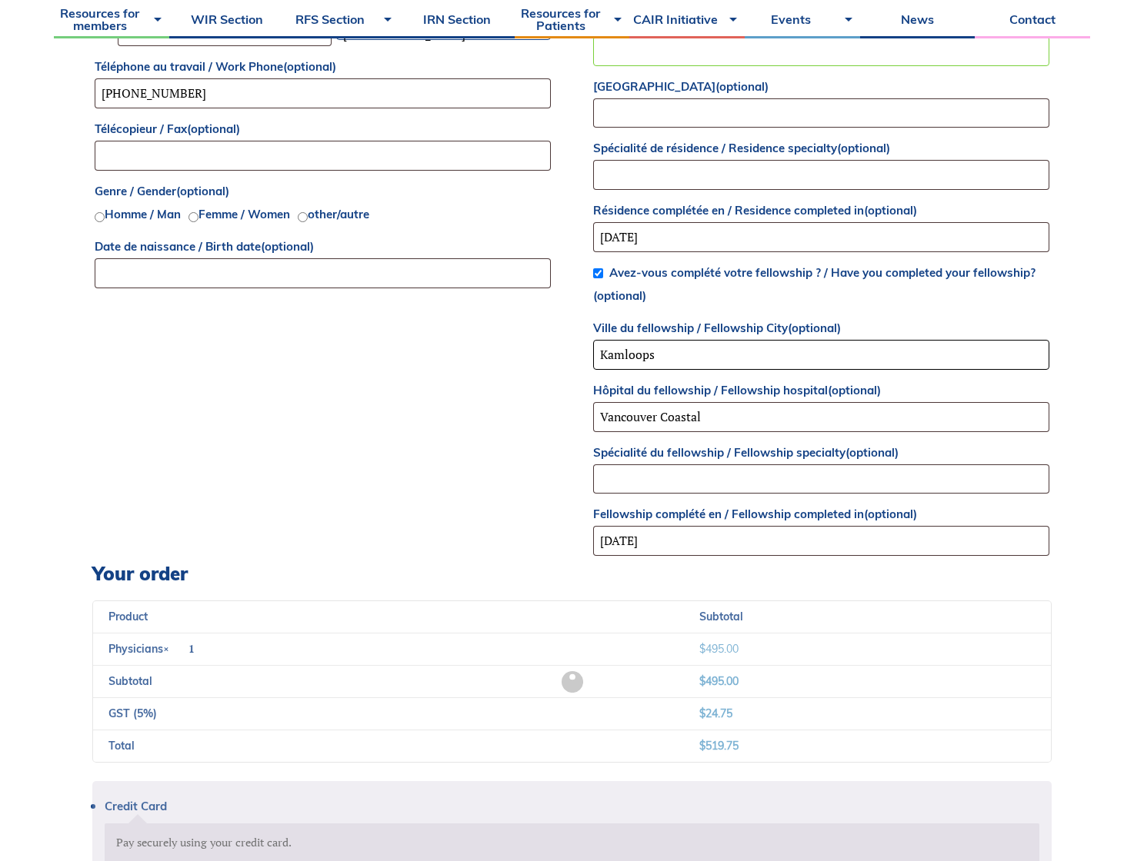
drag, startPoint x: 425, startPoint y: 337, endPoint x: 375, endPoint y: 331, distance: 50.4
click at [375, 331] on div "Billing details Prénom / First name * Rosemary Nom / Last name * Regan Courriel…" at bounding box center [571, 67] width 959 height 991
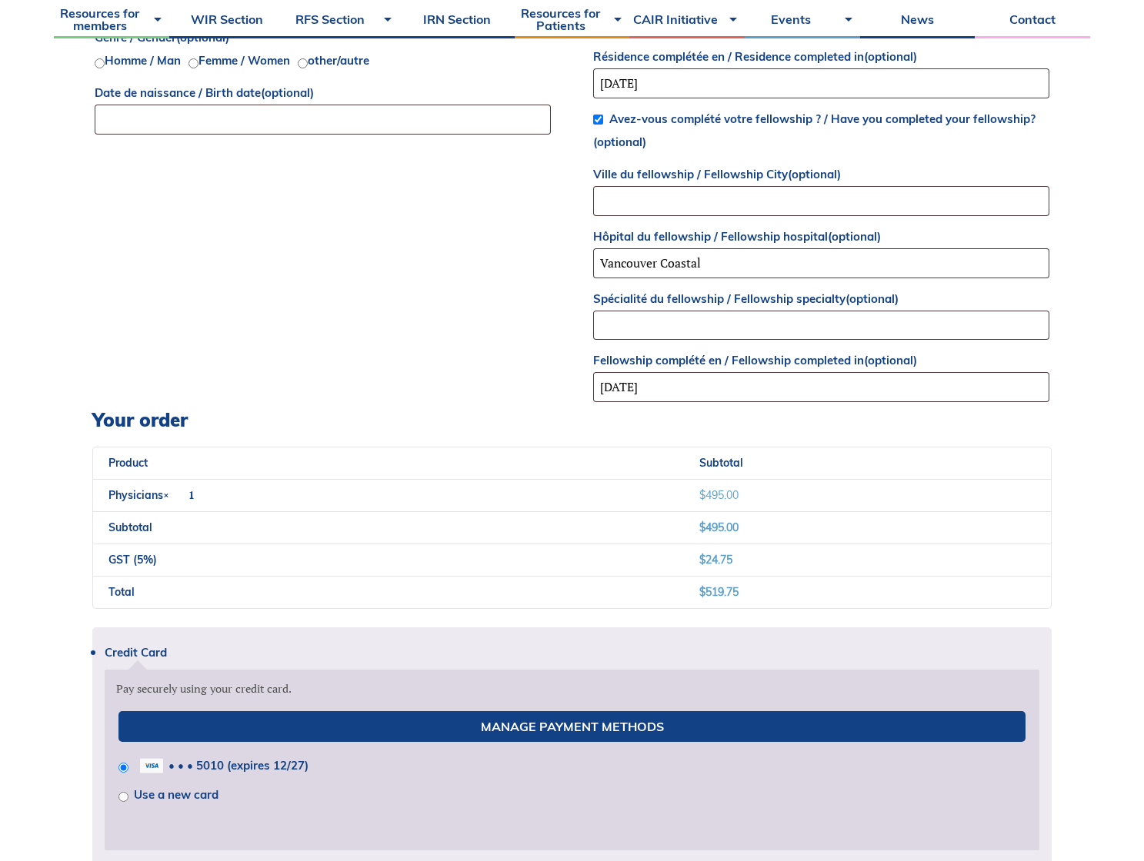
click at [547, 678] on div "Credit Card Pay securely using your credit card. Manage Payment Methods • • • 5…" at bounding box center [571, 796] width 959 height 337
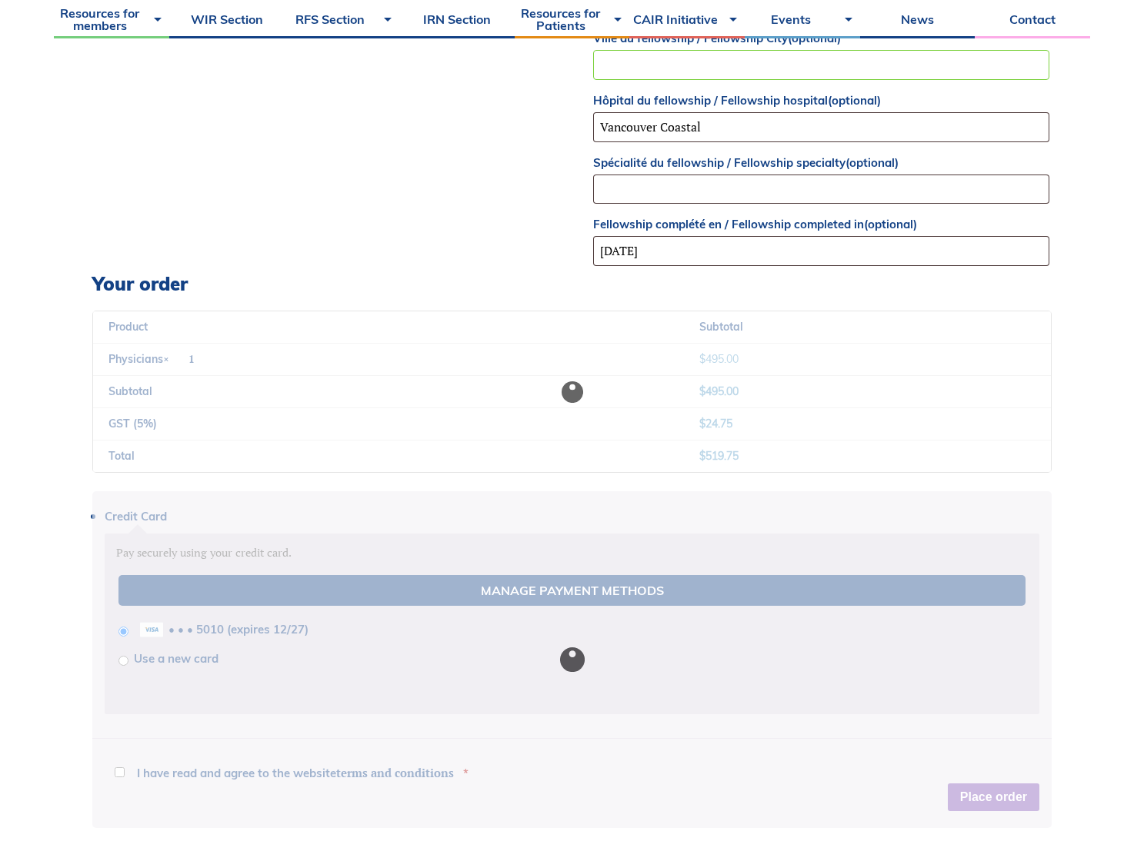
scroll to position [1307, 0]
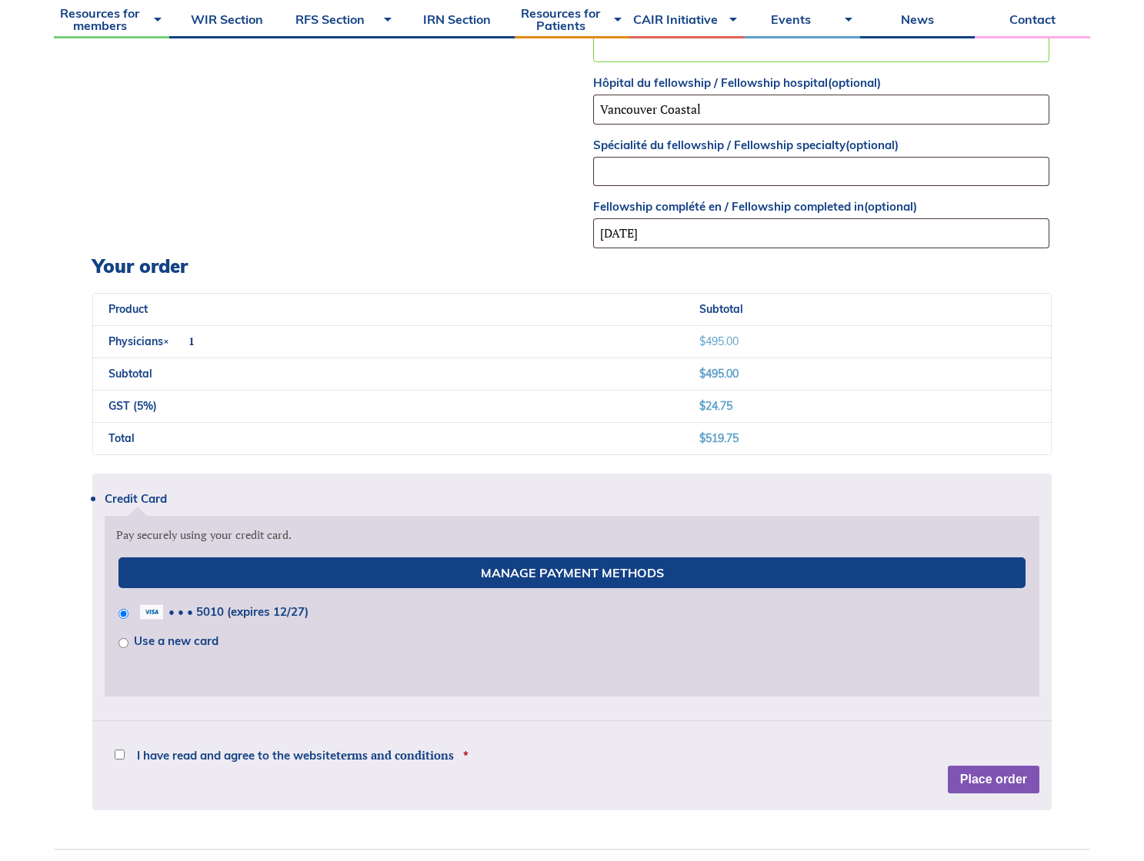
click at [122, 756] on input "I have read and agree to the website terms and conditions *" at bounding box center [120, 755] width 10 height 10
checkbox input "true"
click at [125, 642] on input "Use a new card" at bounding box center [123, 643] width 10 height 10
radio input "true"
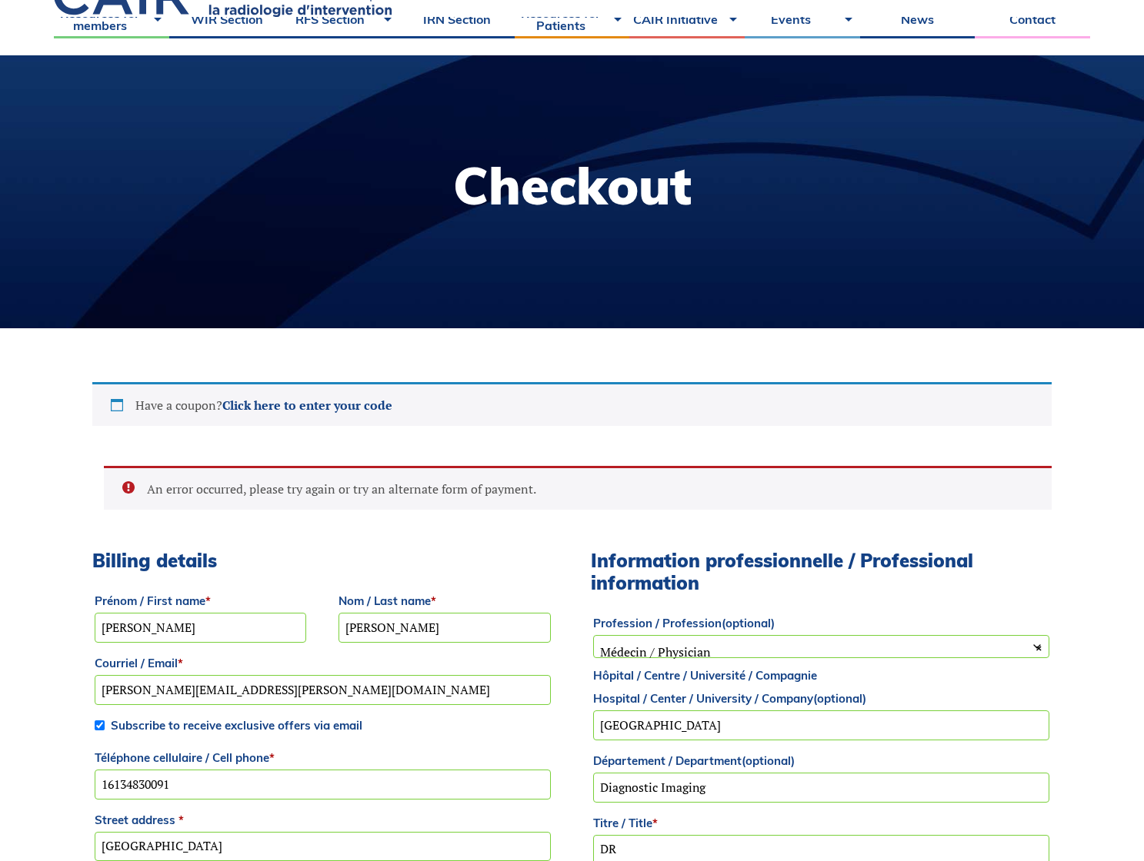
scroll to position [0, 0]
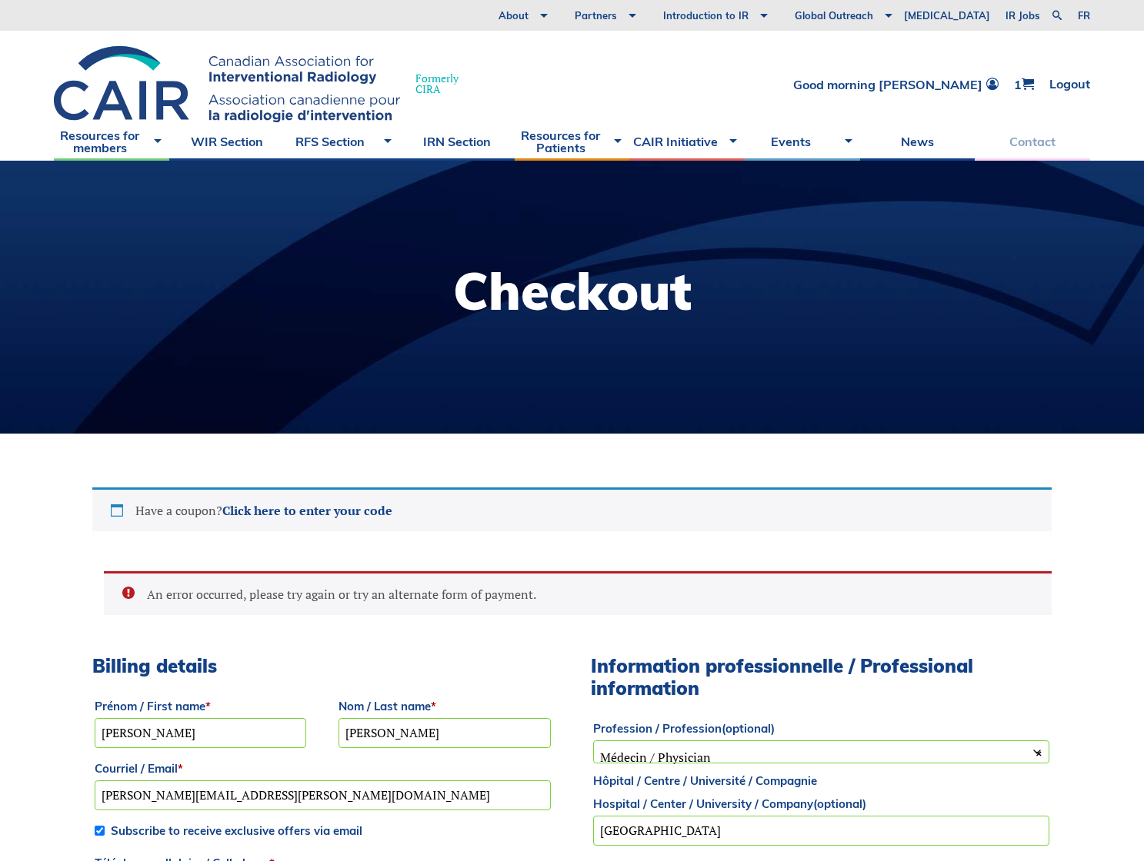
click at [1007, 138] on link "Contact" at bounding box center [1031, 141] width 115 height 38
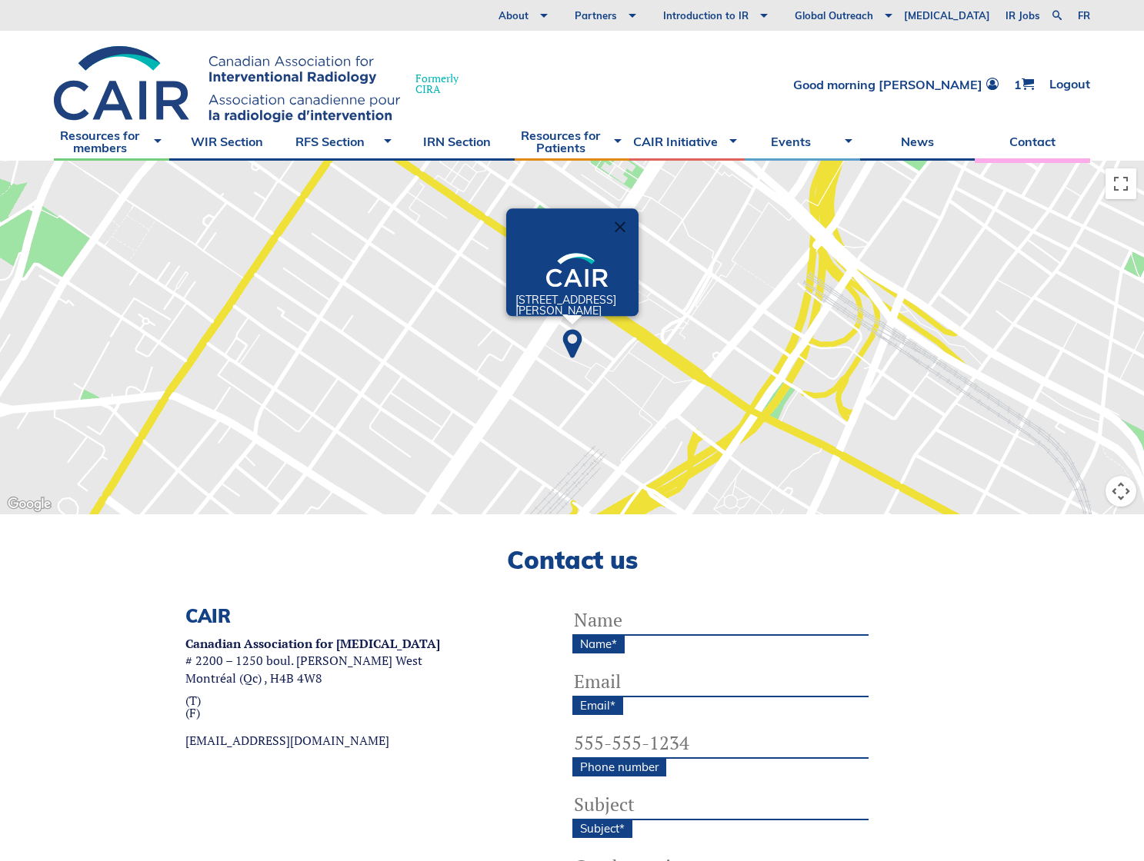
click at [639, 621] on input "Name *" at bounding box center [720, 620] width 296 height 31
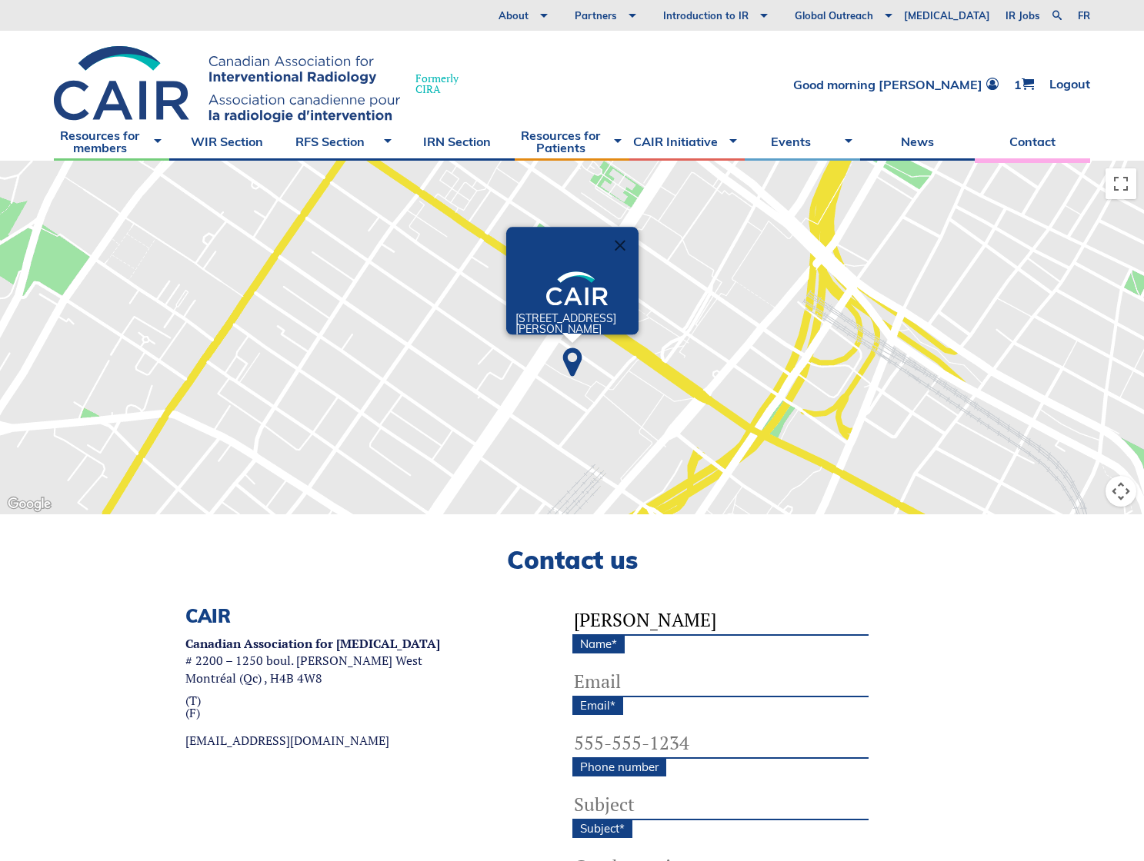
type input "Rosemary"
type input "regan.rosemary@gmail.com"
type input "(613) 483-0091"
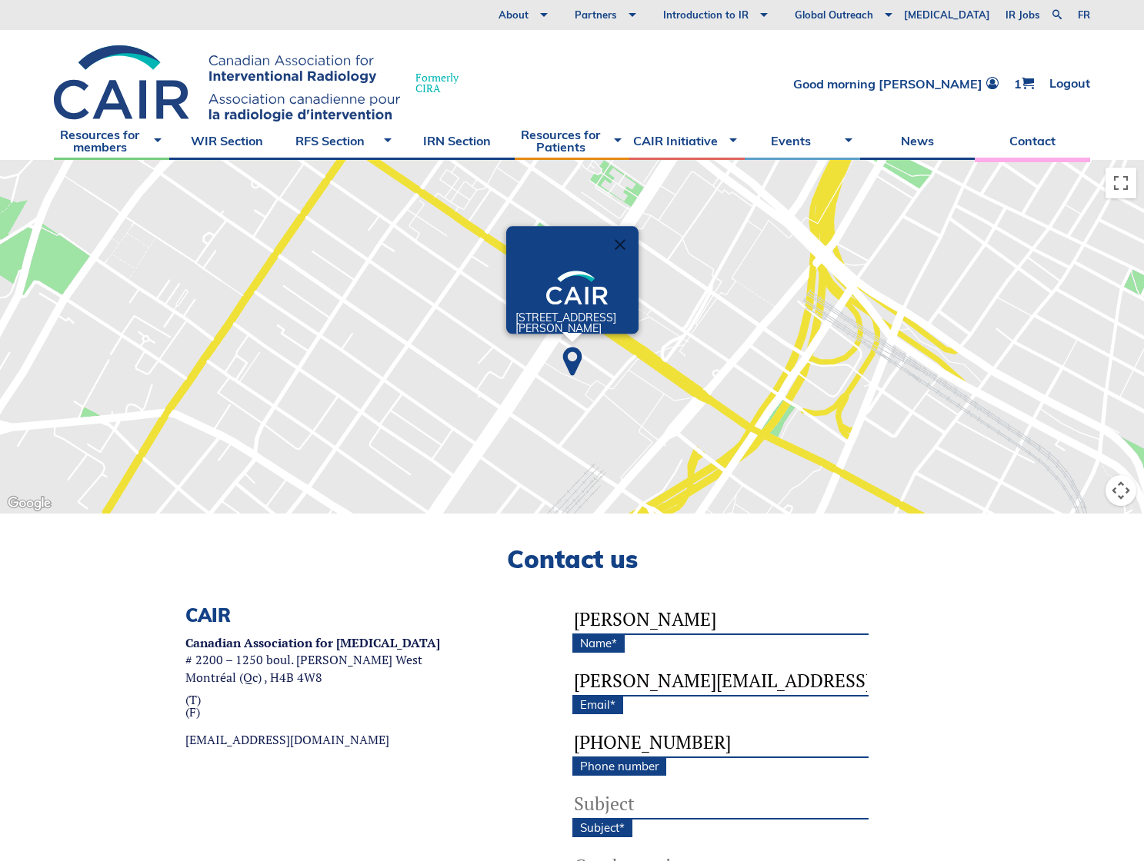
scroll to position [154, 0]
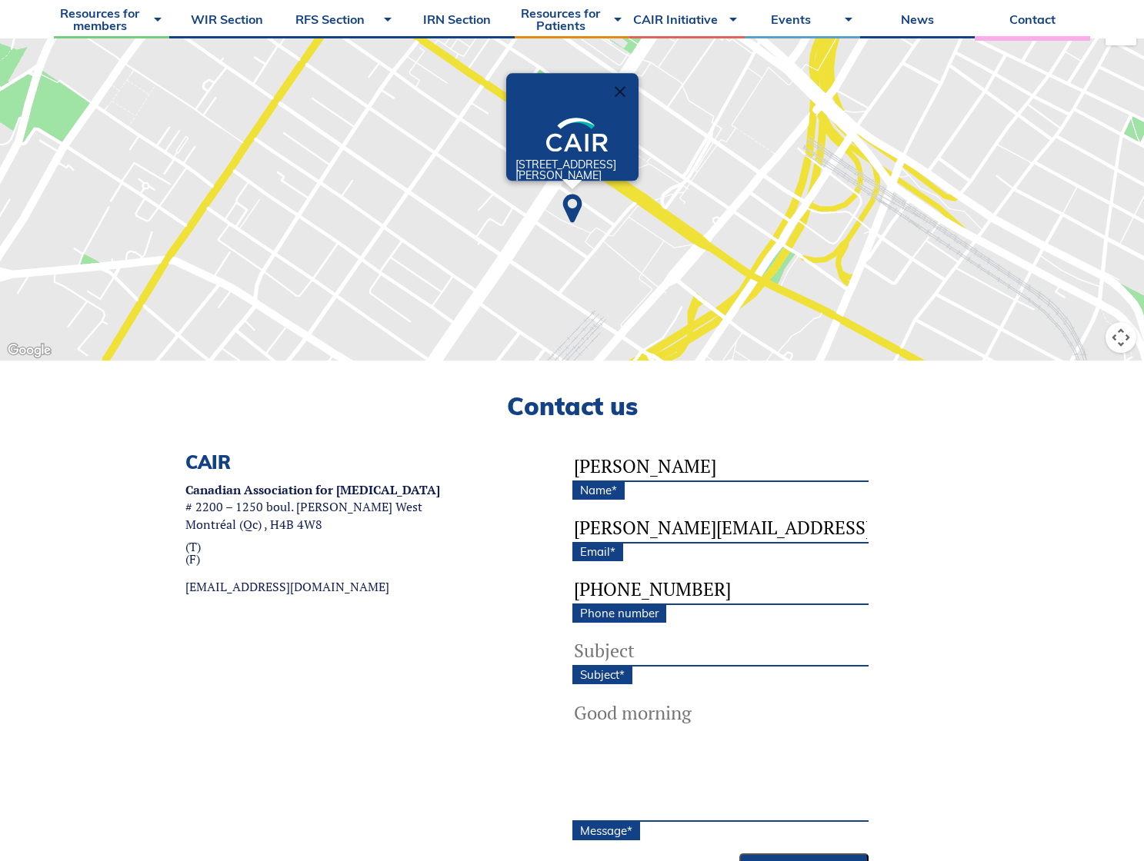
click at [614, 654] on input "Subject *" at bounding box center [720, 651] width 296 height 31
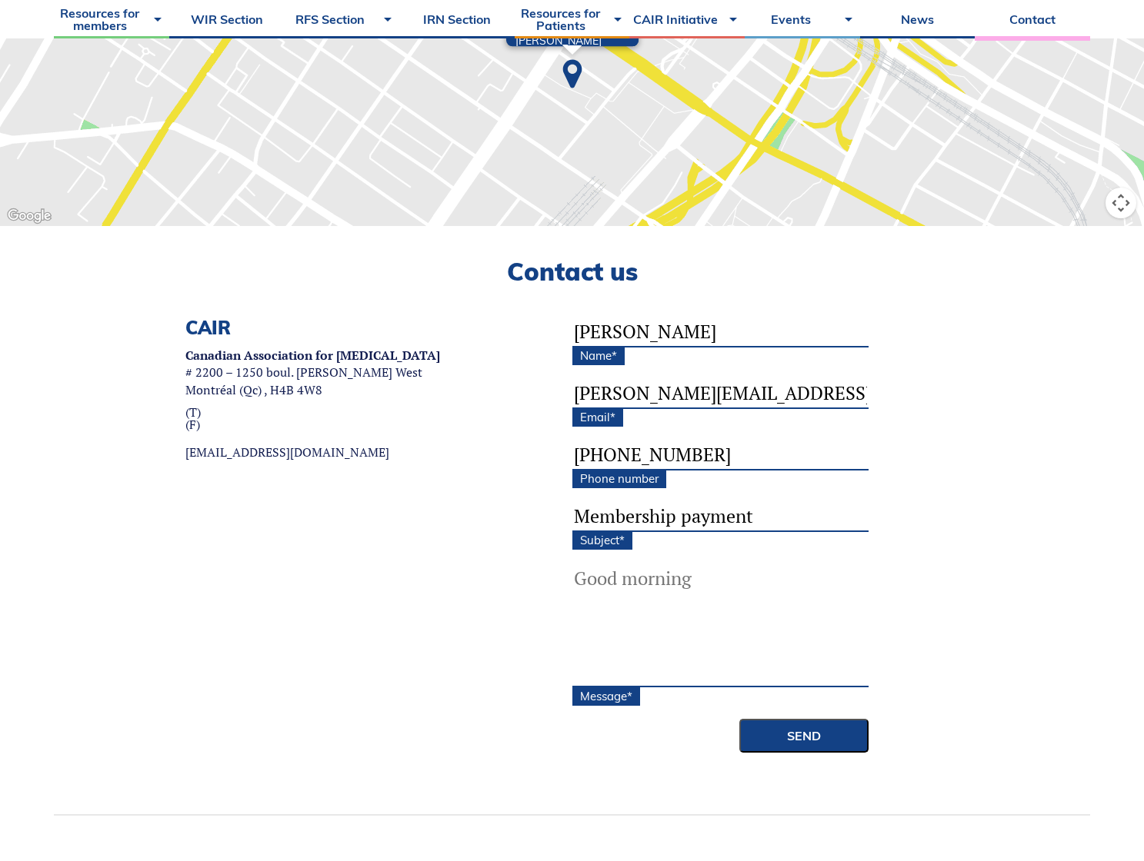
scroll to position [308, 0]
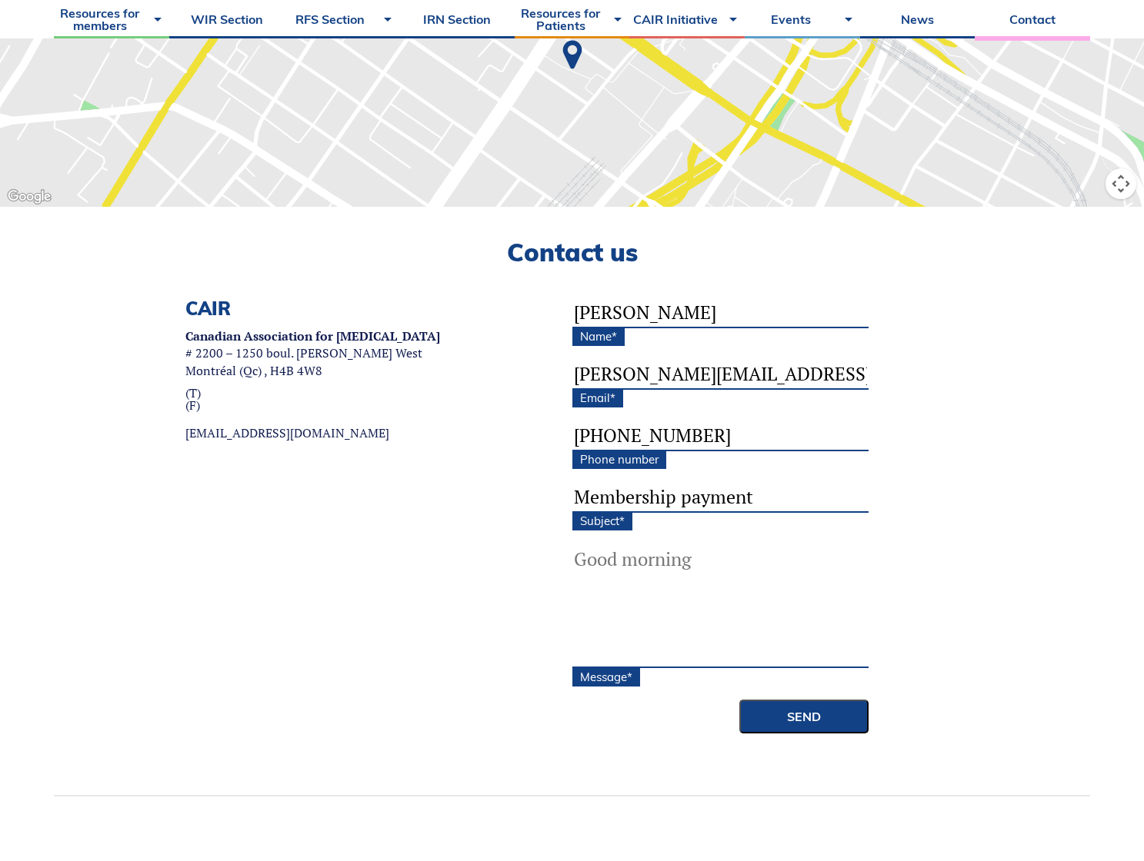
type input "Membership payment"
click at [645, 564] on textarea "Message *" at bounding box center [720, 606] width 296 height 123
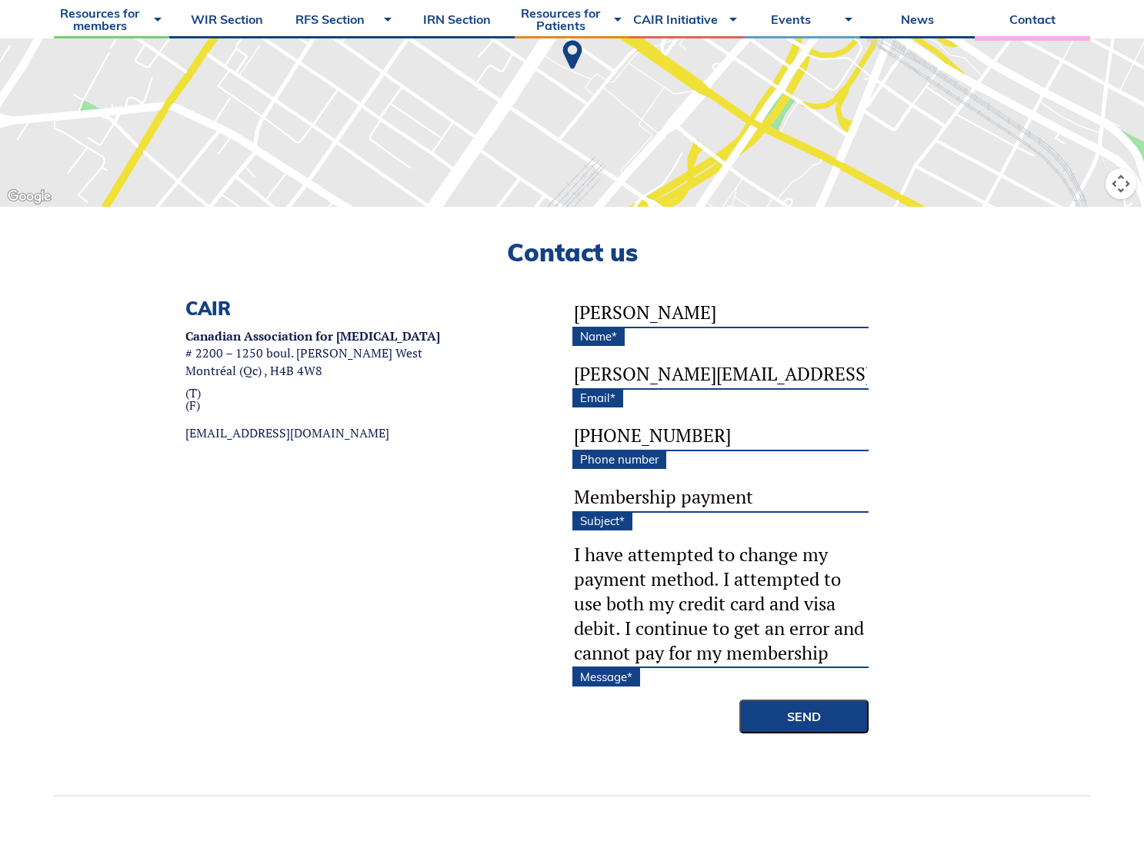
scroll to position [102, 0]
type textarea "Hi, I have attempted to change my payment method. I attempted to use both my cr…"
click at [834, 724] on input "Send" at bounding box center [803, 717] width 129 height 34
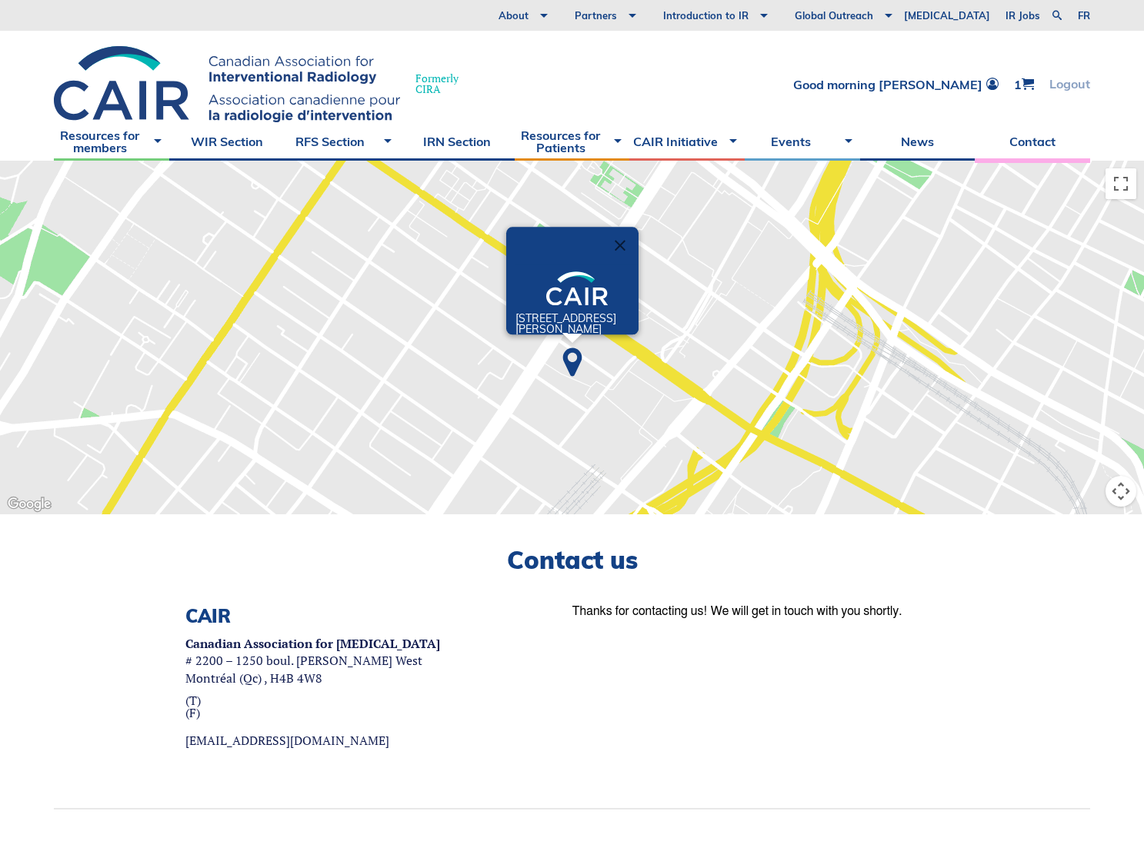
click at [1058, 78] on link "Logout" at bounding box center [1069, 84] width 41 height 13
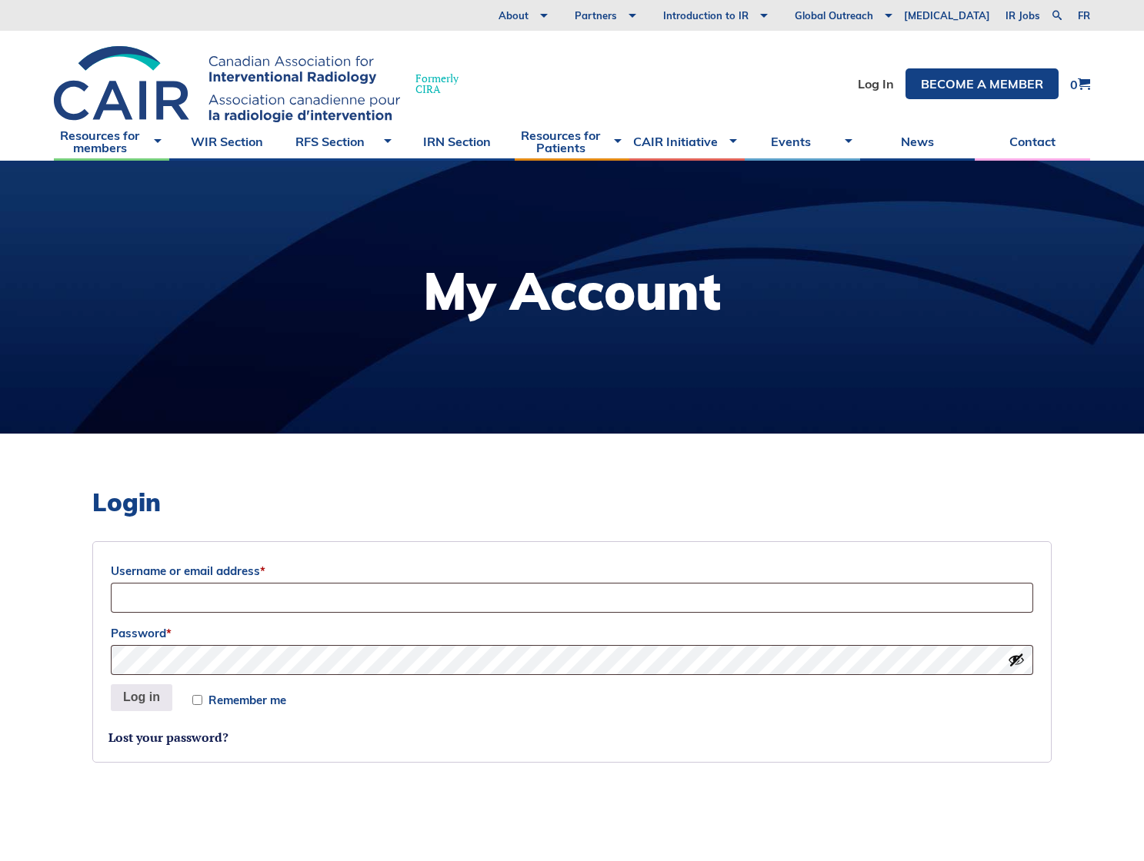
scroll to position [589, 0]
